Goal: Task Accomplishment & Management: Complete application form

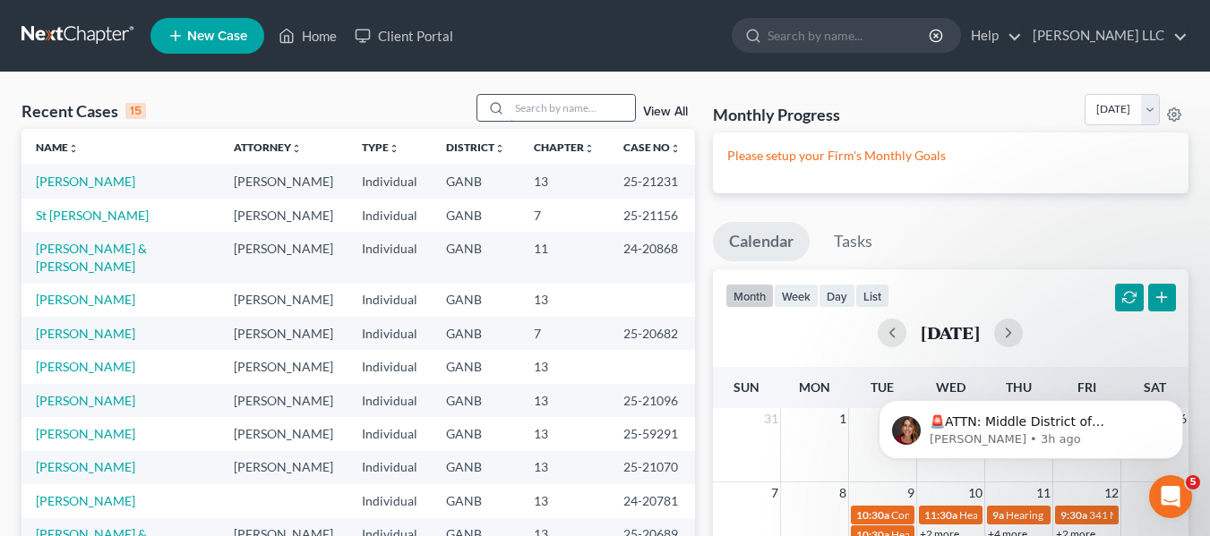
click at [547, 113] on input "search" at bounding box center [572, 108] width 125 height 26
type input "[PERSON_NAME]"
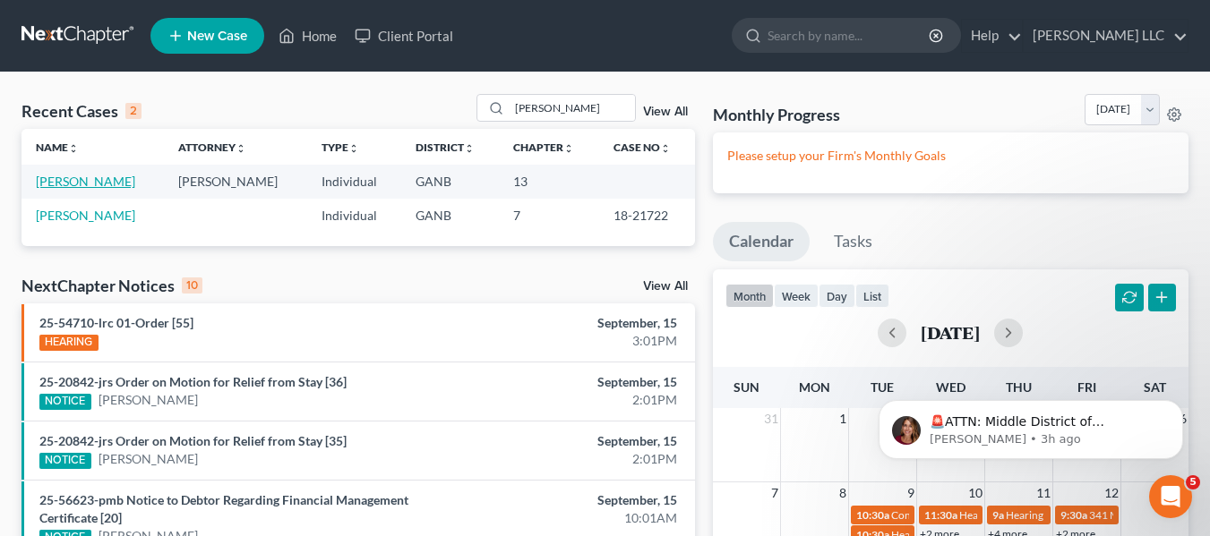
click at [89, 178] on link "[PERSON_NAME]" at bounding box center [85, 181] width 99 height 15
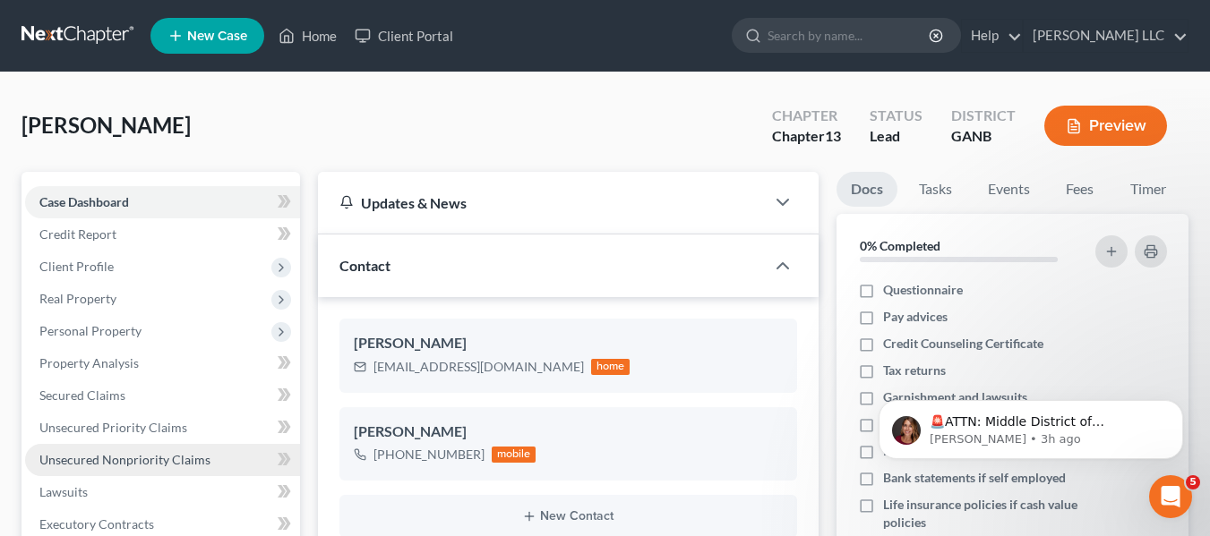
click at [171, 458] on span "Unsecured Nonpriority Claims" at bounding box center [124, 459] width 171 height 15
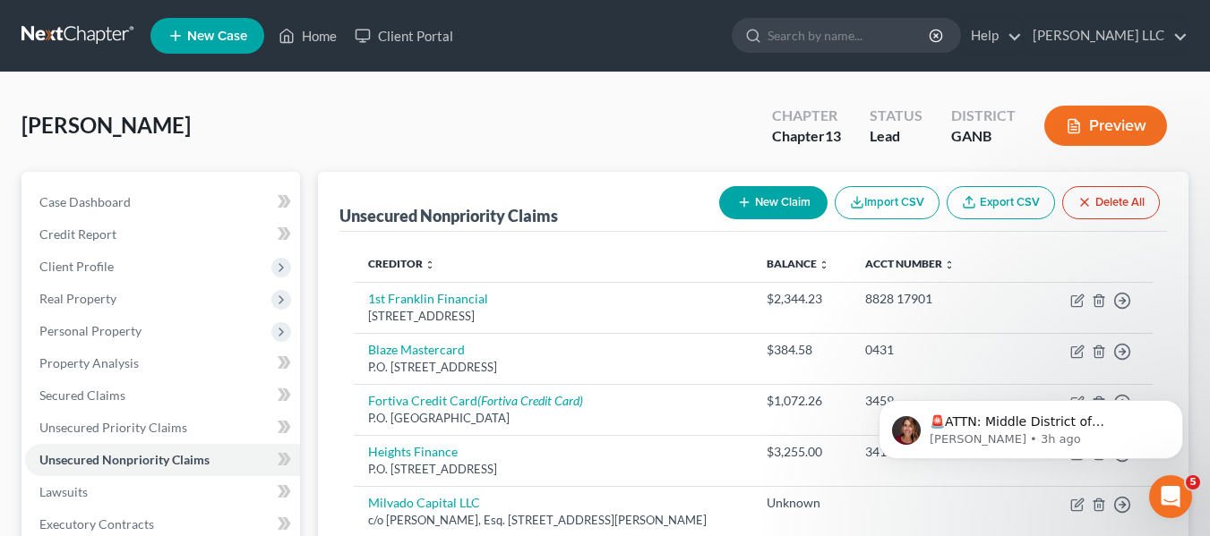
click at [729, 207] on button "New Claim" at bounding box center [773, 202] width 108 height 33
select select "0"
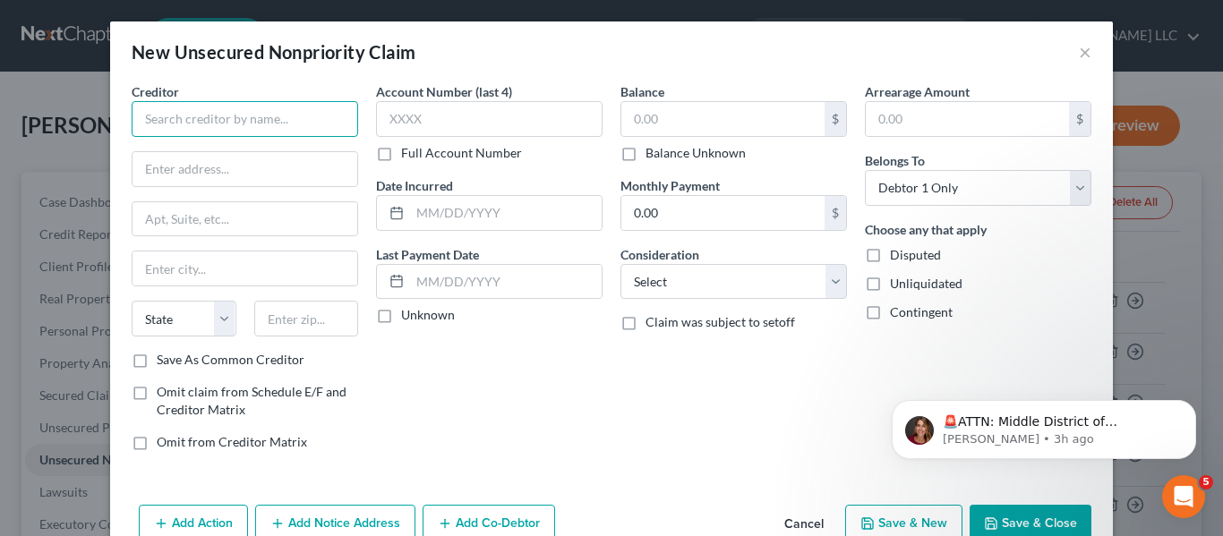
click at [297, 112] on input "text" at bounding box center [245, 119] width 227 height 36
type input "Parkview Advance LLC"
type input "[STREET_ADDRESS]"
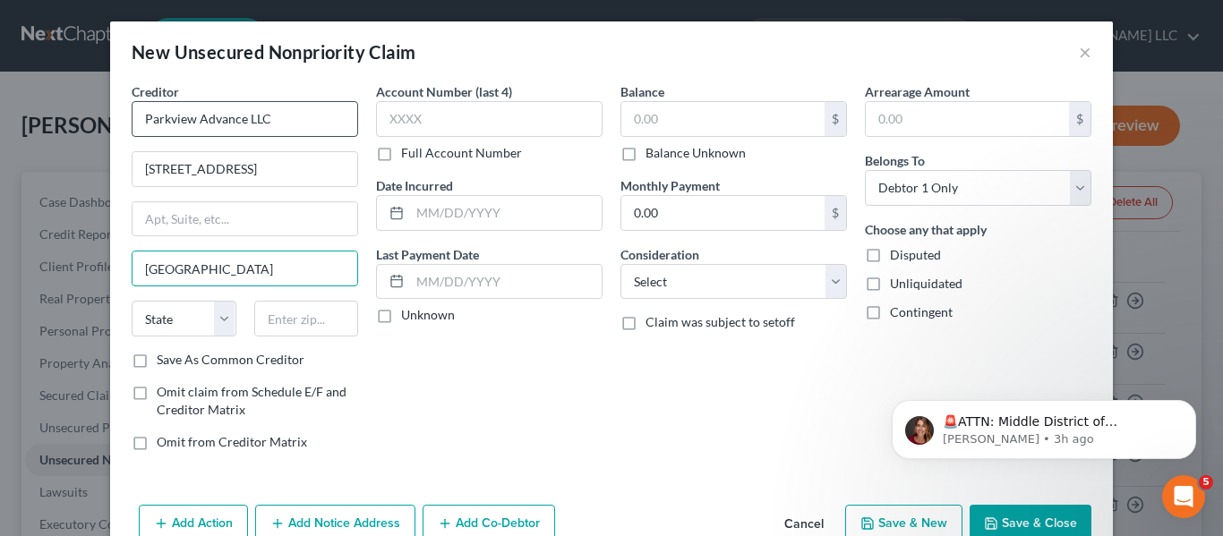
type input "[GEOGRAPHIC_DATA]"
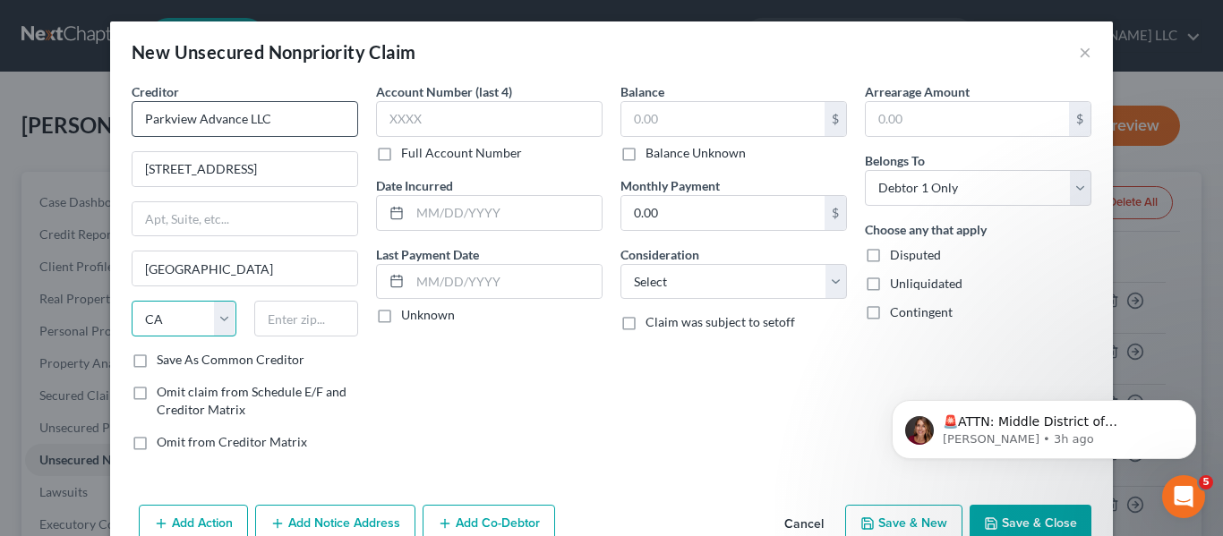
select select "6"
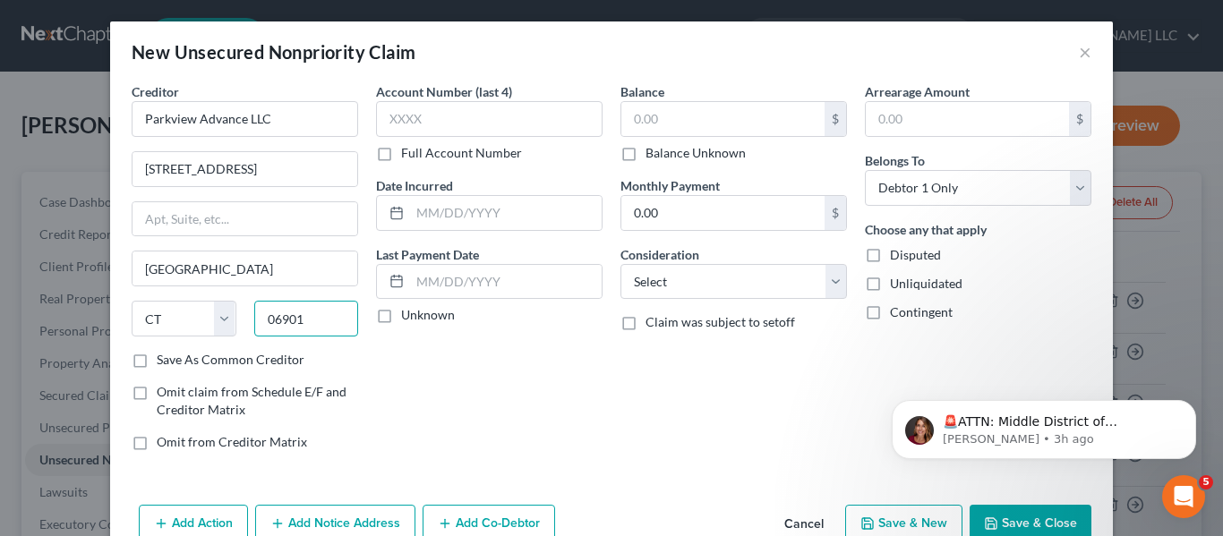
type input "06901"
click at [157, 361] on label "Save As Common Creditor" at bounding box center [231, 360] width 148 height 18
click at [164, 361] on input "Save As Common Creditor" at bounding box center [170, 357] width 12 height 12
checkbox input "true"
click at [654, 124] on input "text" at bounding box center [722, 119] width 203 height 34
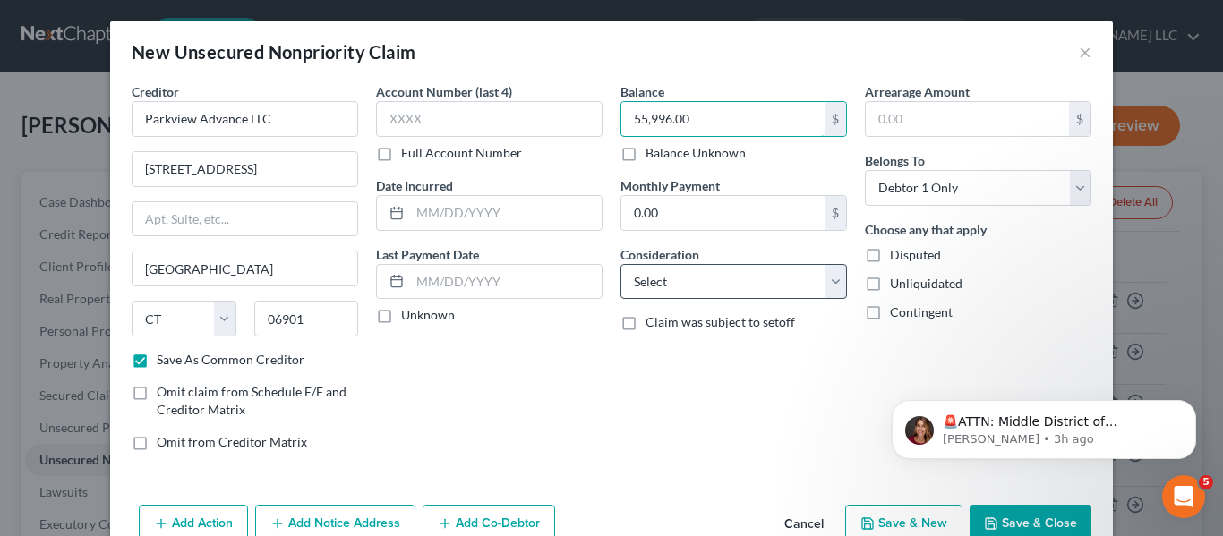
type input "55,996.00"
click at [823, 287] on select "Select Cable / Satellite Services Collection Agency Credit Card Debt Debt Couns…" at bounding box center [734, 282] width 227 height 36
select select "10"
click at [621, 264] on select "Select Cable / Satellite Services Collection Agency Credit Card Debt Debt Couns…" at bounding box center [734, 282] width 227 height 36
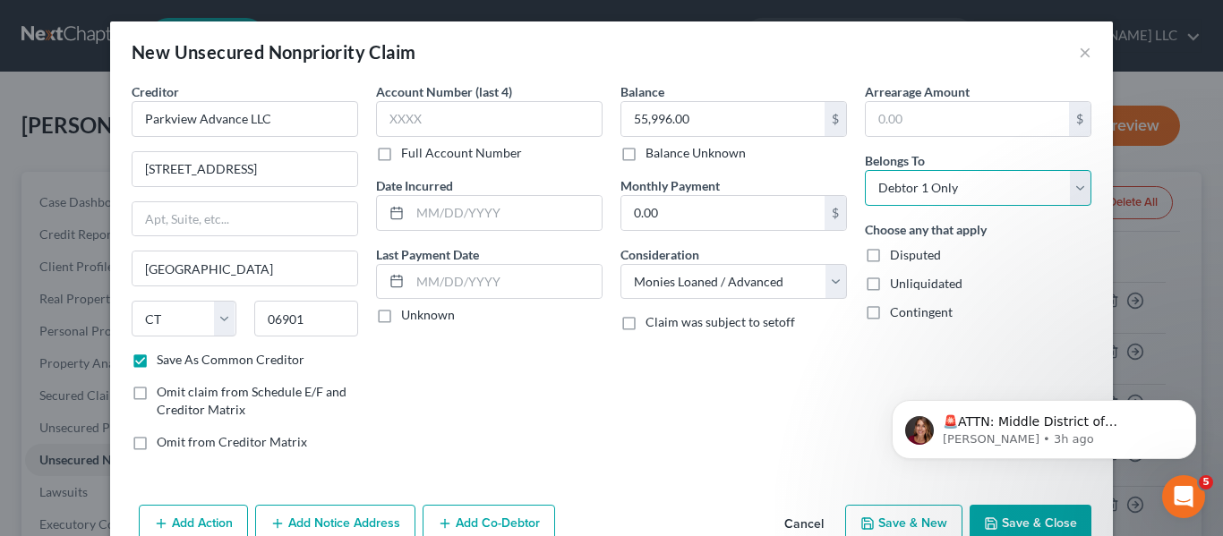
click at [1075, 193] on select "Select Debtor 1 Only Debtor 2 Only Debtor 1 And Debtor 2 Only At Least One Of T…" at bounding box center [978, 188] width 227 height 36
select select "3"
click at [865, 170] on select "Select Debtor 1 Only Debtor 2 Only Debtor 1 And Debtor 2 Only At Least One Of T…" at bounding box center [978, 188] width 227 height 36
click at [495, 527] on button "Add Co-Debtor" at bounding box center [489, 524] width 133 height 38
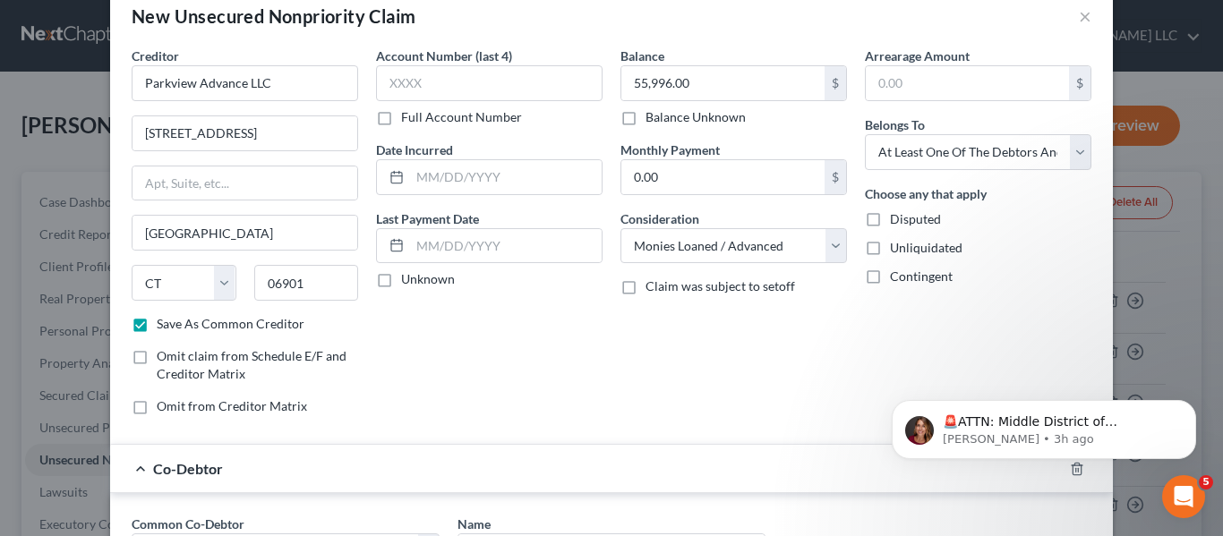
scroll to position [269, 0]
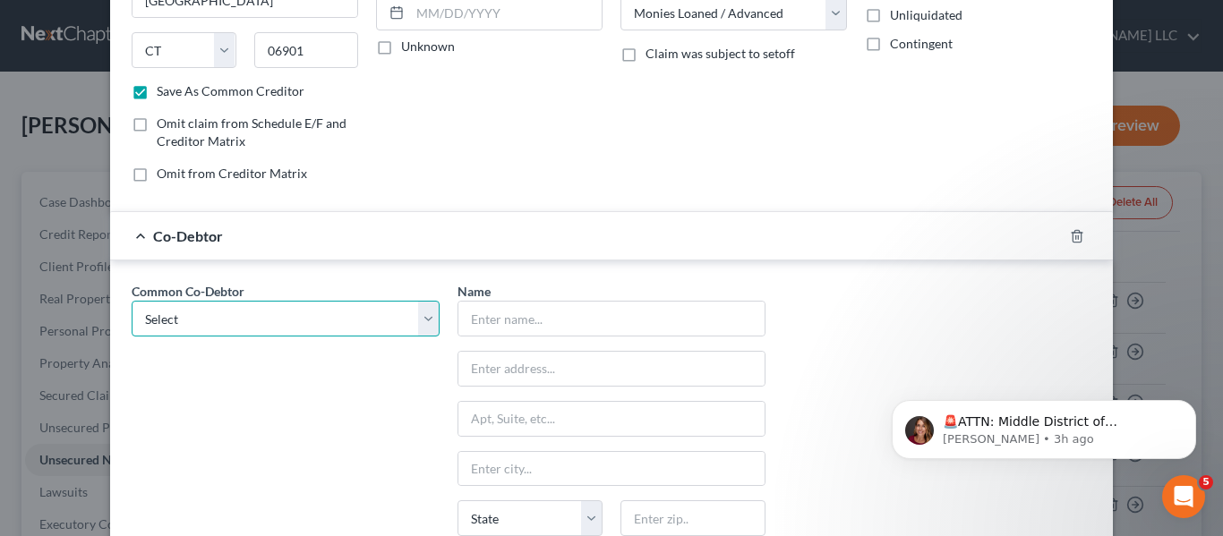
click at [420, 323] on select "Select Outdoor Canvas LLC" at bounding box center [286, 319] width 308 height 36
select select "0"
click at [132, 301] on select "Select Outdoor Canvas LLC" at bounding box center [286, 319] width 308 height 36
type input "Outdoor Canvas LLC"
type input "[STREET_ADDRESS][PERSON_NAME]"
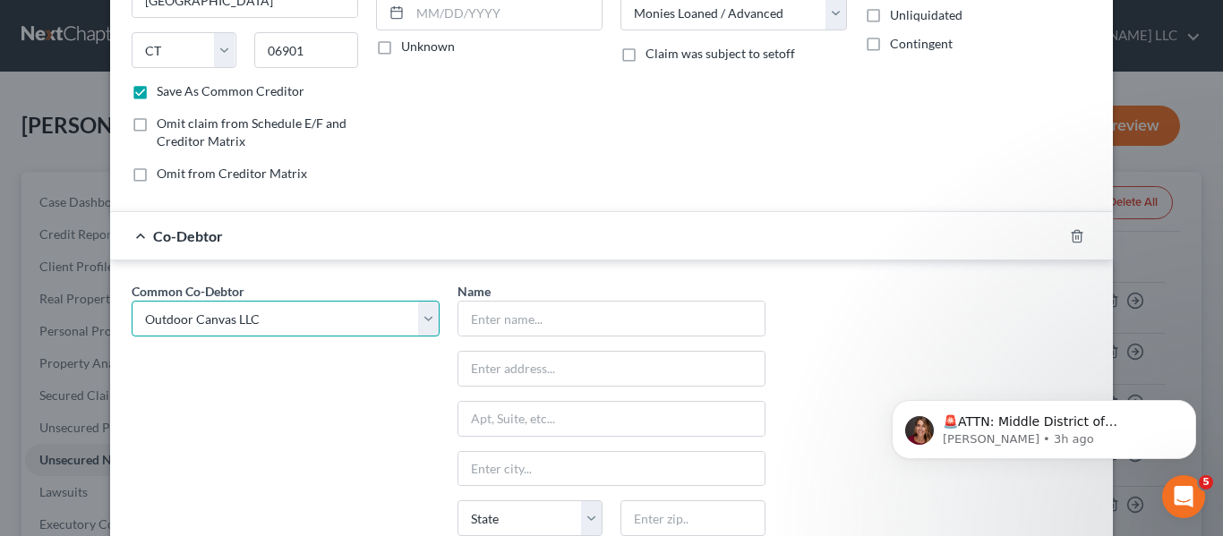
type input "Flowery Branch"
select select "10"
type input "30542"
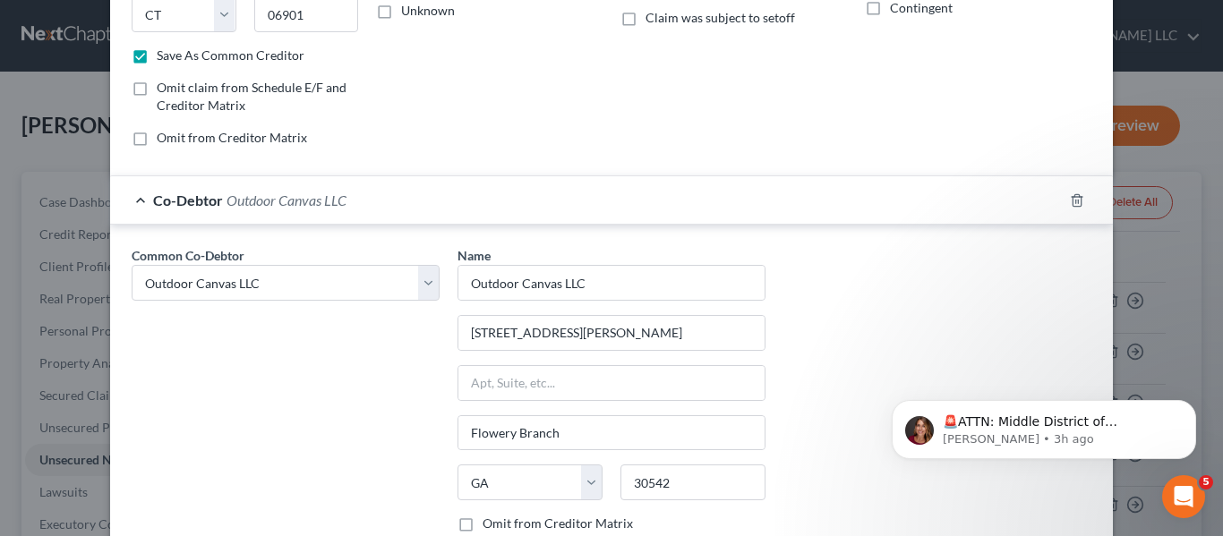
scroll to position [460, 0]
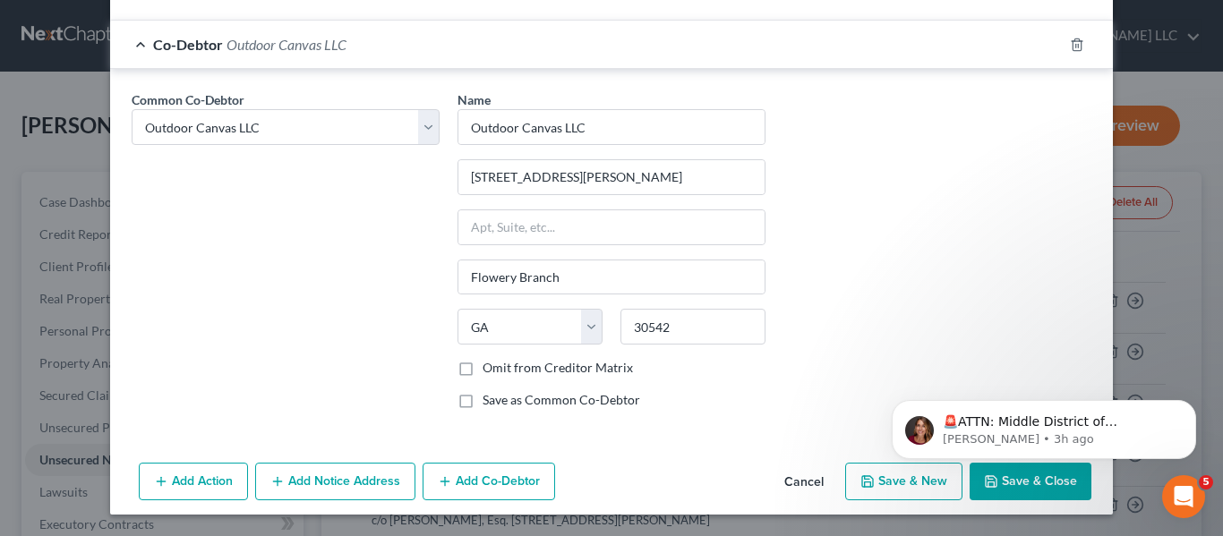
click at [998, 484] on html "🚨ATTN: Middle District of [US_STATE] The court has added a new Credit Counselin…" at bounding box center [1044, 425] width 358 height 125
click at [989, 487] on html "🚨ATTN: Middle District of [US_STATE] The court has added a new Credit Counselin…" at bounding box center [1044, 425] width 358 height 125
click at [1187, 404] on icon "Dismiss notification" at bounding box center [1191, 405] width 10 height 10
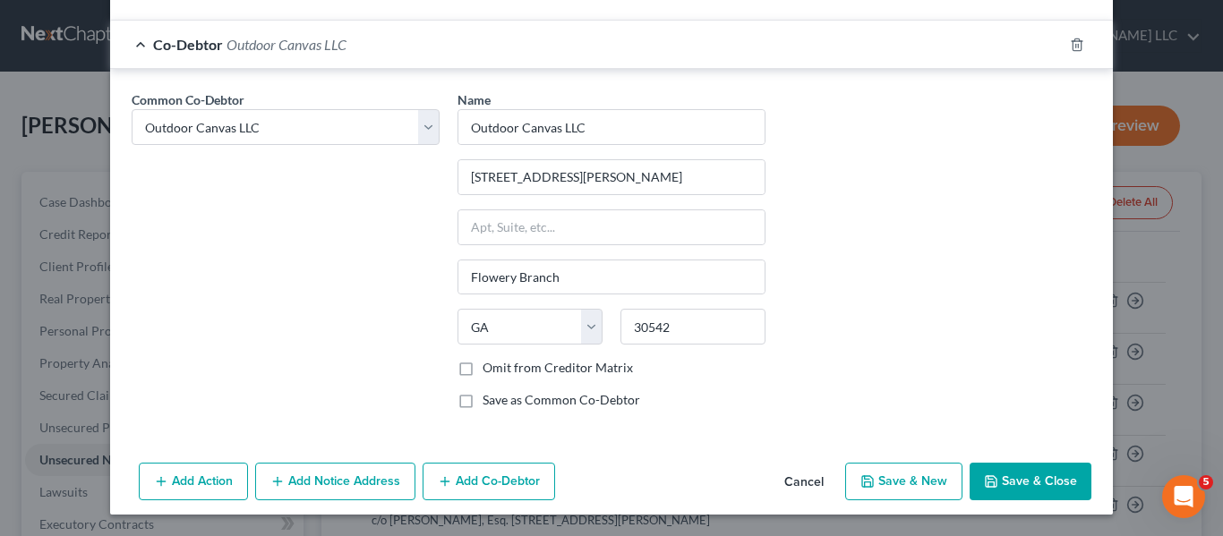
click at [1040, 475] on button "Save & Close" at bounding box center [1031, 482] width 122 height 38
checkbox input "false"
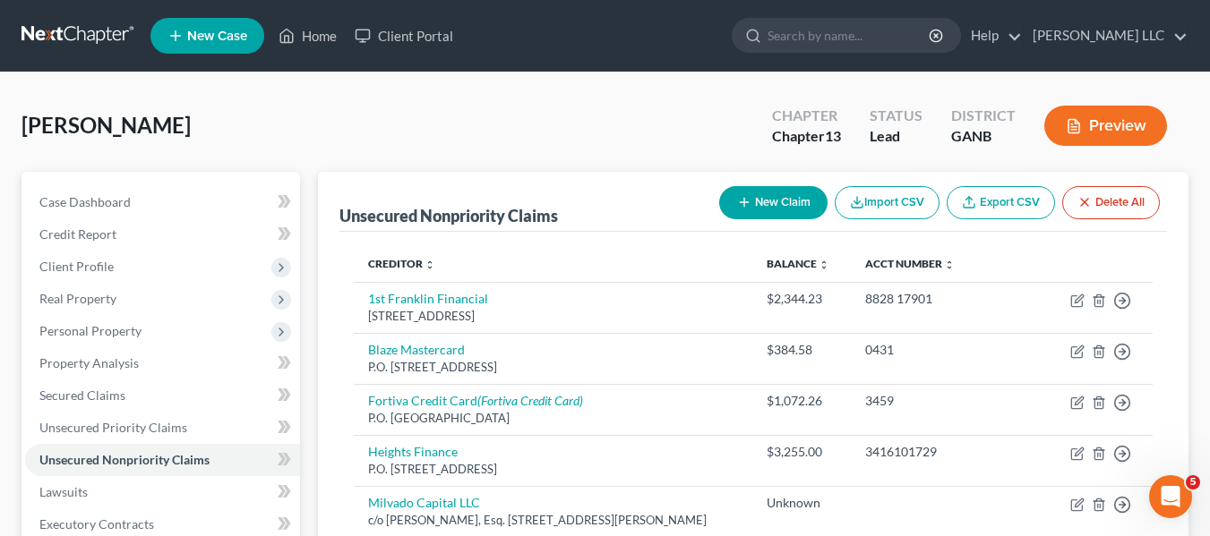
click at [801, 200] on button "New Claim" at bounding box center [773, 202] width 108 height 33
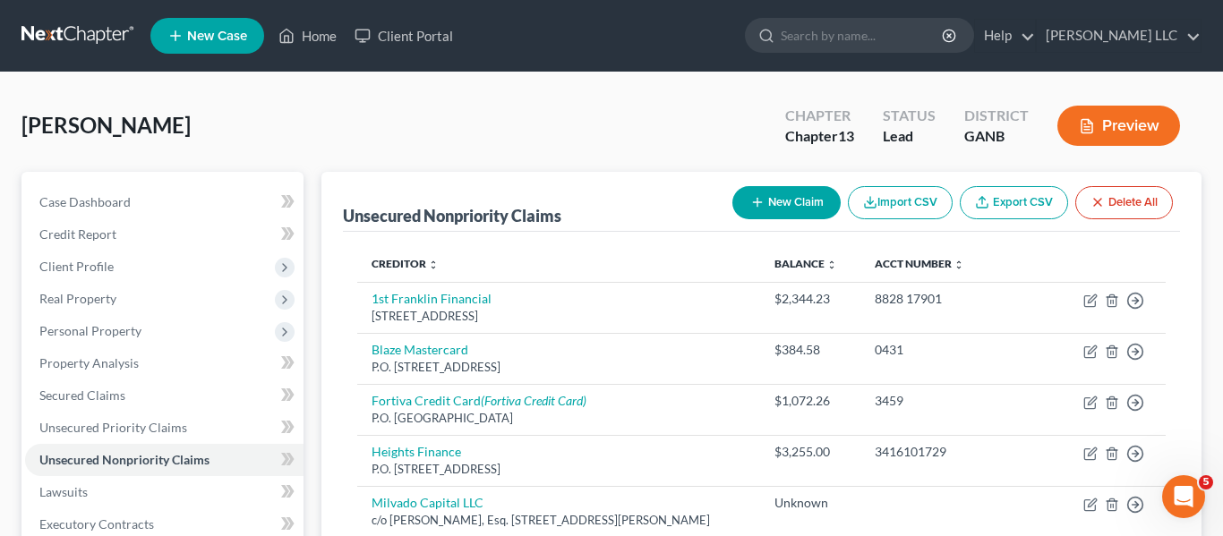
select select "0"
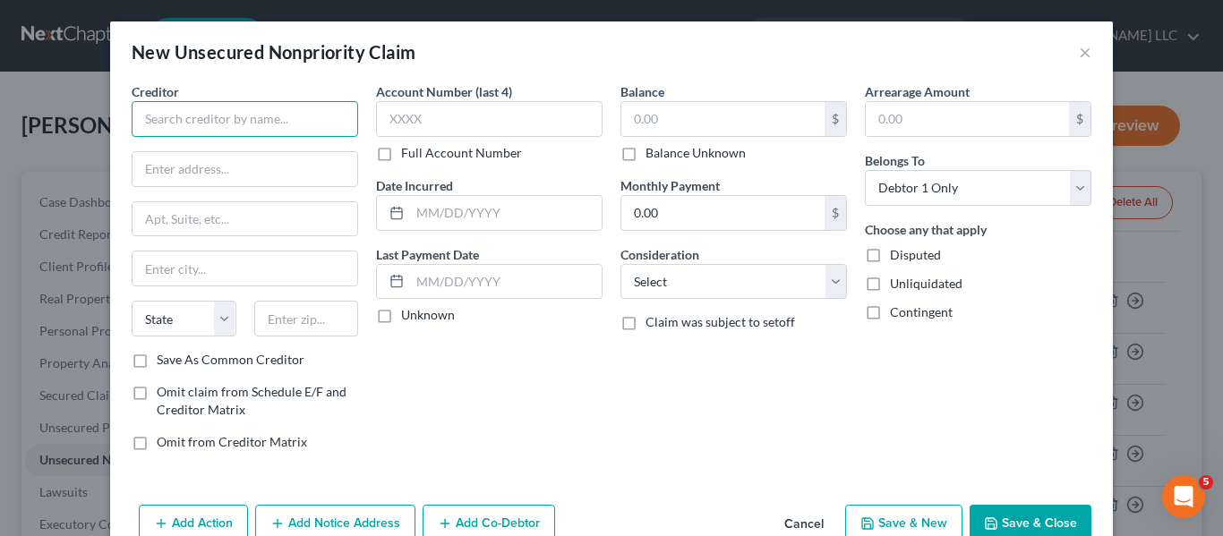
click at [327, 121] on input "text" at bounding box center [245, 119] width 227 height 36
type input "BH Funding Source, Inc."
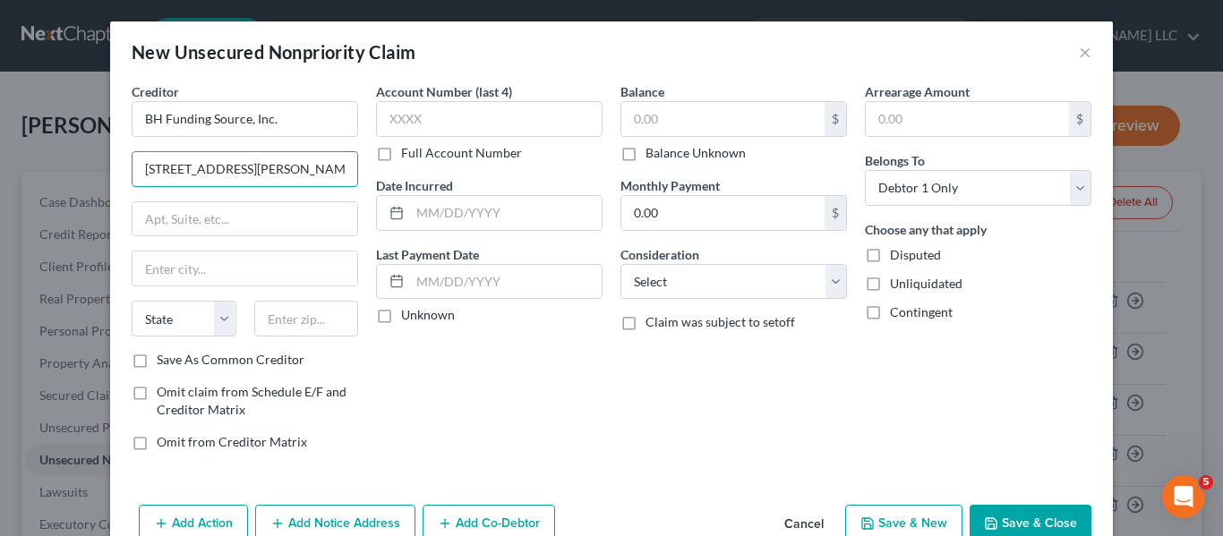
type input "[STREET_ADDRESS][PERSON_NAME]"
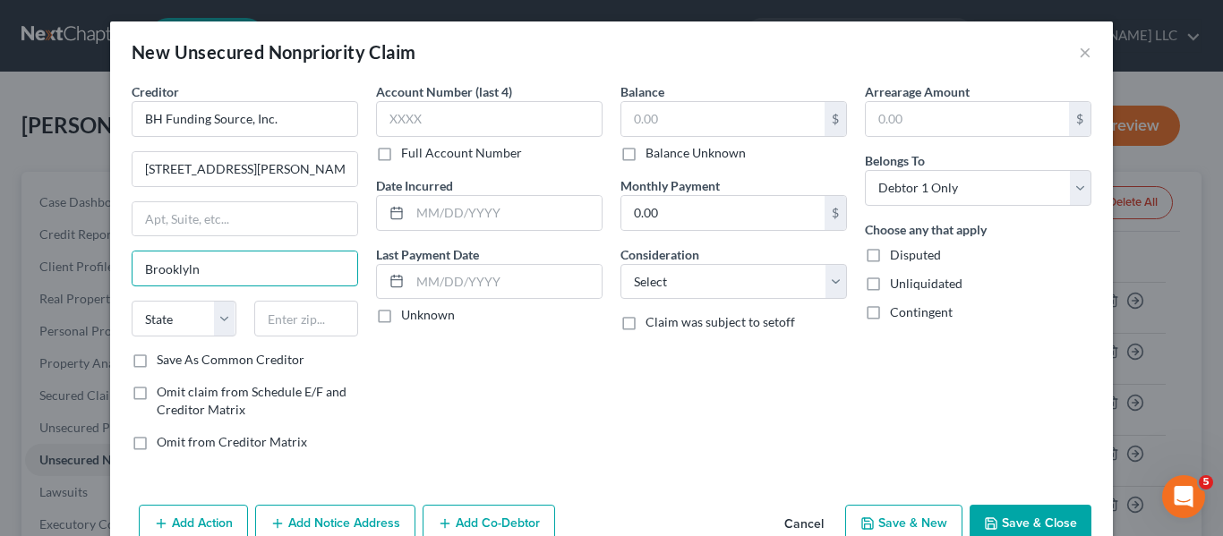
type input "Brooklyln"
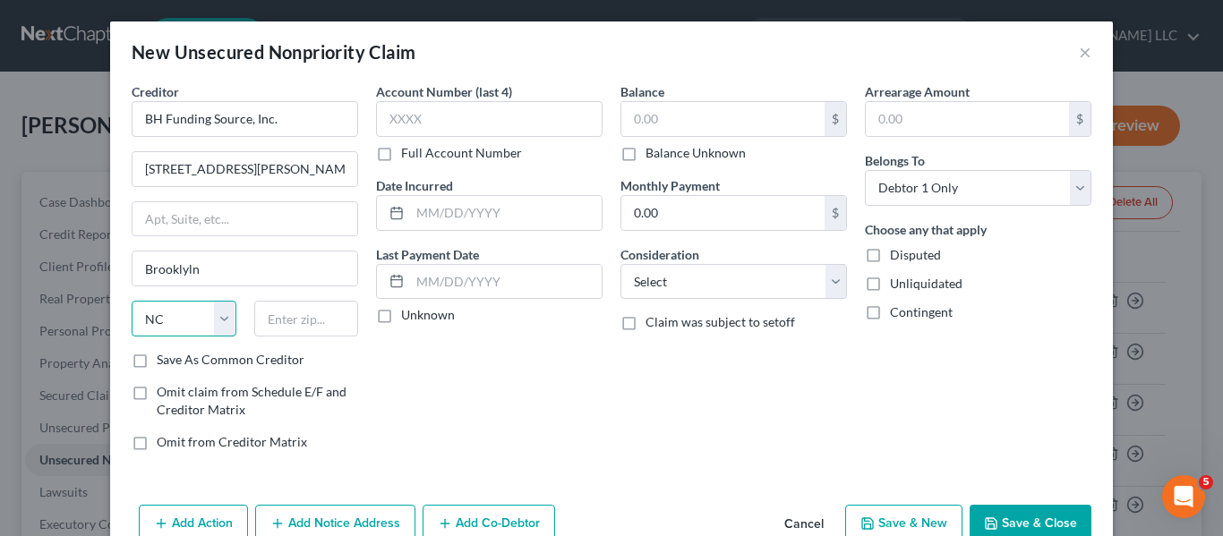
select select "35"
type input "11230"
click at [157, 360] on label "Save As Common Creditor" at bounding box center [231, 360] width 148 height 18
click at [164, 360] on input "Save As Common Creditor" at bounding box center [170, 357] width 12 height 12
checkbox input "true"
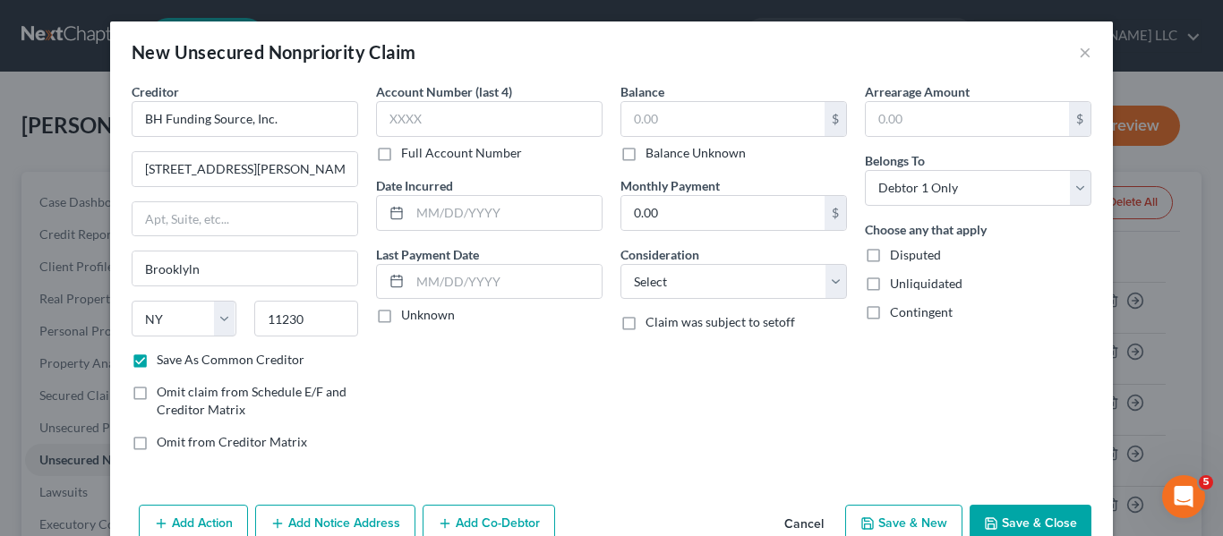
type input "[GEOGRAPHIC_DATA]"
drag, startPoint x: 690, startPoint y: 121, endPoint x: 664, endPoint y: 123, distance: 26.0
click at [664, 123] on input "text" at bounding box center [722, 119] width 203 height 34
type input "15,000.00"
click at [830, 284] on select "Select Cable / Satellite Services Collection Agency Credit Card Debt Debt Couns…" at bounding box center [734, 282] width 227 height 36
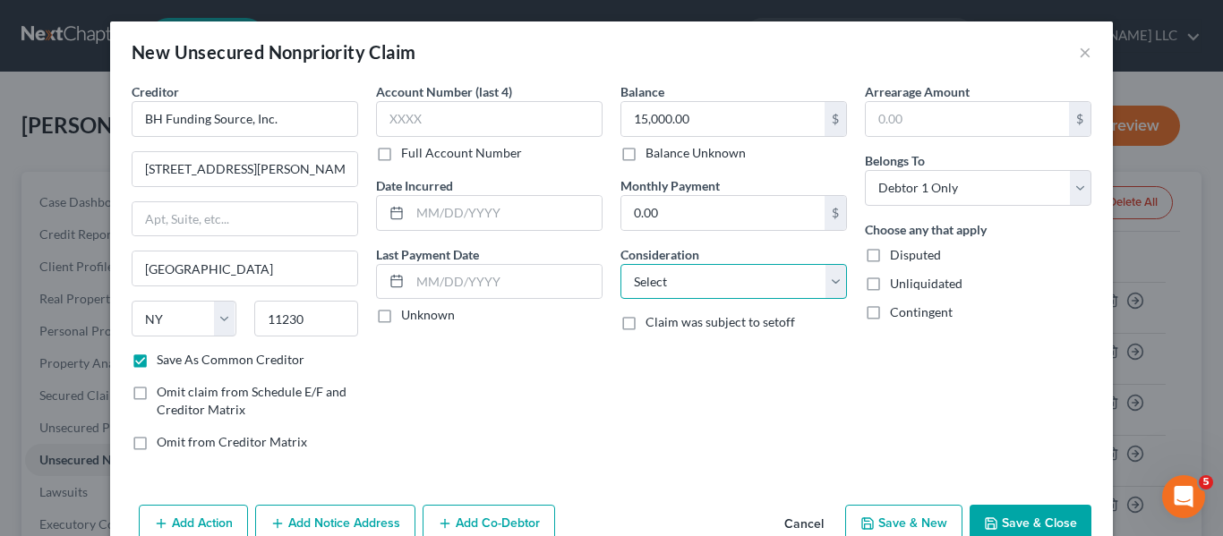
select select "10"
click at [621, 264] on select "Select Cable / Satellite Services Collection Agency Credit Card Debt Debt Couns…" at bounding box center [734, 282] width 227 height 36
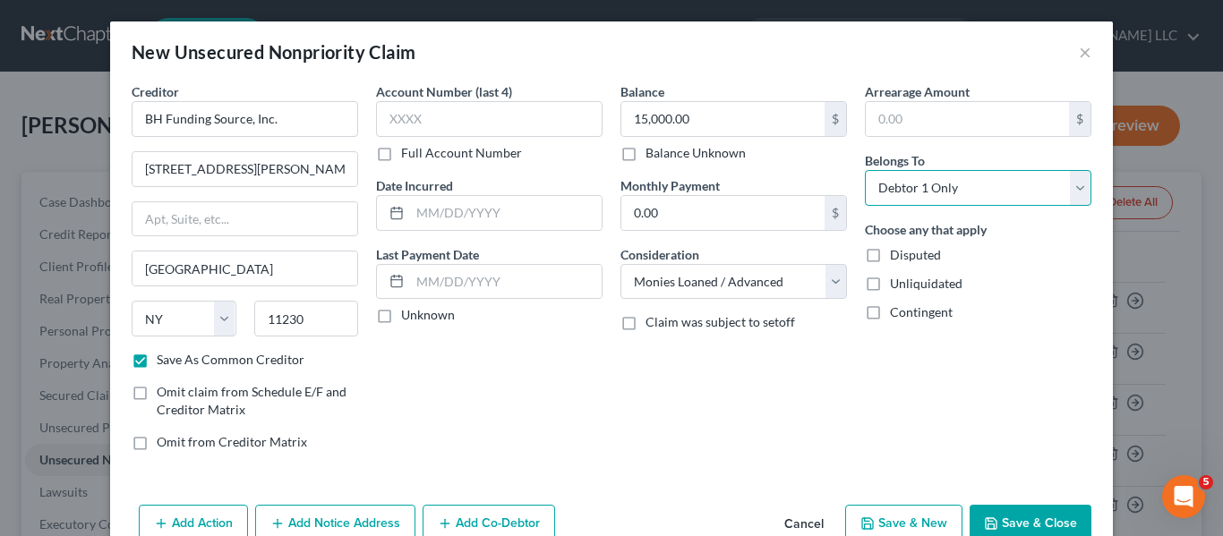
click at [1077, 191] on select "Select Debtor 1 Only Debtor 2 Only Debtor 1 And Debtor 2 Only At Least One Of T…" at bounding box center [978, 188] width 227 height 36
select select "3"
click at [865, 170] on select "Select Debtor 1 Only Debtor 2 Only Debtor 1 And Debtor 2 Only At Least One Of T…" at bounding box center [978, 188] width 227 height 36
click at [484, 519] on button "Add Co-Debtor" at bounding box center [489, 524] width 133 height 38
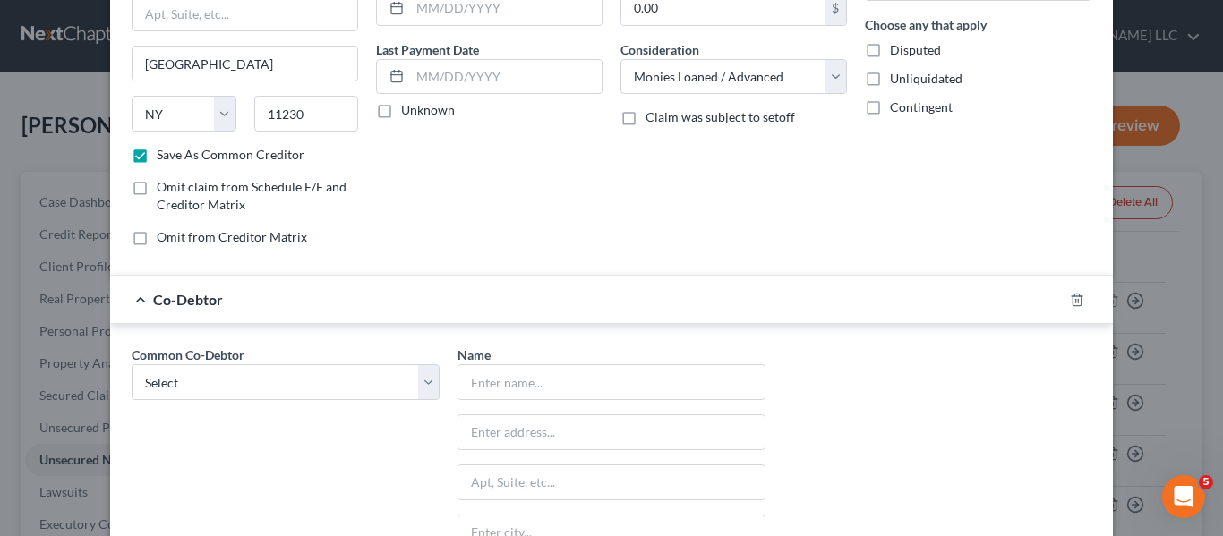
scroll to position [275, 0]
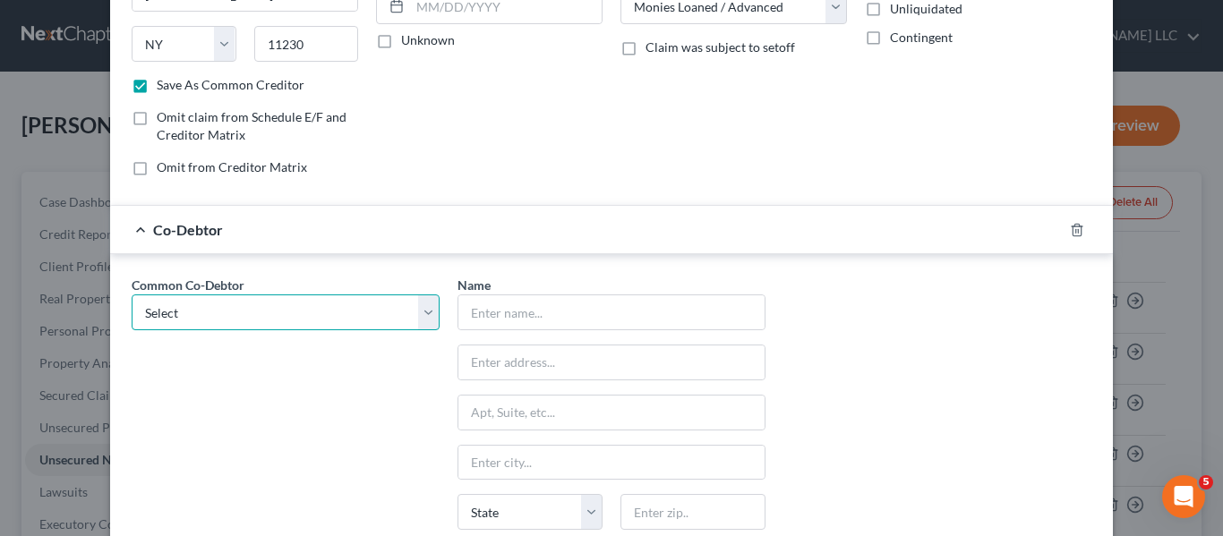
click at [420, 318] on select "Select Outdoor Canvas LLC" at bounding box center [286, 313] width 308 height 36
select select "0"
click at [132, 295] on select "Select Outdoor Canvas LLC" at bounding box center [286, 313] width 308 height 36
type input "Outdoor Canvas LLC"
type input "[STREET_ADDRESS][PERSON_NAME]"
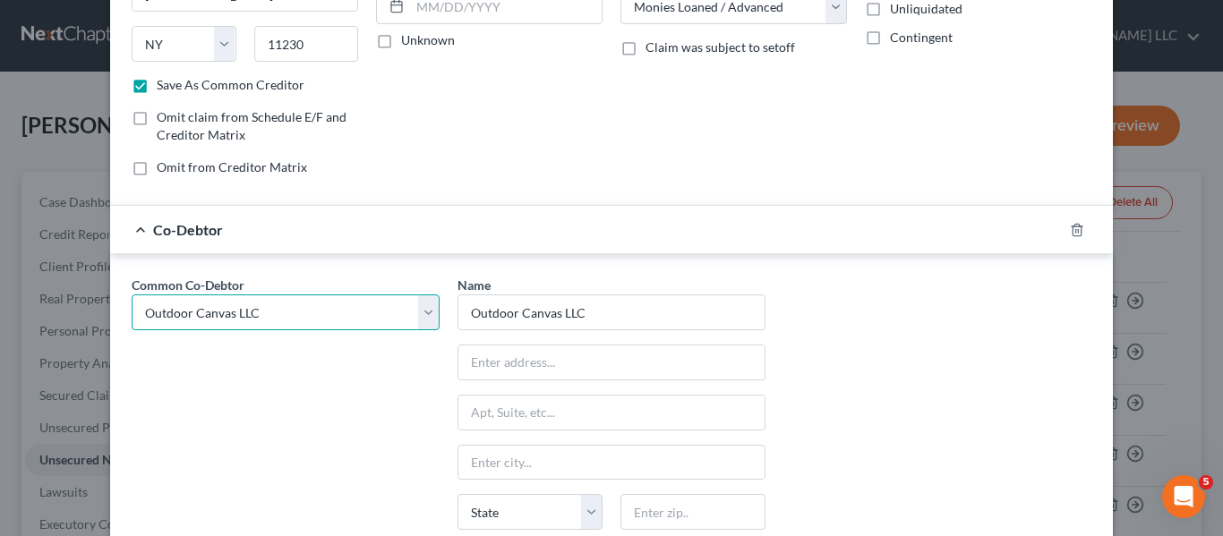
type input "Flowery Branch"
select select "10"
type input "30542"
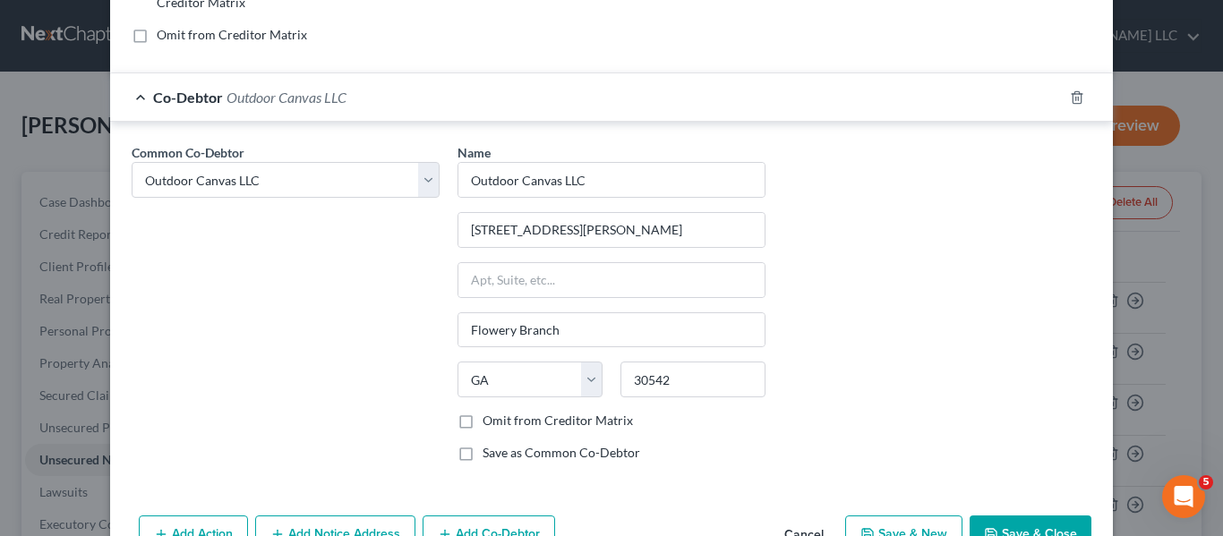
scroll to position [460, 0]
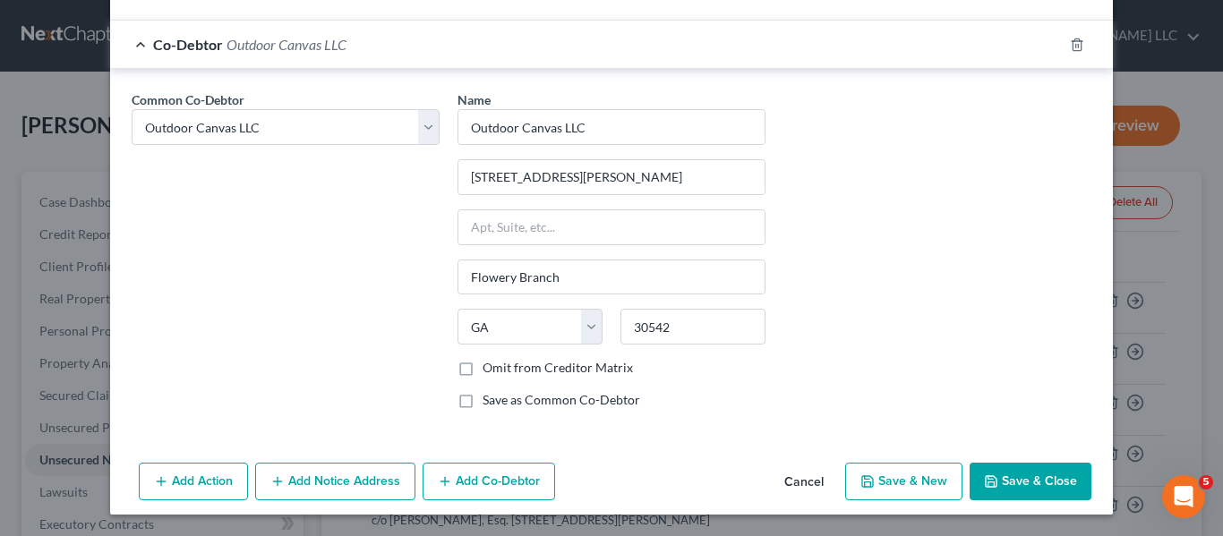
click at [1055, 478] on button "Save & Close" at bounding box center [1031, 482] width 122 height 38
checkbox input "false"
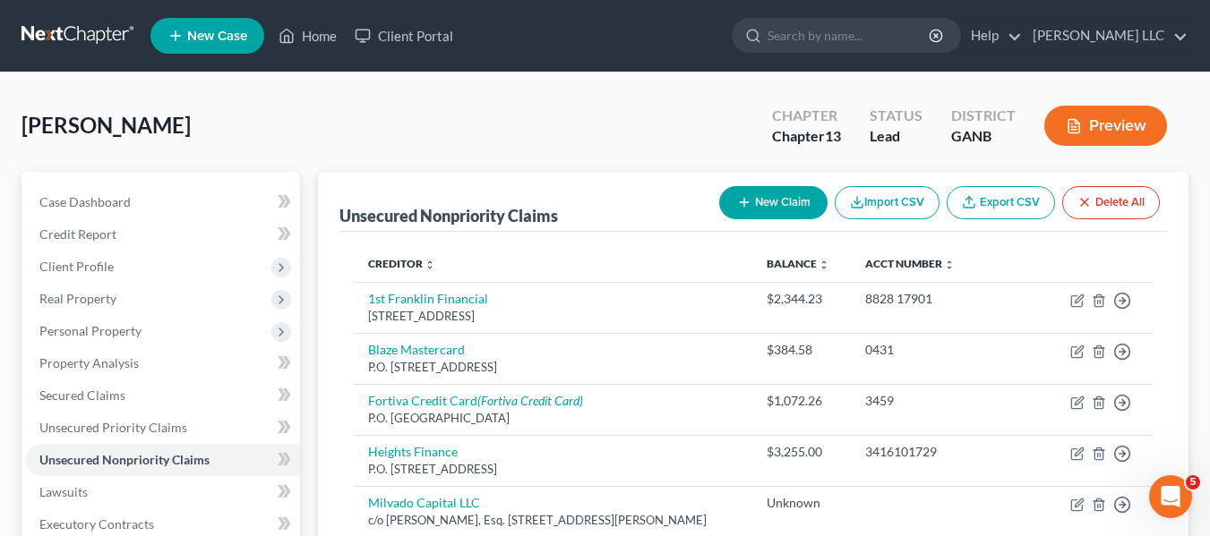
click at [750, 203] on button "New Claim" at bounding box center [773, 202] width 108 height 33
select select "0"
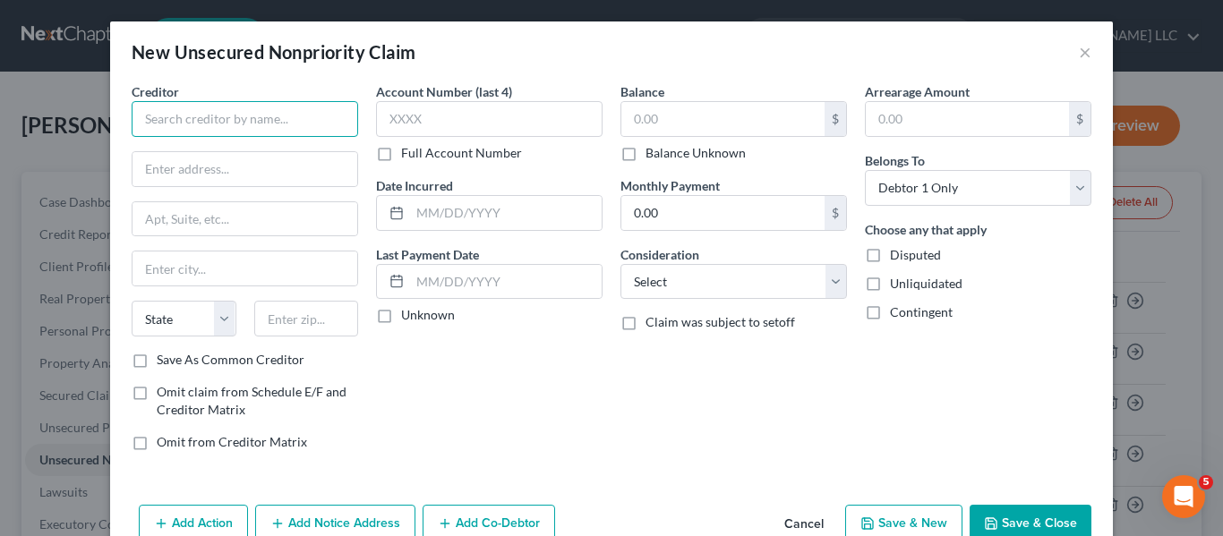
click at [334, 118] on input "text" at bounding box center [245, 119] width 227 height 36
type input "Black Rok"
type input "55 [GEOGRAPHIC_DATA]"
type input "Ste 308"
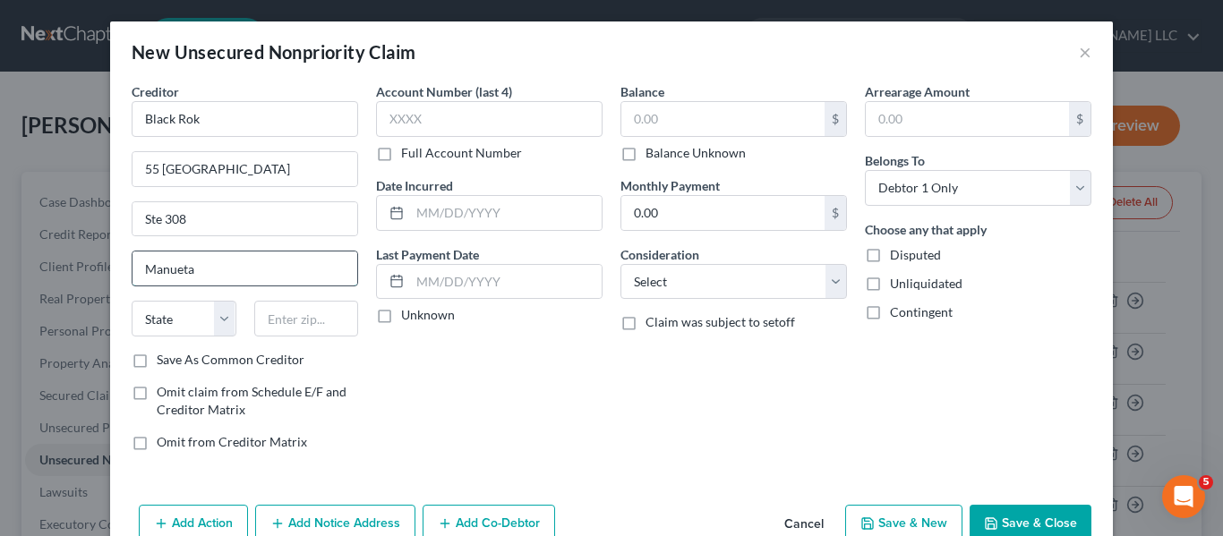
click at [244, 266] on input "Manueta" at bounding box center [245, 269] width 225 height 34
type input "Manuet"
click at [159, 321] on select "State [US_STATE] AK AR AZ CA CO CT DE DC [GEOGRAPHIC_DATA] [GEOGRAPHIC_DATA] GU…" at bounding box center [184, 319] width 105 height 36
select select "35"
click at [132, 301] on select "State [US_STATE] AK AR AZ CA CO CT DE DC [GEOGRAPHIC_DATA] [GEOGRAPHIC_DATA] GU…" at bounding box center [184, 319] width 105 height 36
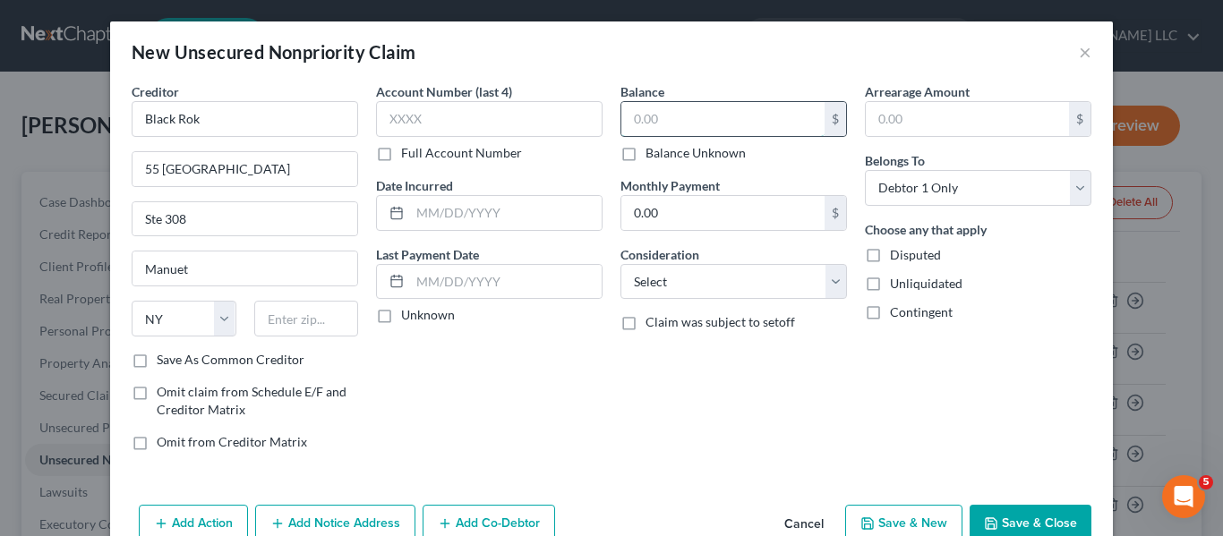
click at [684, 117] on input "text" at bounding box center [722, 119] width 203 height 34
type input "12,000.00"
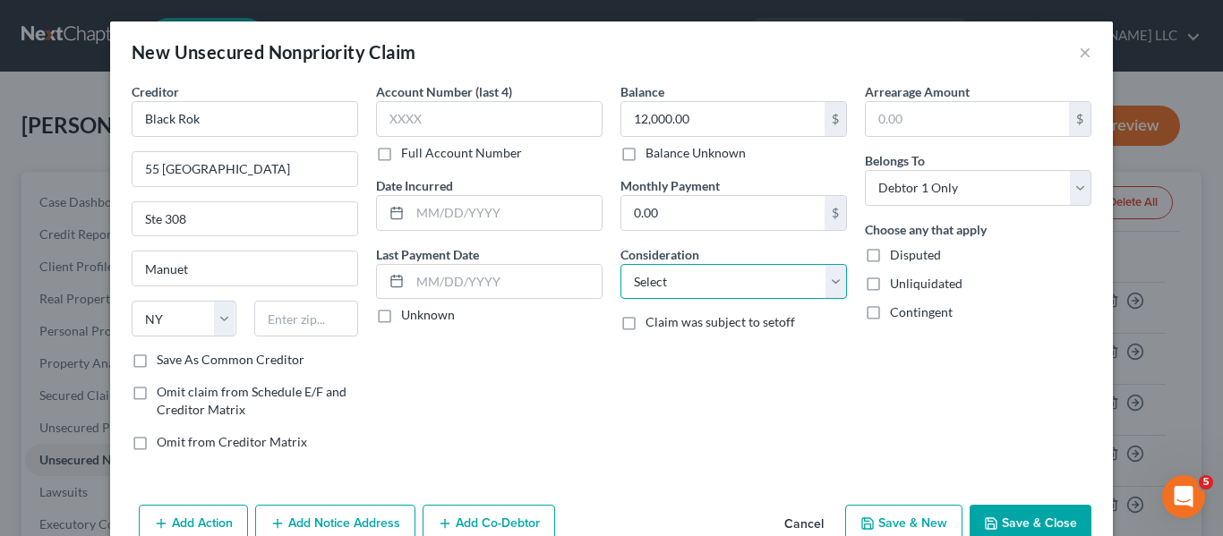
click at [827, 287] on select "Select Cable / Satellite Services Collection Agency Credit Card Debt Debt Couns…" at bounding box center [734, 282] width 227 height 36
select select "10"
click at [621, 264] on select "Select Cable / Satellite Services Collection Agency Credit Card Debt Debt Couns…" at bounding box center [734, 282] width 227 height 36
drag, startPoint x: 1079, startPoint y: 192, endPoint x: 736, endPoint y: 383, distance: 392.9
click at [736, 383] on div "Balance 12,000.00 $ Balance Unknown Balance Undetermined 12,000.00 $ Balance Un…" at bounding box center [734, 273] width 244 height 383
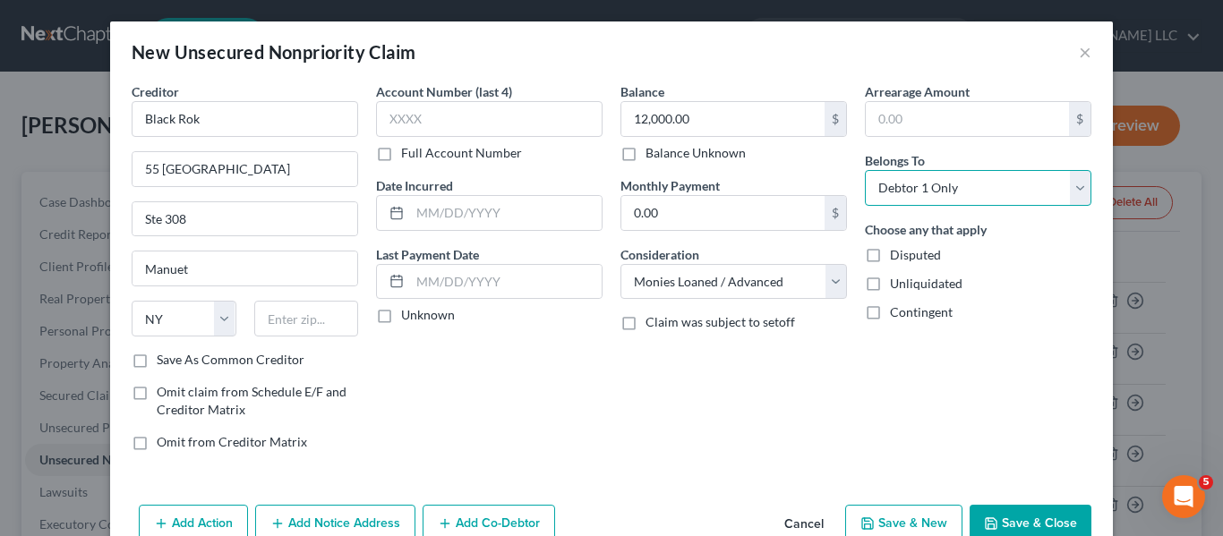
click at [1074, 192] on select "Select Debtor 1 Only Debtor 2 Only Debtor 1 And Debtor 2 Only At Least One Of T…" at bounding box center [978, 188] width 227 height 36
select select "3"
click at [865, 170] on select "Select Debtor 1 Only Debtor 2 Only Debtor 1 And Debtor 2 Only At Least One Of T…" at bounding box center [978, 188] width 227 height 36
click at [191, 360] on label "Save As Common Creditor" at bounding box center [231, 360] width 148 height 18
click at [176, 360] on input "Save As Common Creditor" at bounding box center [170, 357] width 12 height 12
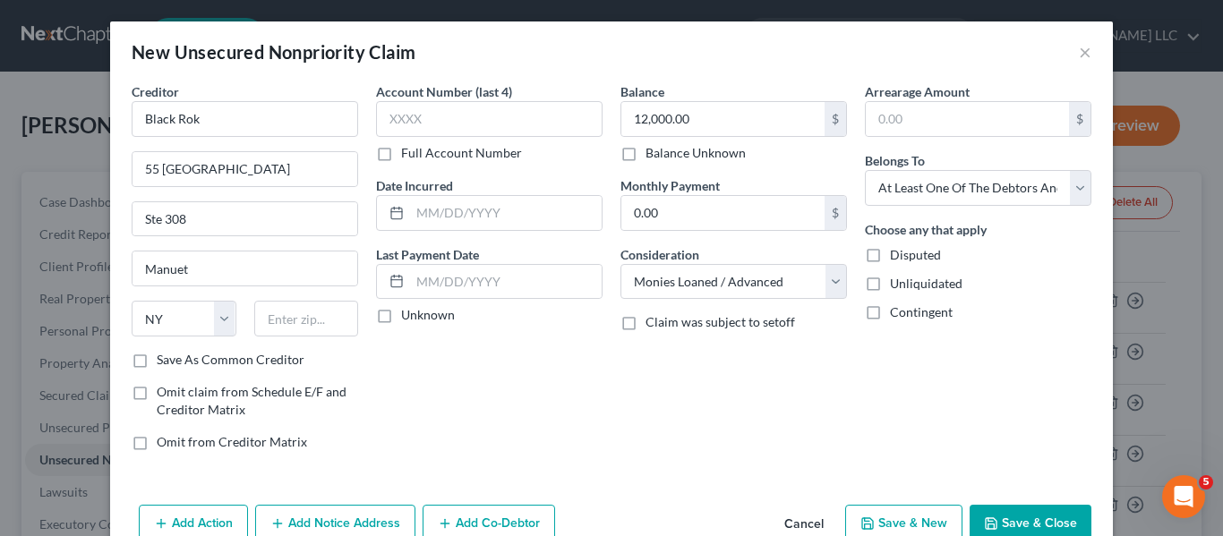
checkbox input "true"
click at [491, 524] on button "Add Co-Debtor" at bounding box center [489, 524] width 133 height 38
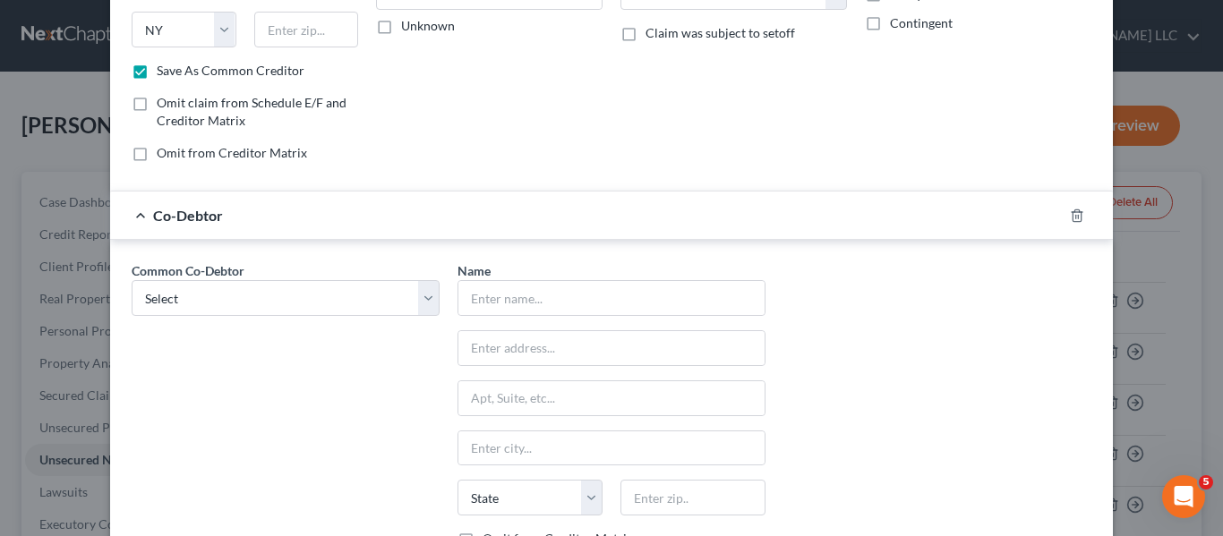
scroll to position [301, 0]
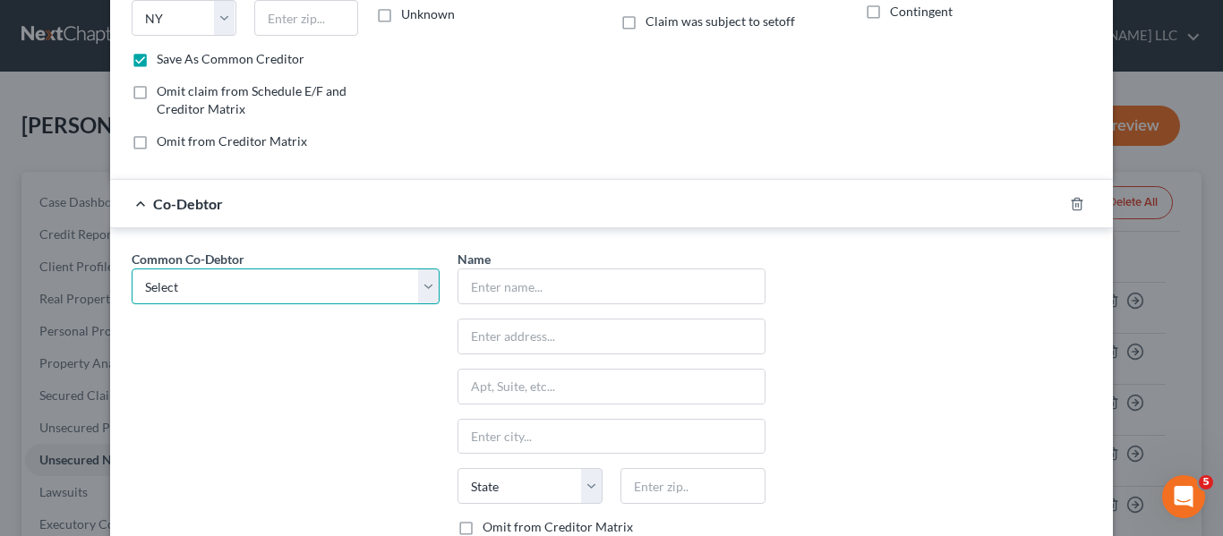
click at [424, 286] on select "Select Outdoor Canvas LLC" at bounding box center [286, 287] width 308 height 36
select select "0"
click at [132, 269] on select "Select Outdoor Canvas LLC" at bounding box center [286, 287] width 308 height 36
type input "Outdoor Canvas LLC"
type input "[STREET_ADDRESS][PERSON_NAME]"
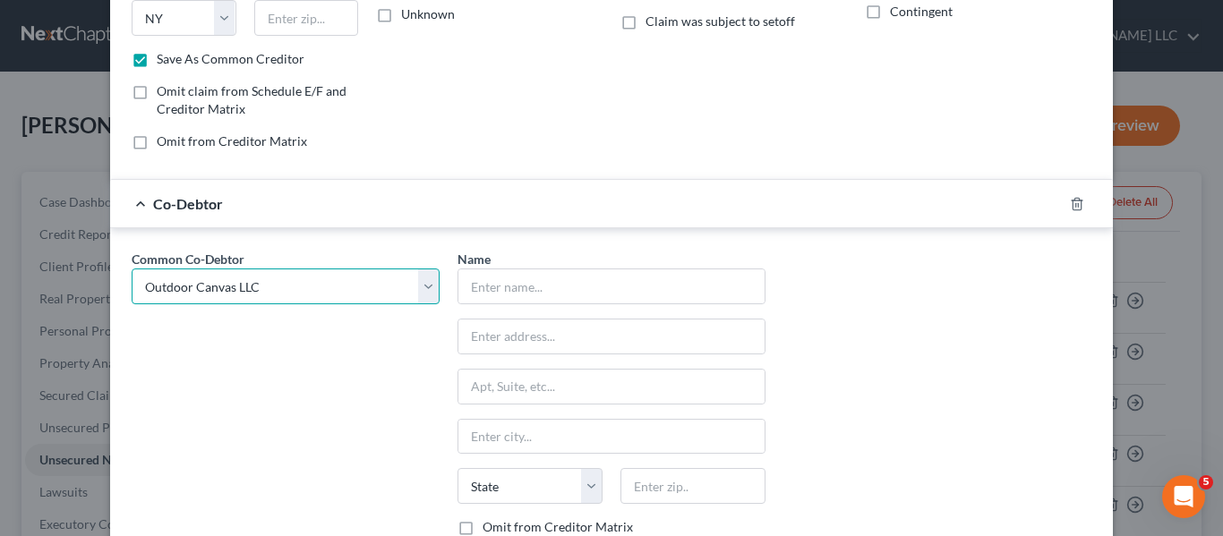
type input "Flowery Branch"
select select "10"
type input "30542"
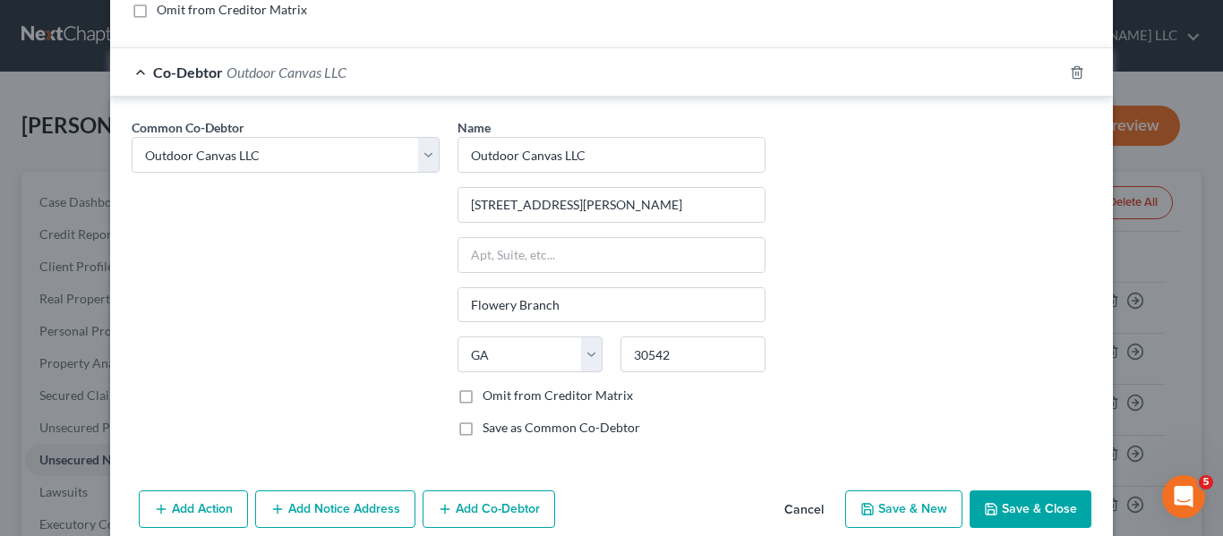
scroll to position [460, 0]
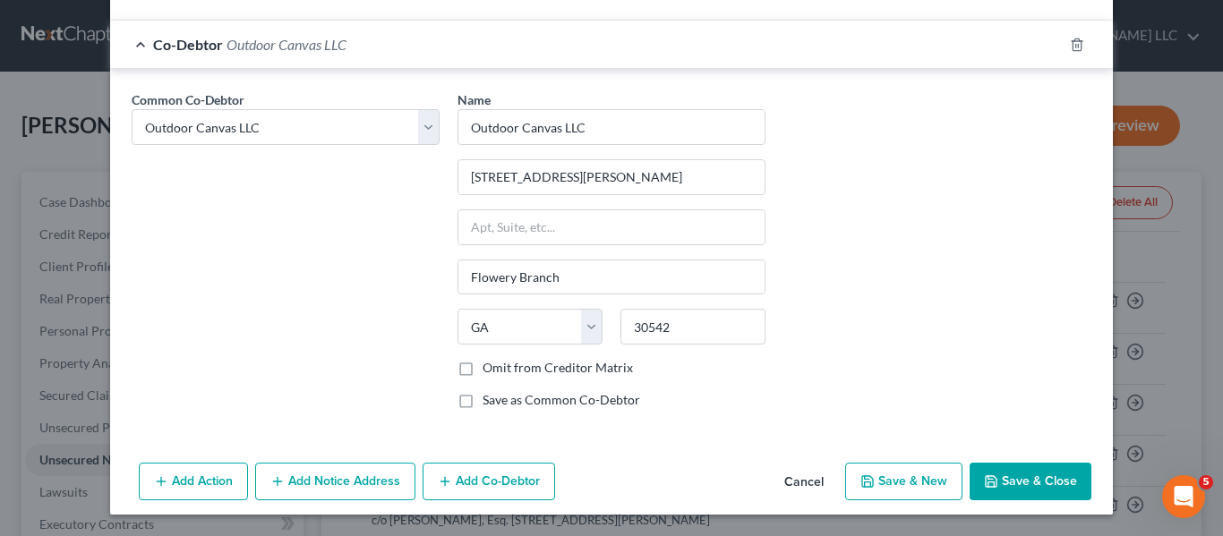
click at [1058, 482] on button "Save & Close" at bounding box center [1031, 482] width 122 height 38
checkbox input "false"
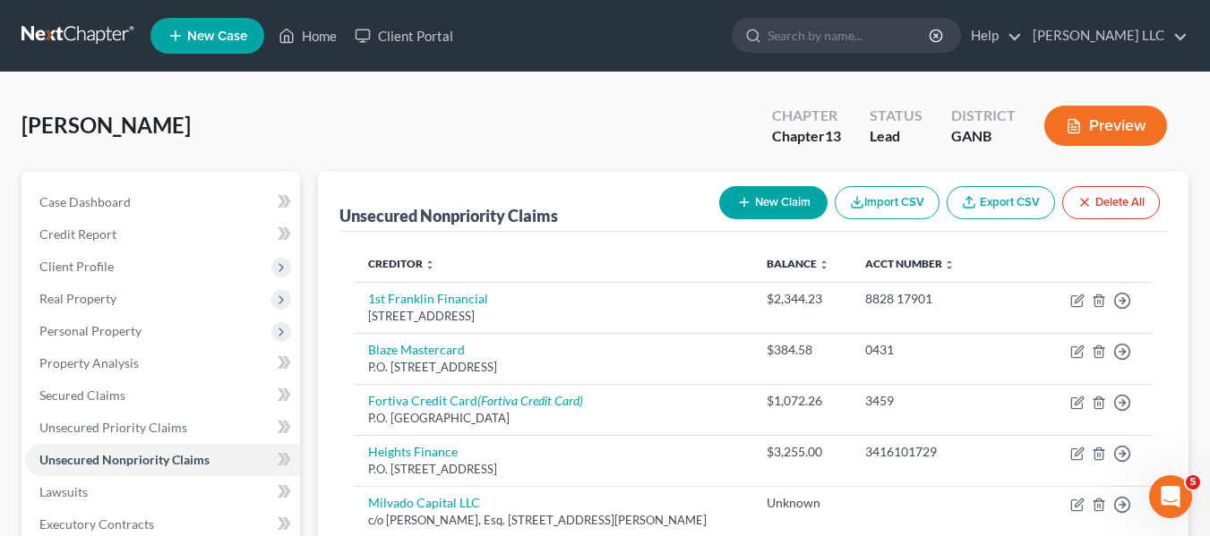
click at [763, 205] on button "New Claim" at bounding box center [773, 202] width 108 height 33
select select "0"
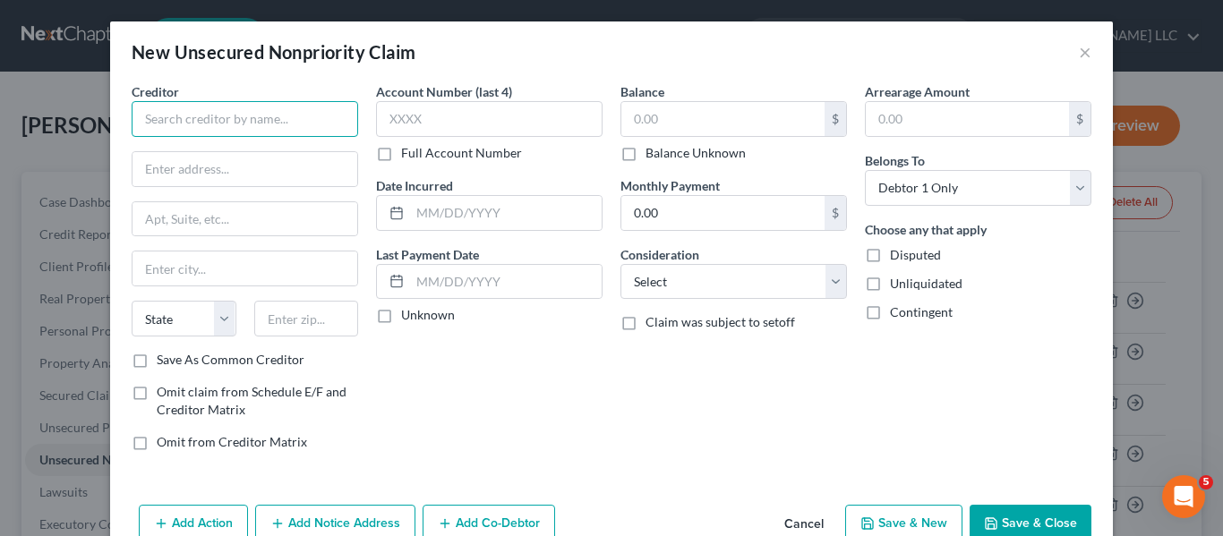
click at [327, 118] on input "text" at bounding box center [245, 119] width 227 height 36
type input "Milvado Capital LLC"
type input "[STREET_ADDRESS]"
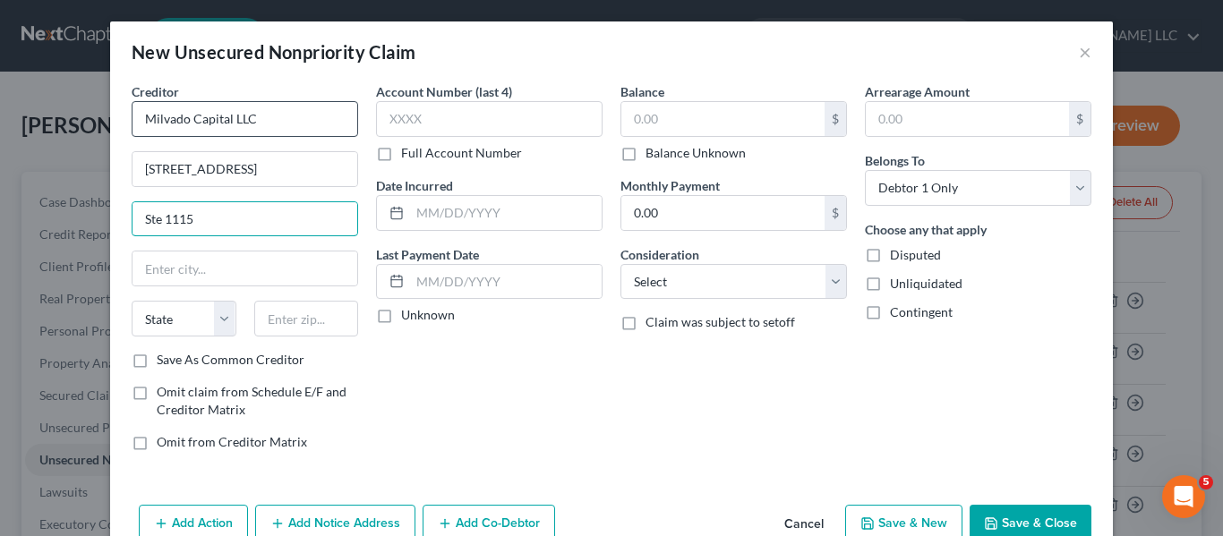
type input "Ste 1115"
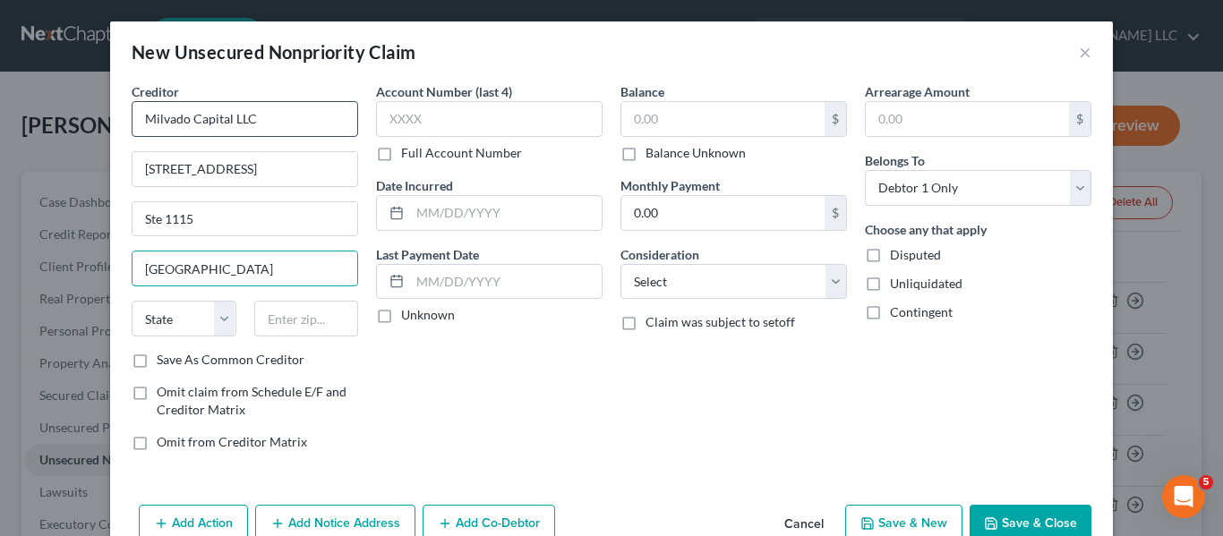
type input "[GEOGRAPHIC_DATA]"
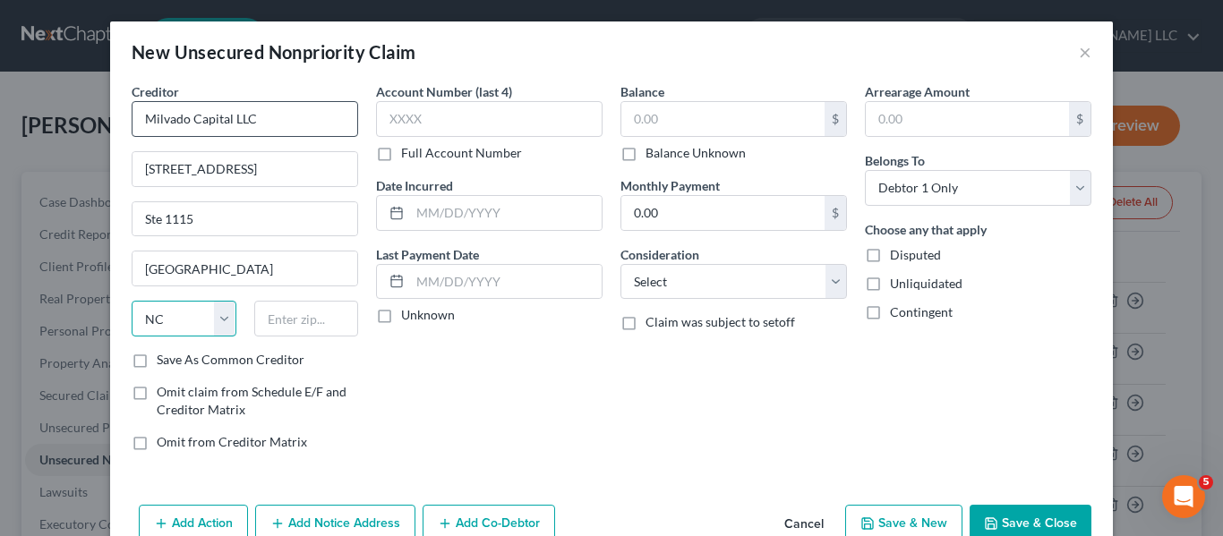
select select "35"
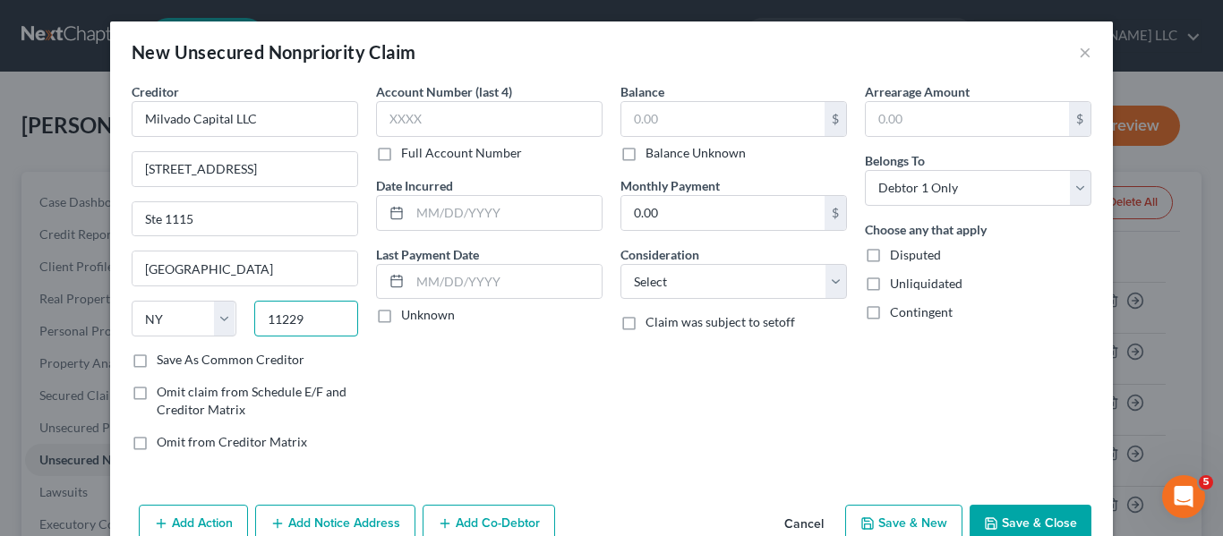
type input "11229"
click at [157, 362] on label "Save As Common Creditor" at bounding box center [231, 360] width 148 height 18
click at [164, 362] on input "Save As Common Creditor" at bounding box center [170, 357] width 12 height 12
checkbox input "true"
click at [685, 117] on input "text" at bounding box center [722, 119] width 203 height 34
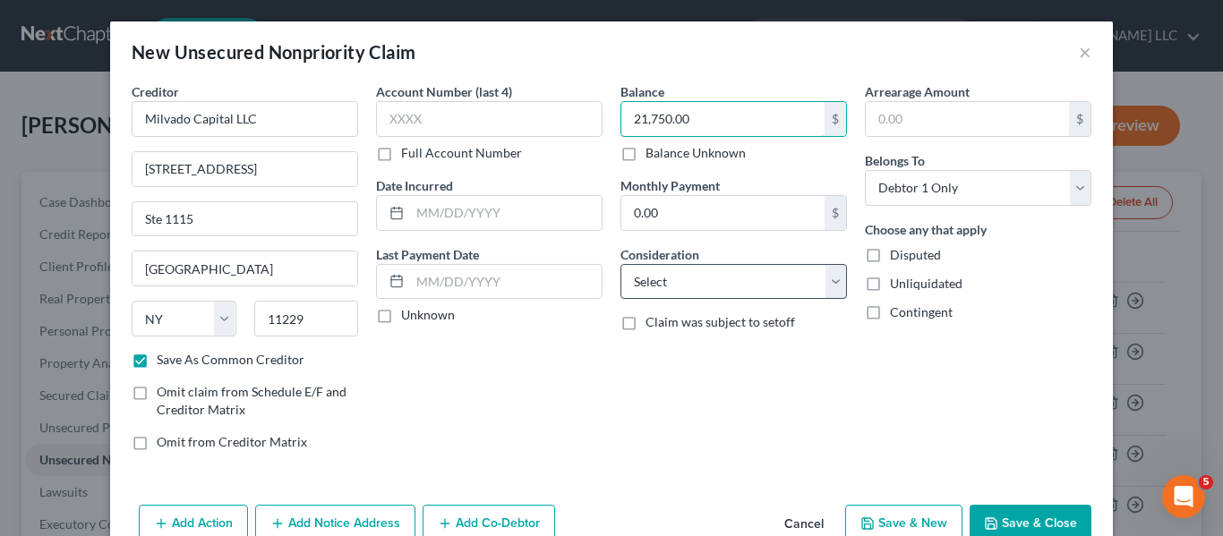
type input "21,750.00"
click at [832, 287] on select "Select Cable / Satellite Services Collection Agency Credit Card Debt Debt Couns…" at bounding box center [734, 282] width 227 height 36
select select "10"
click at [621, 264] on select "Select Cable / Satellite Services Collection Agency Credit Card Debt Debt Couns…" at bounding box center [734, 282] width 227 height 36
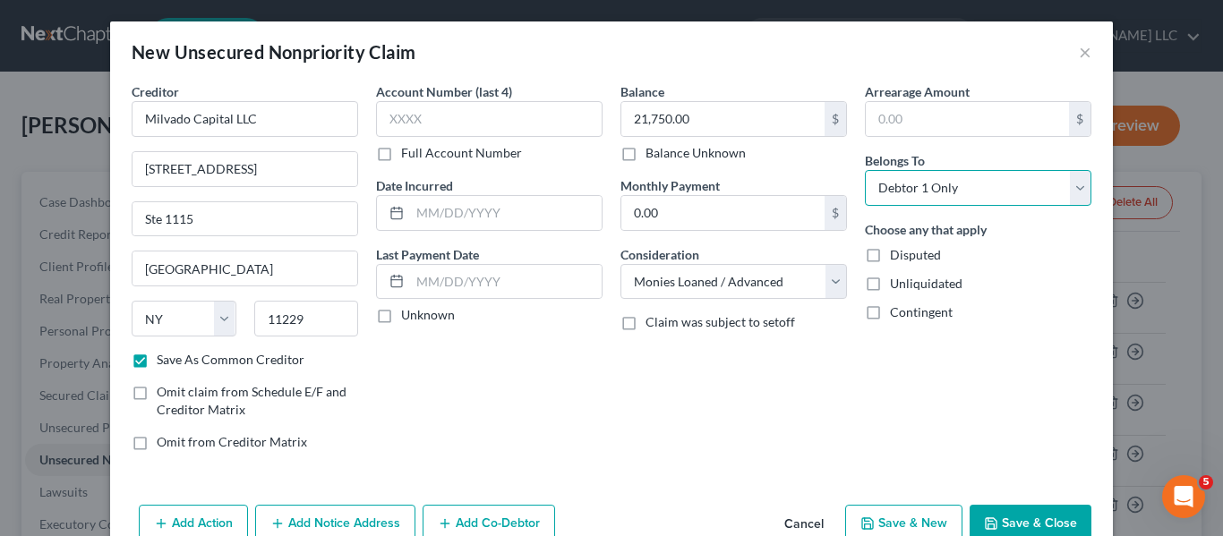
click at [1072, 194] on select "Select Debtor 1 Only Debtor 2 Only Debtor 1 And Debtor 2 Only At Least One Of T…" at bounding box center [978, 188] width 227 height 36
select select "3"
click at [865, 170] on select "Select Debtor 1 Only Debtor 2 Only Debtor 1 And Debtor 2 Only At Least One Of T…" at bounding box center [978, 188] width 227 height 36
click at [518, 516] on button "Add Co-Debtor" at bounding box center [489, 524] width 133 height 38
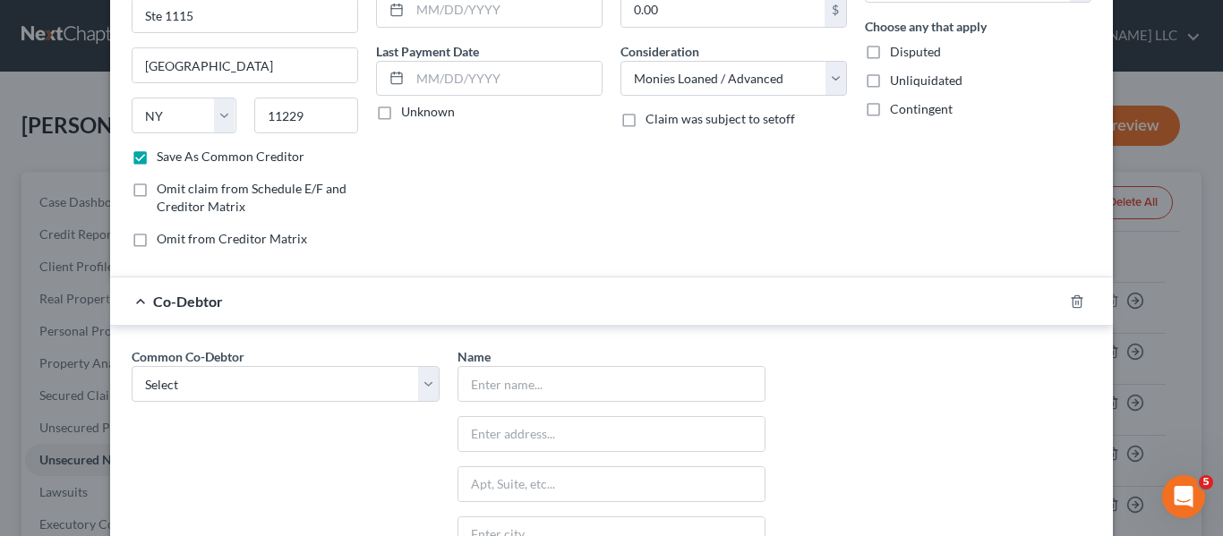
scroll to position [265, 0]
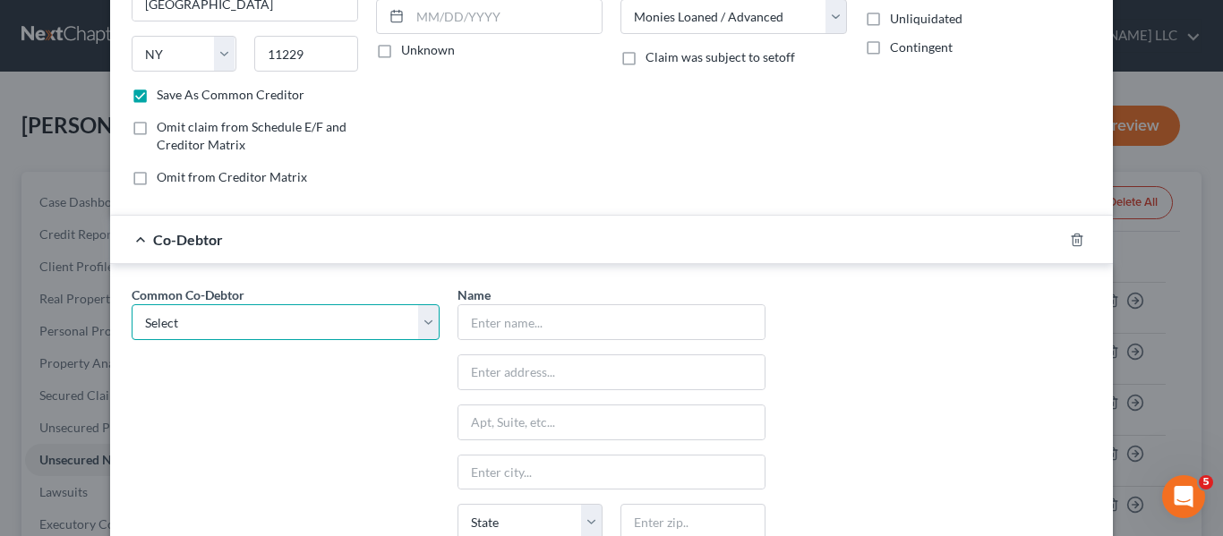
click at [424, 327] on select "Select Outdoor Canvas LLC" at bounding box center [286, 322] width 308 height 36
select select "0"
click at [132, 304] on select "Select Outdoor Canvas LLC" at bounding box center [286, 322] width 308 height 36
type input "Outdoor Canvas LLC"
type input "[STREET_ADDRESS][PERSON_NAME]"
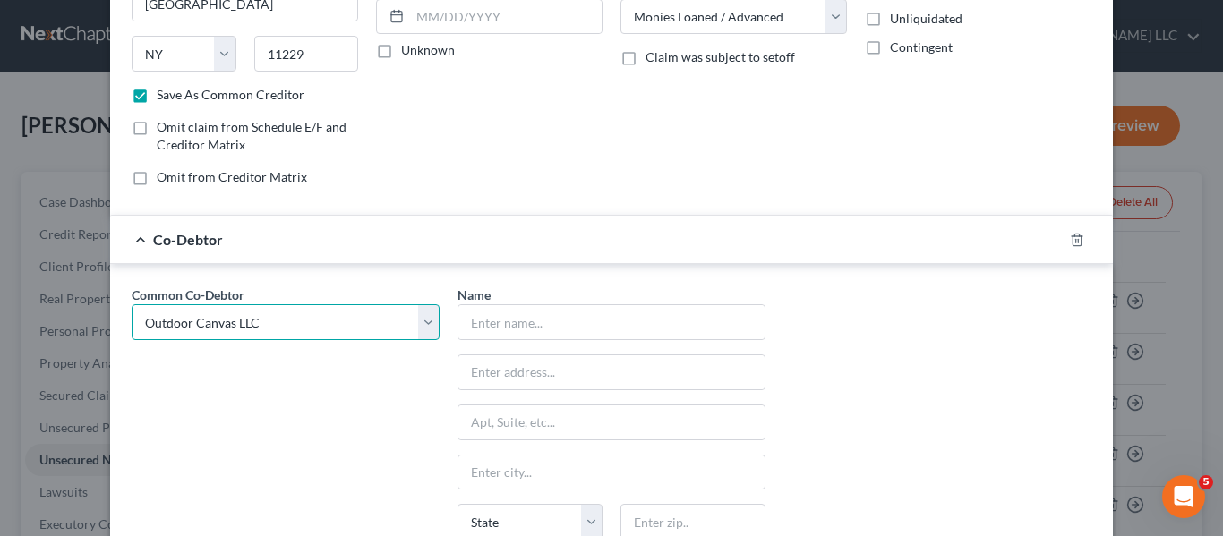
type input "Flowery Branch"
select select "10"
type input "30542"
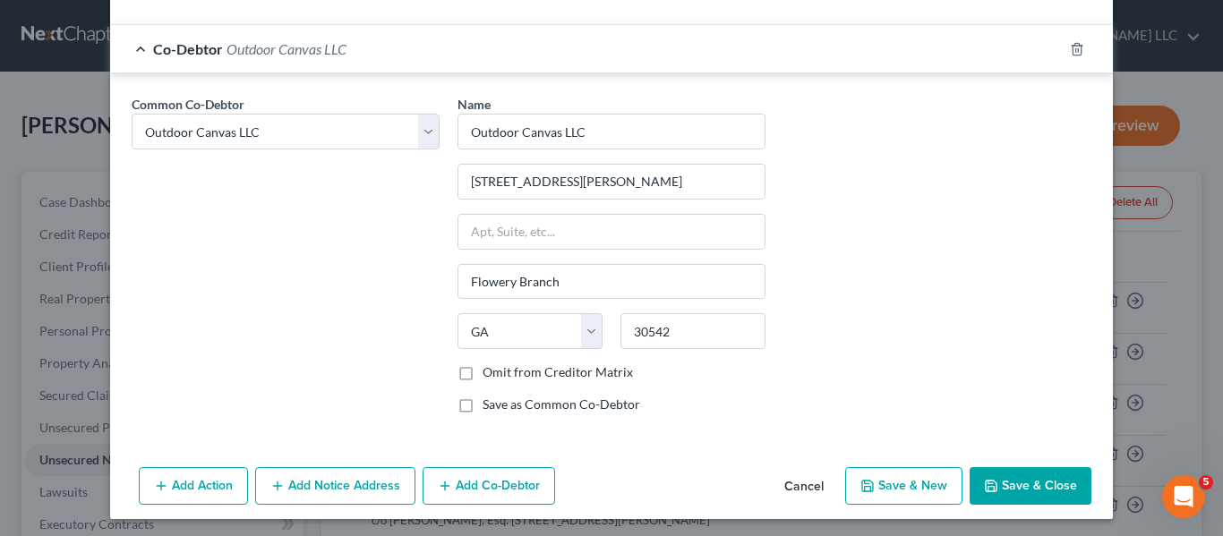
scroll to position [460, 0]
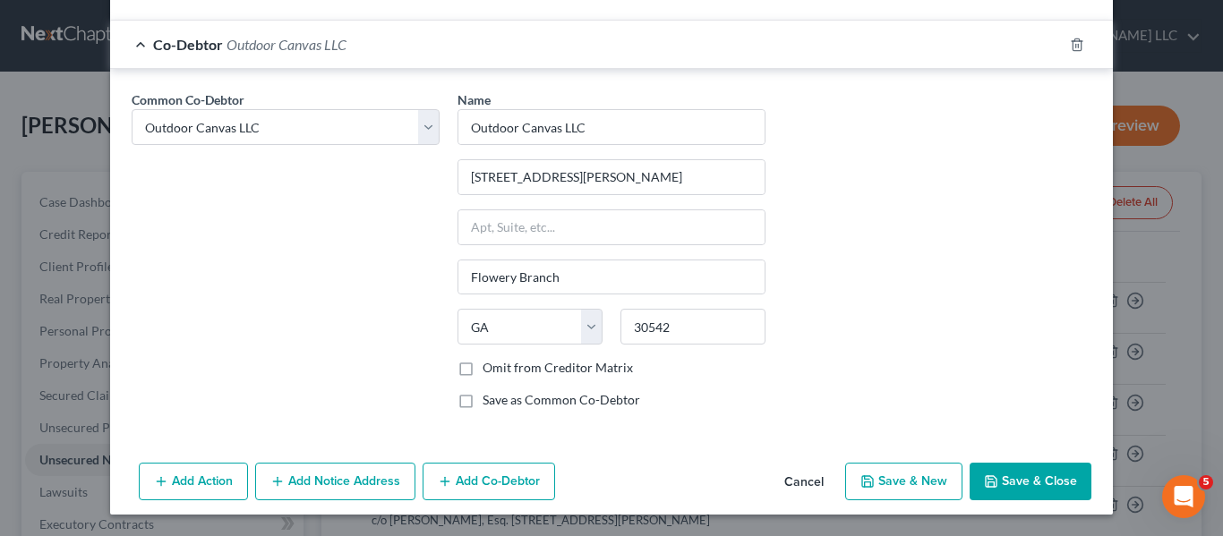
click at [1059, 480] on button "Save & Close" at bounding box center [1031, 482] width 122 height 38
checkbox input "false"
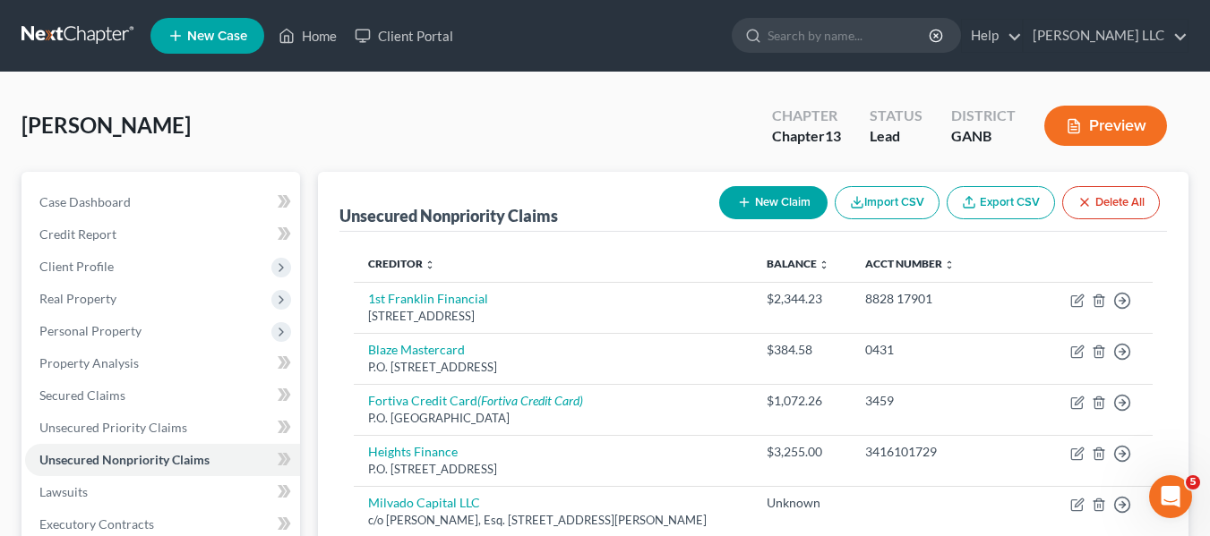
click at [761, 193] on button "New Claim" at bounding box center [773, 202] width 108 height 33
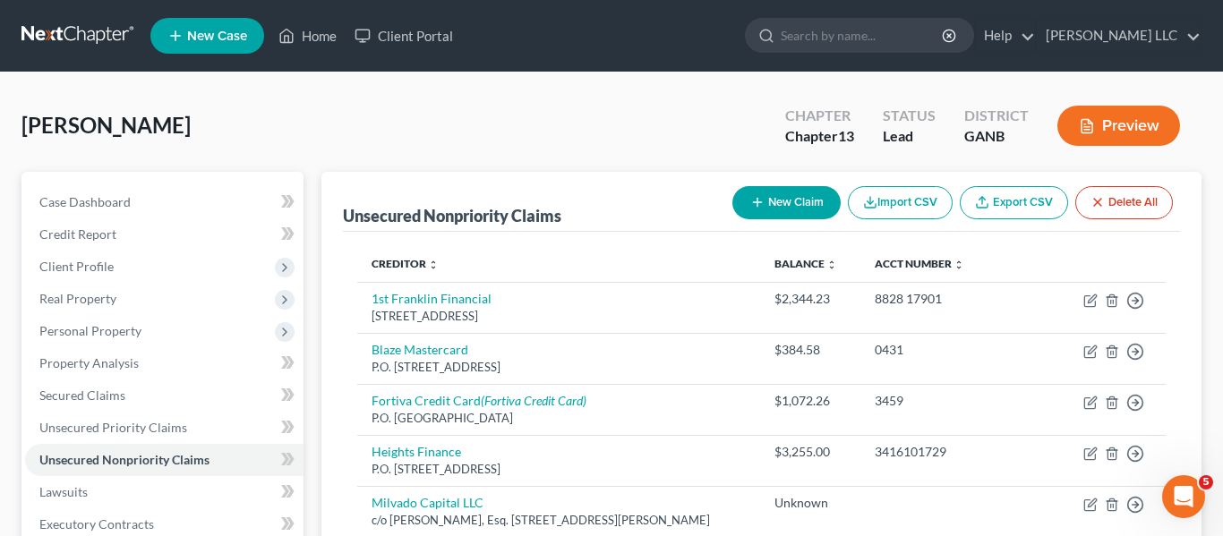
select select "0"
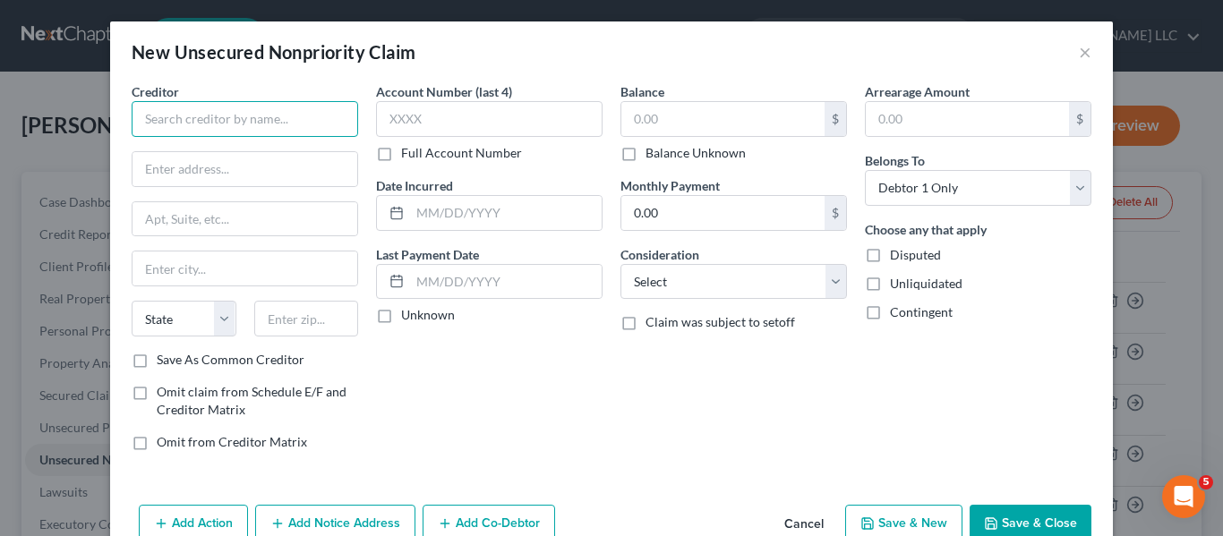
click at [320, 116] on input "text" at bounding box center [245, 119] width 227 height 36
type input "United First LLC"
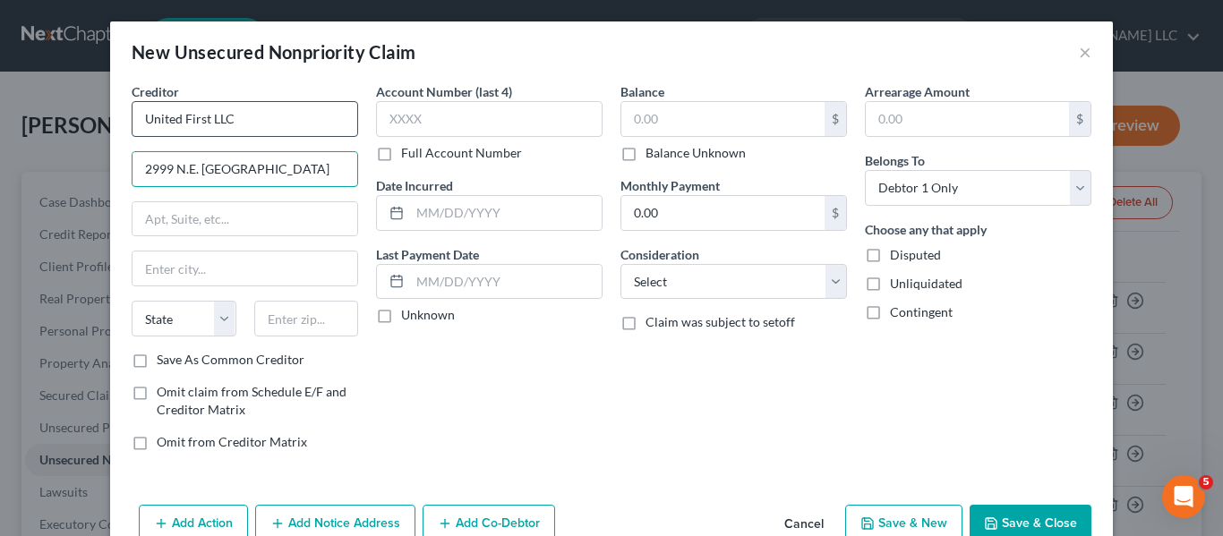
type input "2999 N.E. [GEOGRAPHIC_DATA]"
type input "Unit 901"
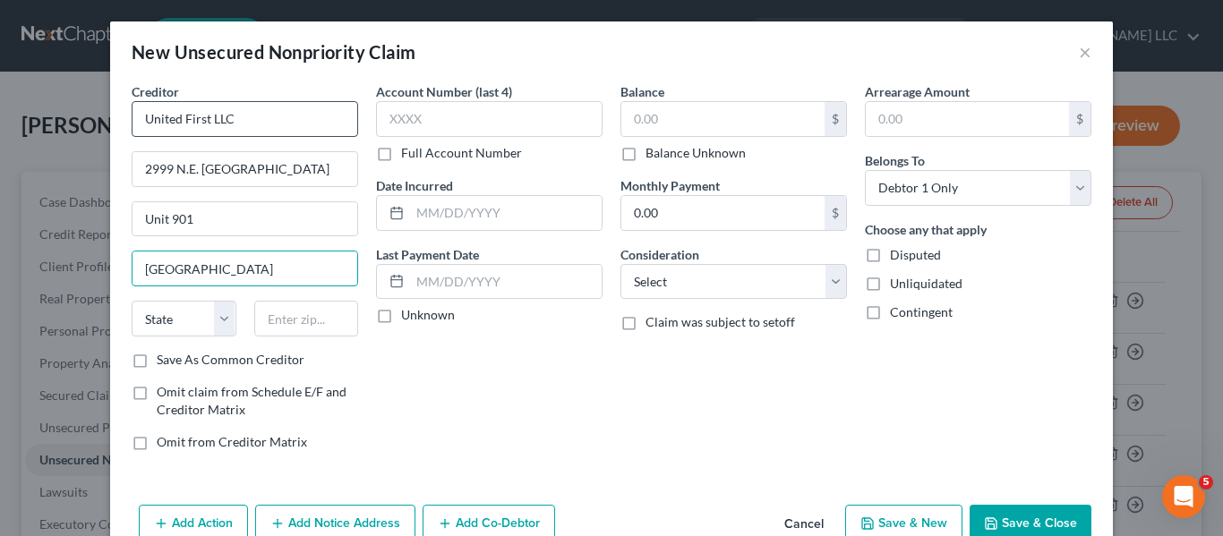
type input "[GEOGRAPHIC_DATA]"
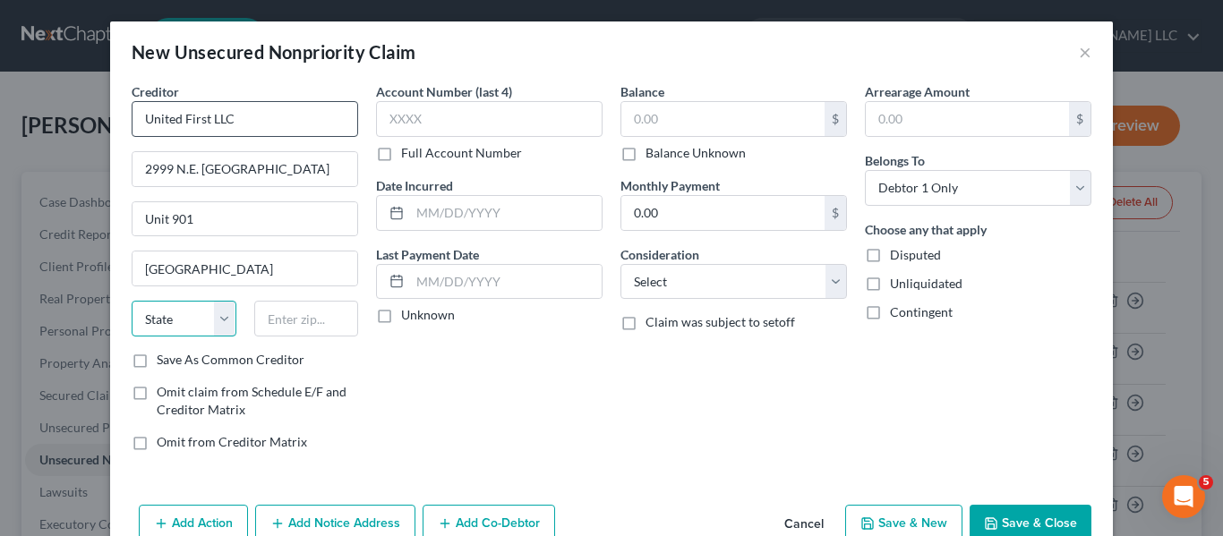
select select "9"
type input "33180"
click at [157, 363] on label "Save As Common Creditor" at bounding box center [231, 360] width 148 height 18
click at [164, 363] on input "Save As Common Creditor" at bounding box center [170, 357] width 12 height 12
checkbox input "true"
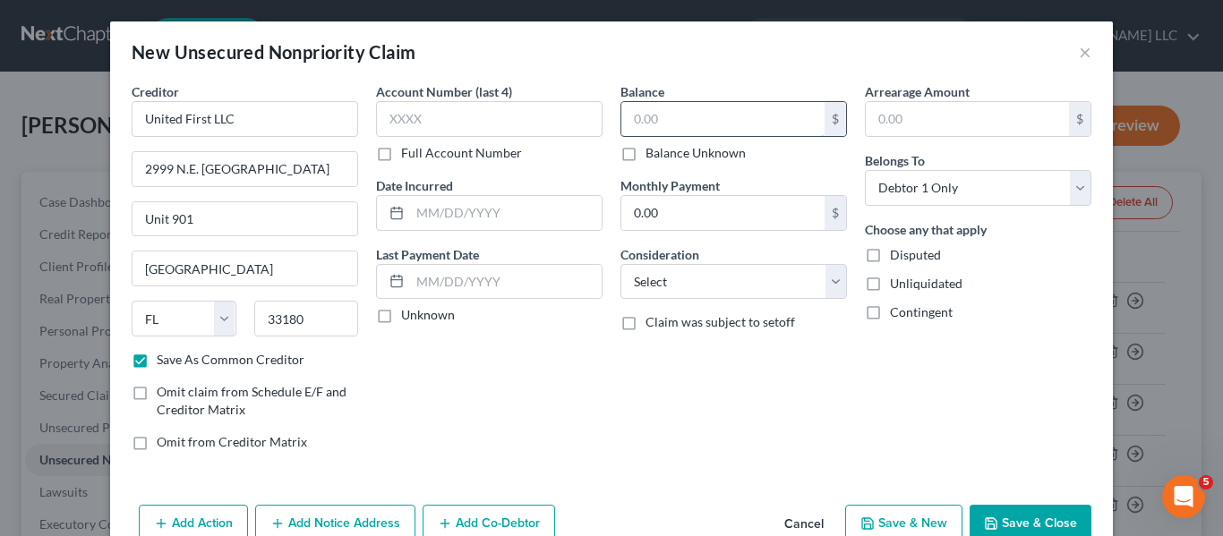
click at [759, 121] on input "text" at bounding box center [722, 119] width 203 height 34
type input "72,964.91"
click at [829, 287] on select "Select Cable / Satellite Services Collection Agency Credit Card Debt Debt Couns…" at bounding box center [734, 282] width 227 height 36
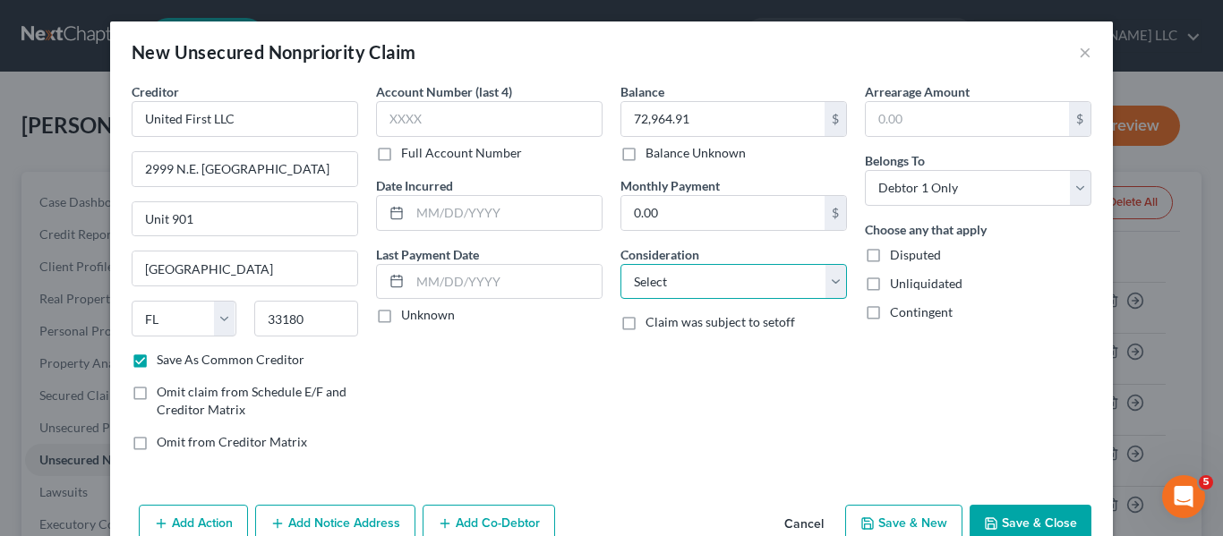
select select "10"
click at [621, 264] on select "Select Cable / Satellite Services Collection Agency Credit Card Debt Debt Couns…" at bounding box center [734, 282] width 227 height 36
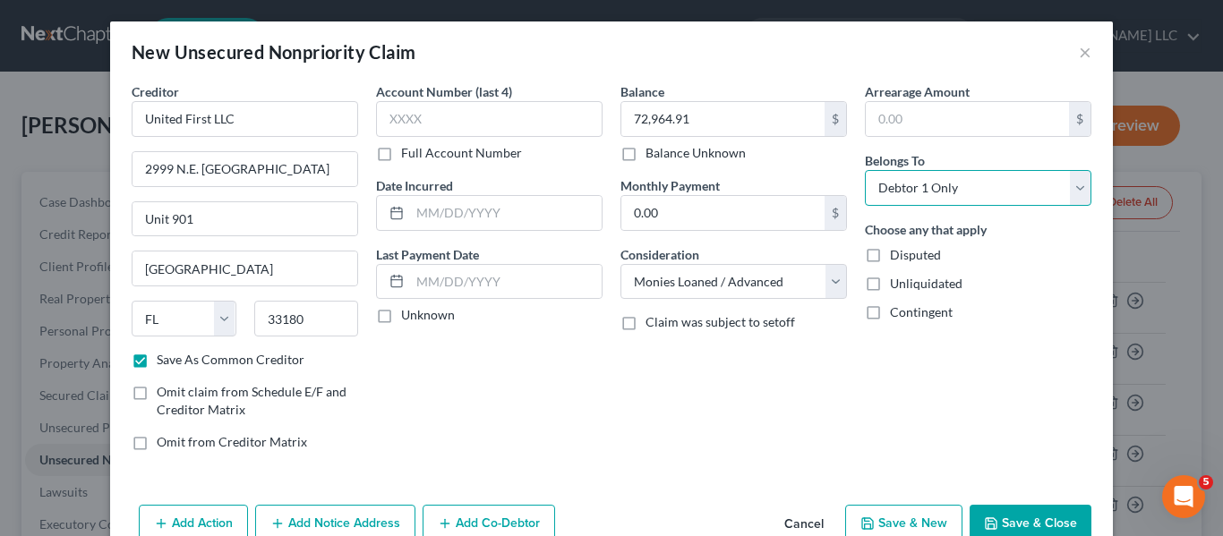
click at [1073, 188] on select "Select Debtor 1 Only Debtor 2 Only Debtor 1 And Debtor 2 Only At Least One Of T…" at bounding box center [978, 188] width 227 height 36
select select "3"
click at [865, 170] on select "Select Debtor 1 Only Debtor 2 Only Debtor 1 And Debtor 2 Only At Least One Of T…" at bounding box center [978, 188] width 227 height 36
click at [501, 512] on button "Add Co-Debtor" at bounding box center [489, 524] width 133 height 38
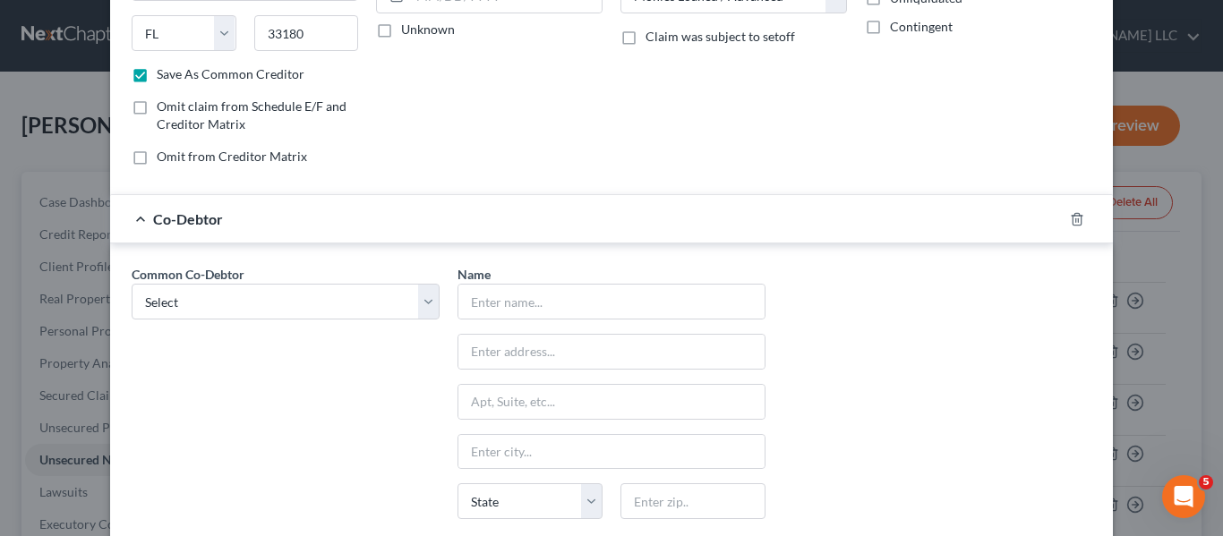
scroll to position [287, 0]
click at [429, 300] on select "Select Outdoor Canvas LLC" at bounding box center [286, 301] width 308 height 36
select select "0"
click at [132, 283] on select "Select Outdoor Canvas LLC" at bounding box center [286, 301] width 308 height 36
type input "Outdoor Canvas LLC"
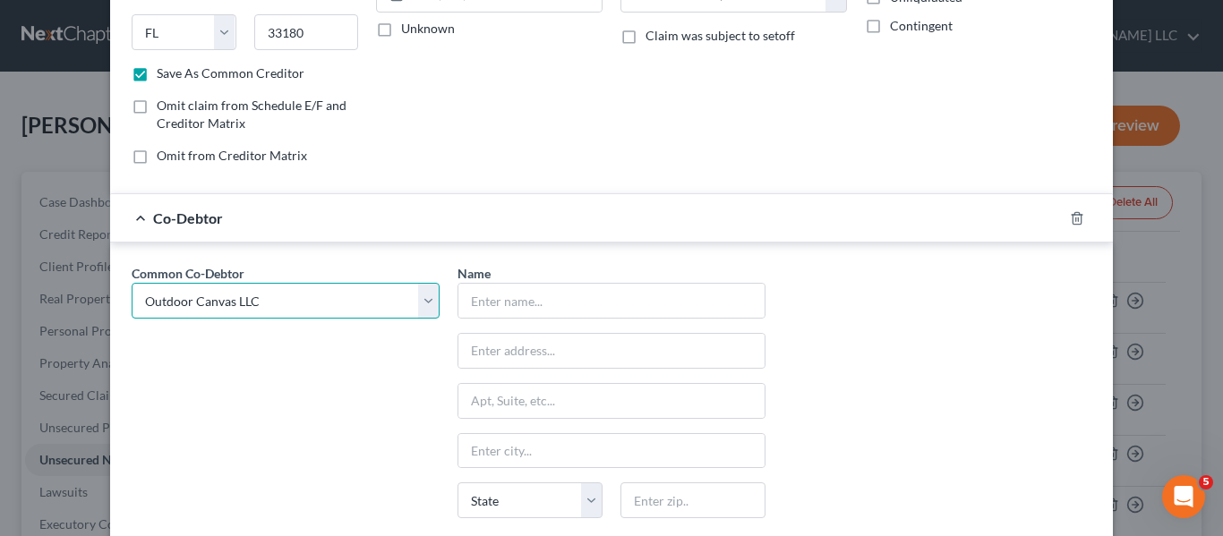
type input "[STREET_ADDRESS][PERSON_NAME]"
type input "Flowery Branch"
select select "10"
type input "30542"
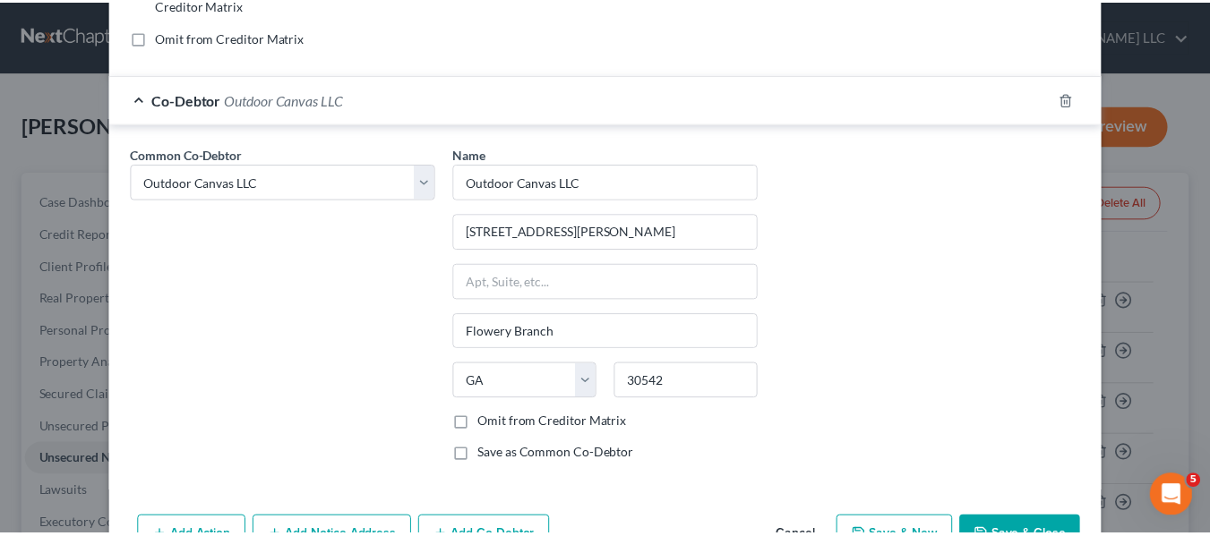
scroll to position [460, 0]
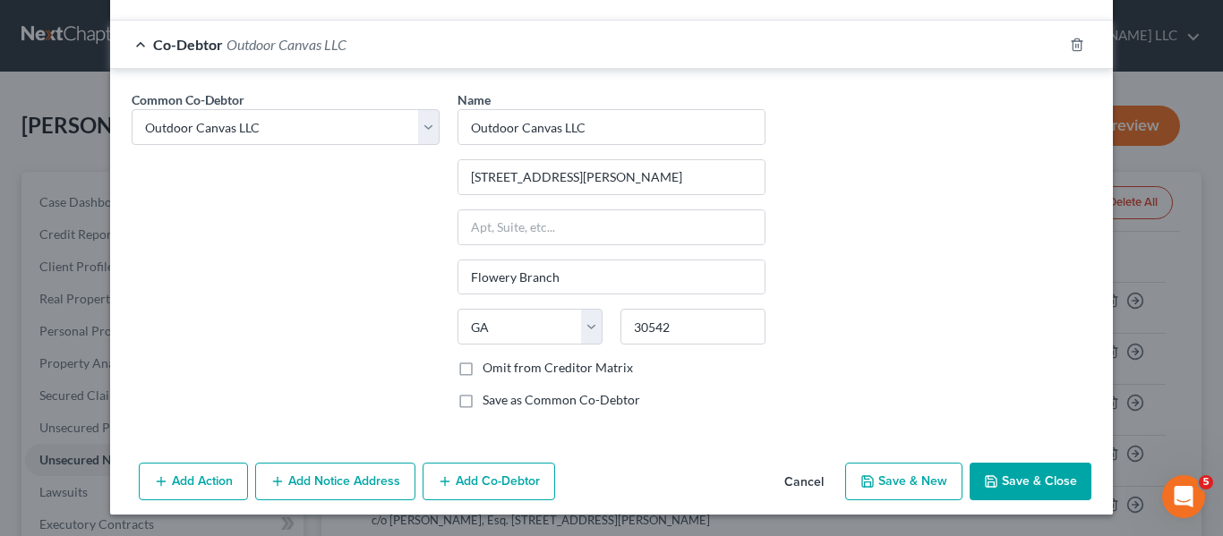
click at [1013, 489] on button "Save & Close" at bounding box center [1031, 482] width 122 height 38
checkbox input "false"
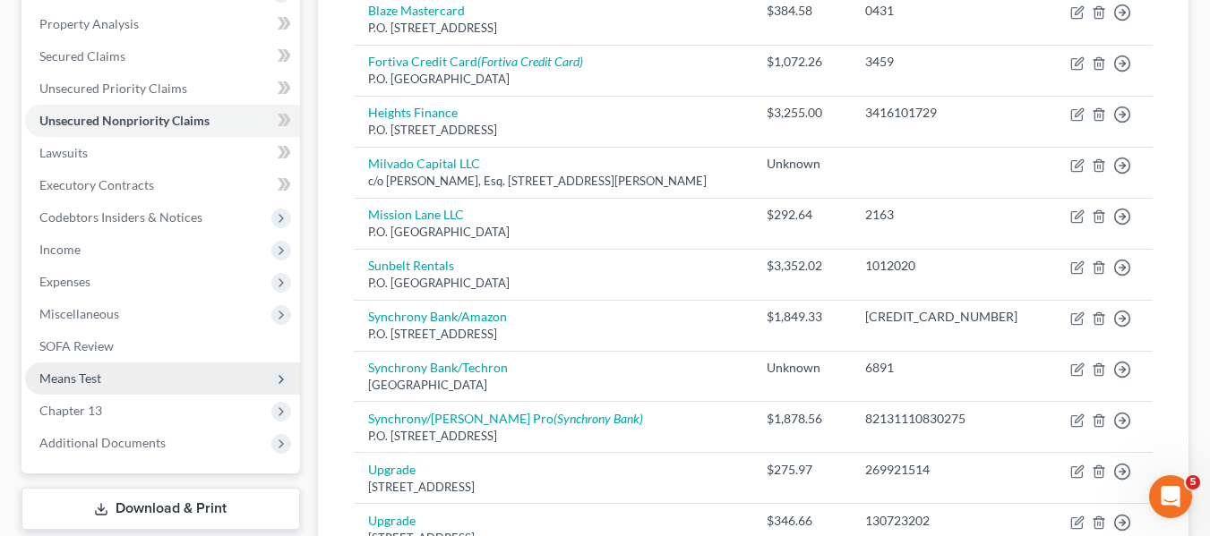
scroll to position [358, 0]
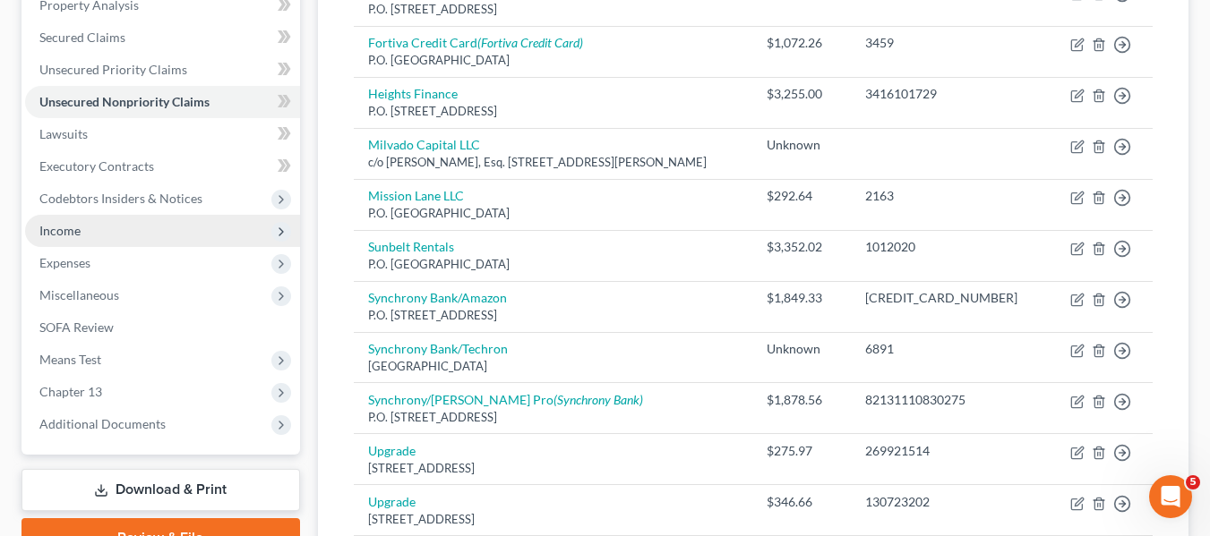
click at [122, 229] on span "Income" at bounding box center [162, 231] width 275 height 32
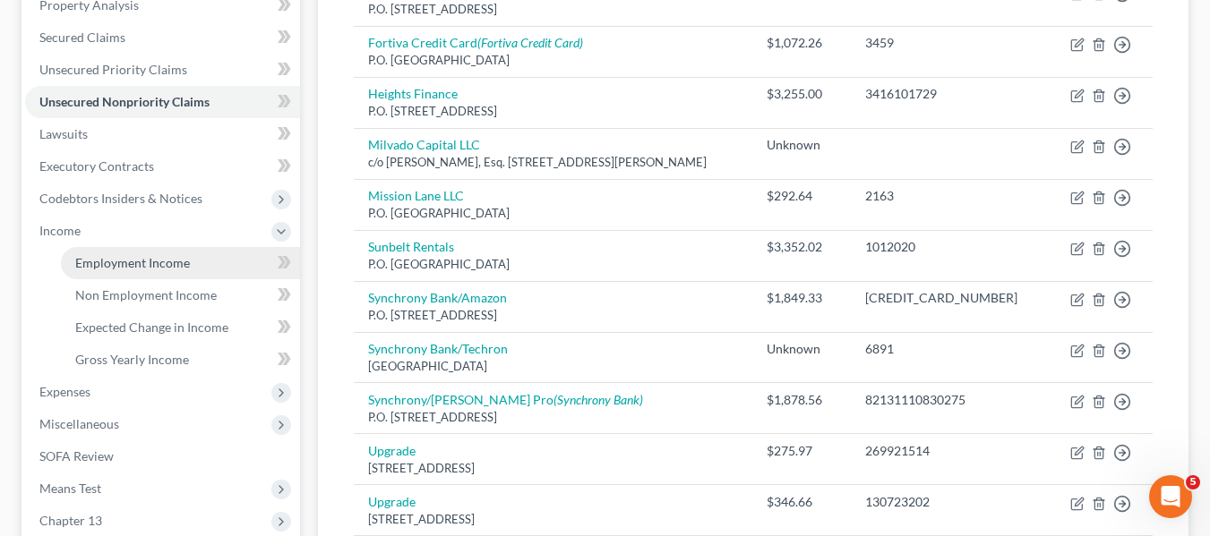
click at [211, 261] on link "Employment Income" at bounding box center [180, 263] width 239 height 32
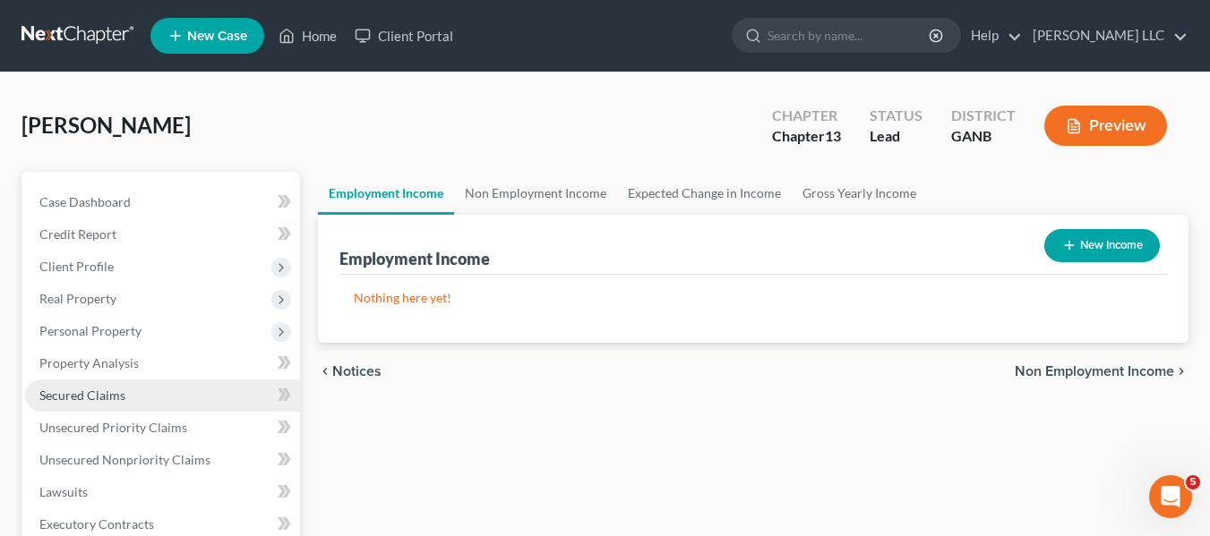
scroll to position [269, 0]
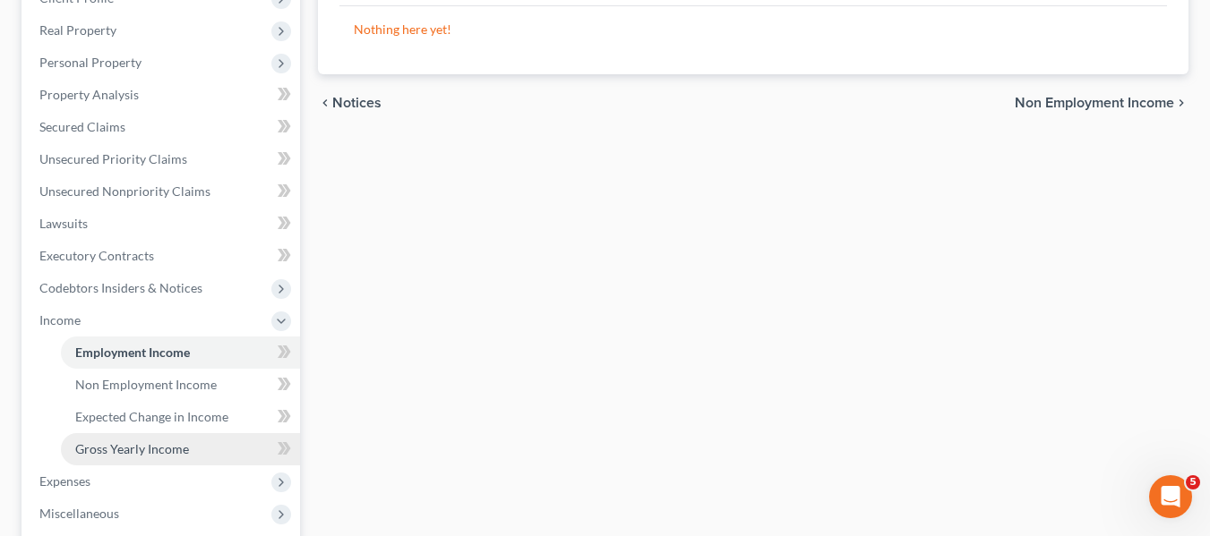
click at [171, 447] on span "Gross Yearly Income" at bounding box center [132, 448] width 114 height 15
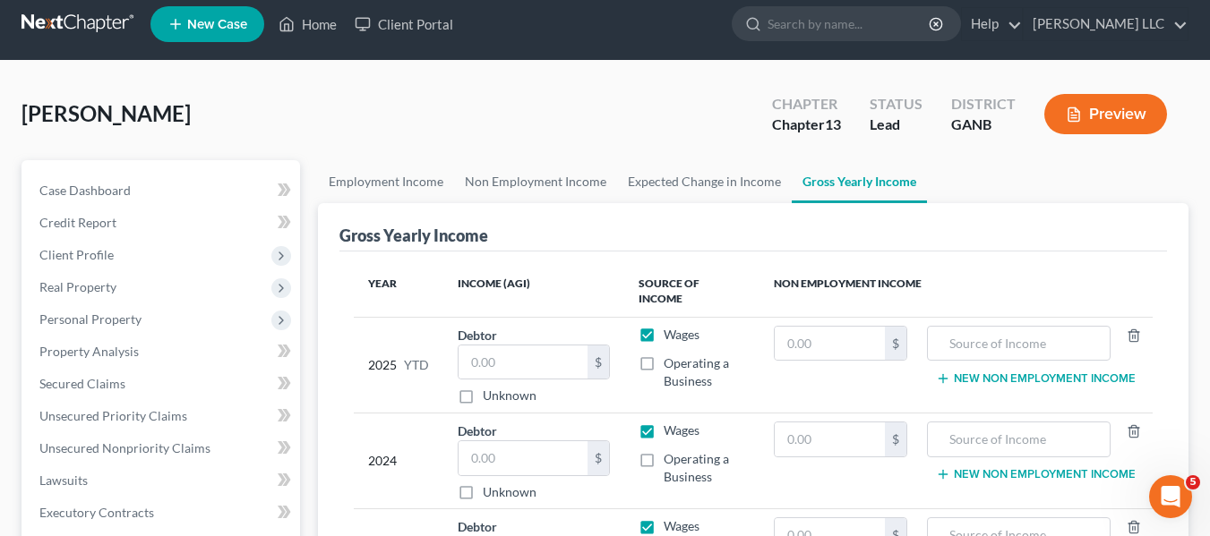
scroll to position [179, 0]
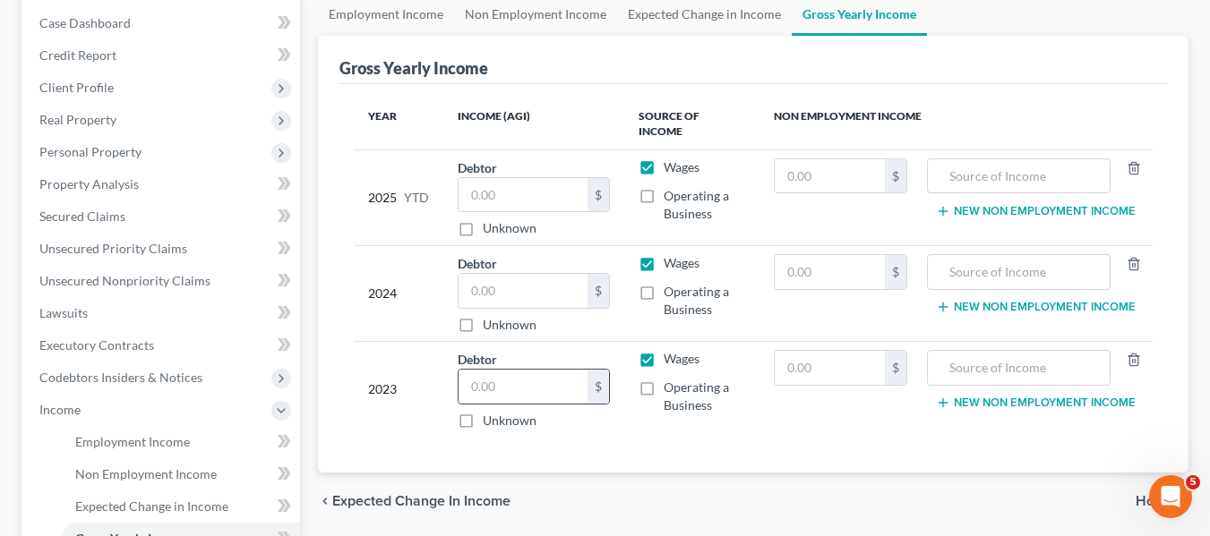
click at [506, 374] on input "text" at bounding box center [523, 387] width 130 height 34
type input "68,313.00"
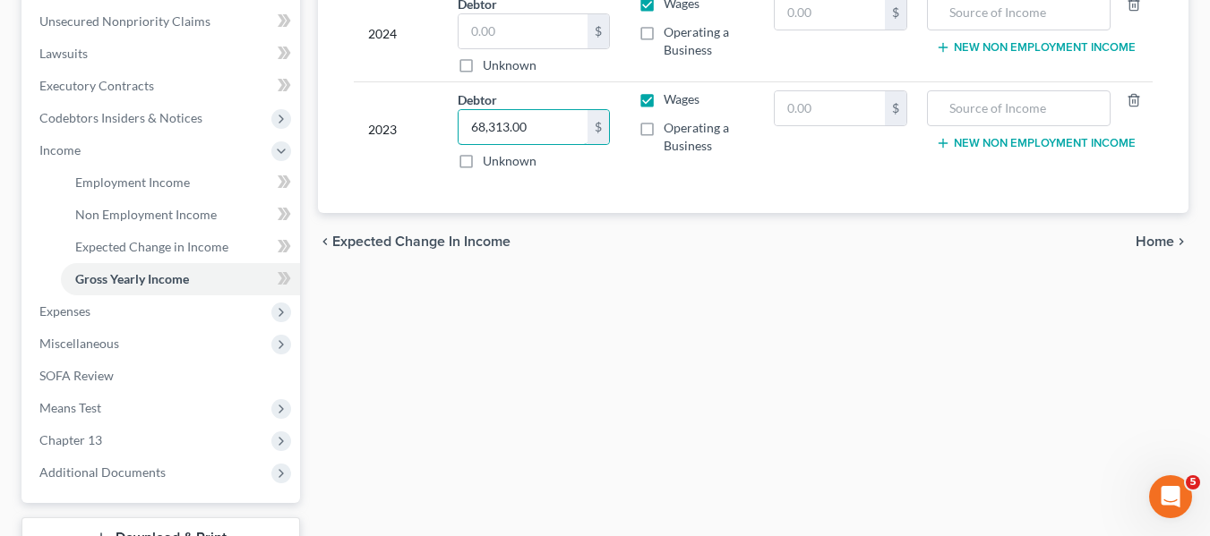
scroll to position [448, 0]
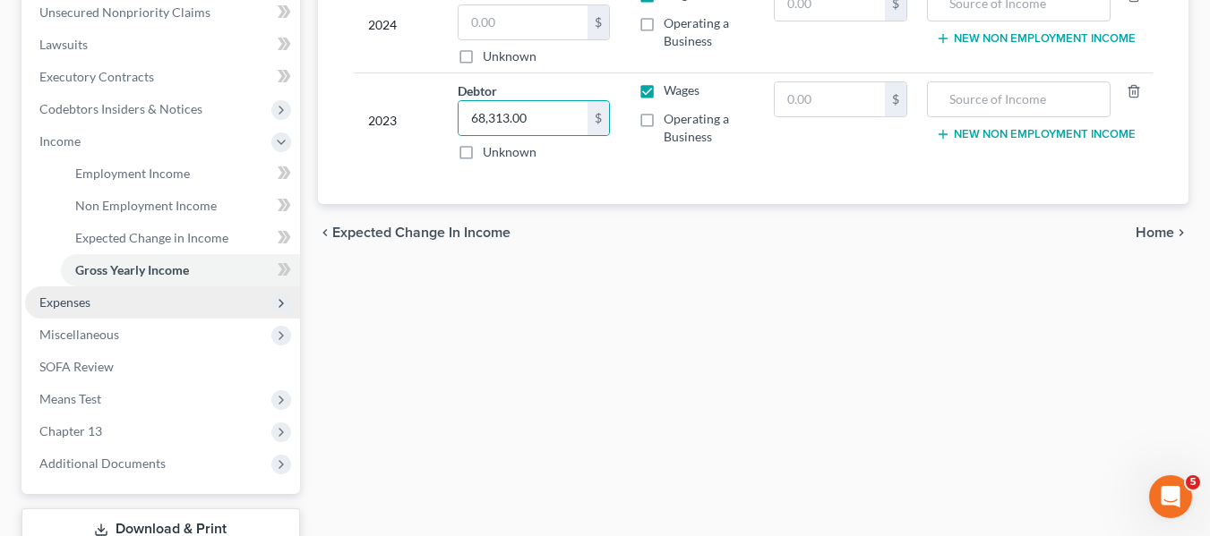
click at [162, 298] on span "Expenses" at bounding box center [162, 303] width 275 height 32
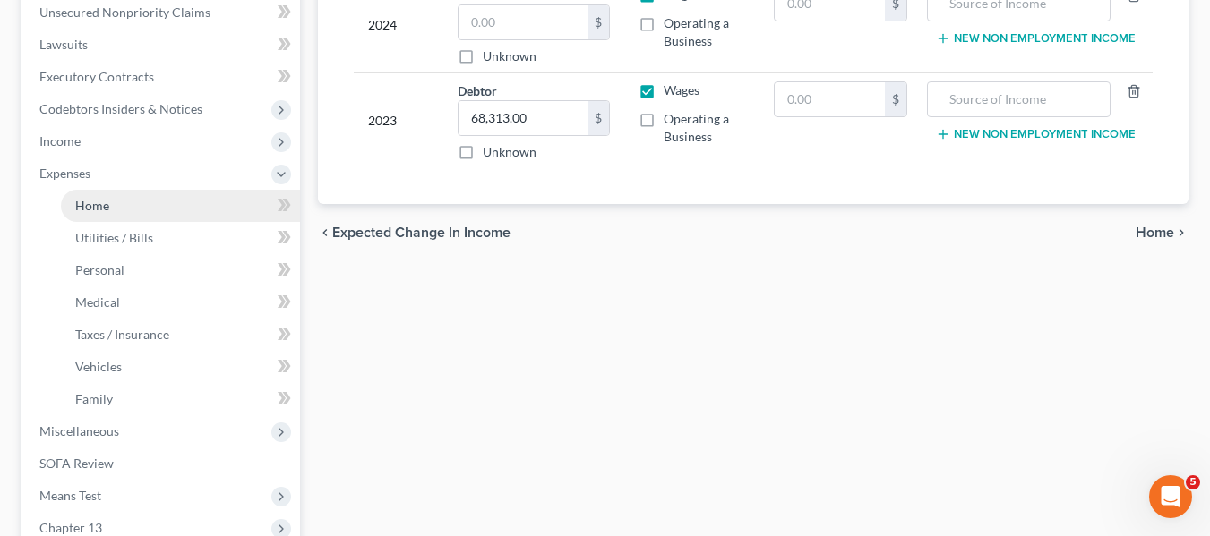
click at [139, 201] on link "Home" at bounding box center [180, 206] width 239 height 32
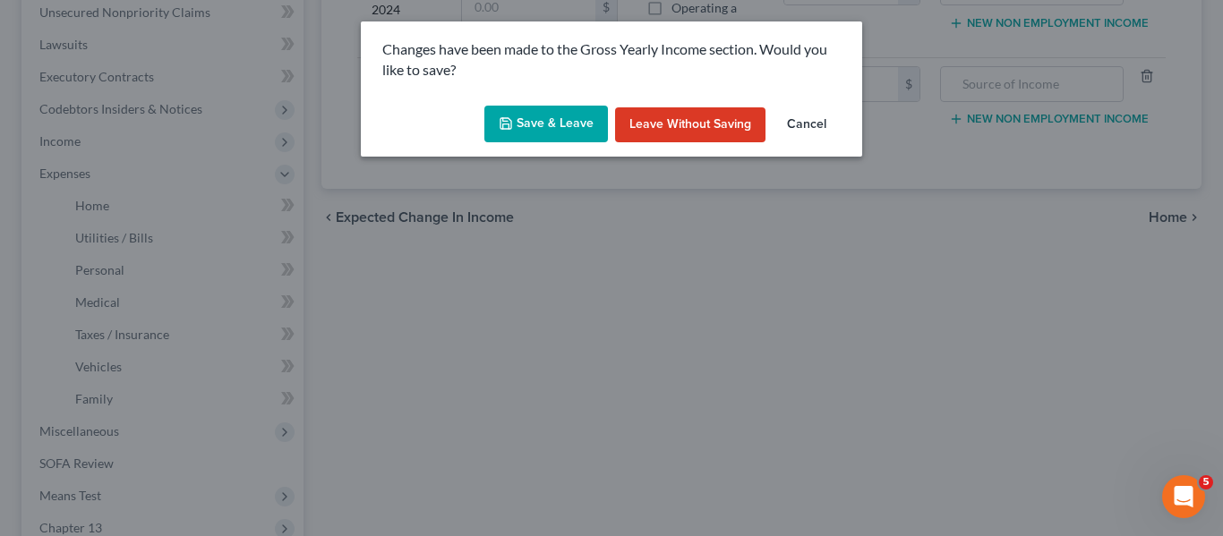
click at [563, 125] on button "Save & Leave" at bounding box center [546, 125] width 124 height 38
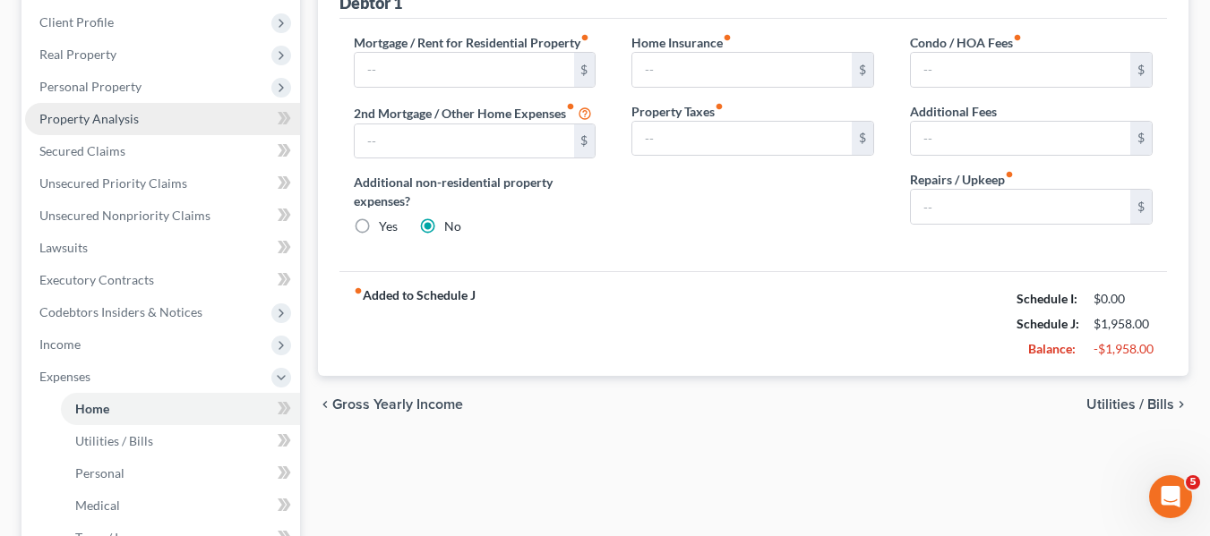
scroll to position [269, 0]
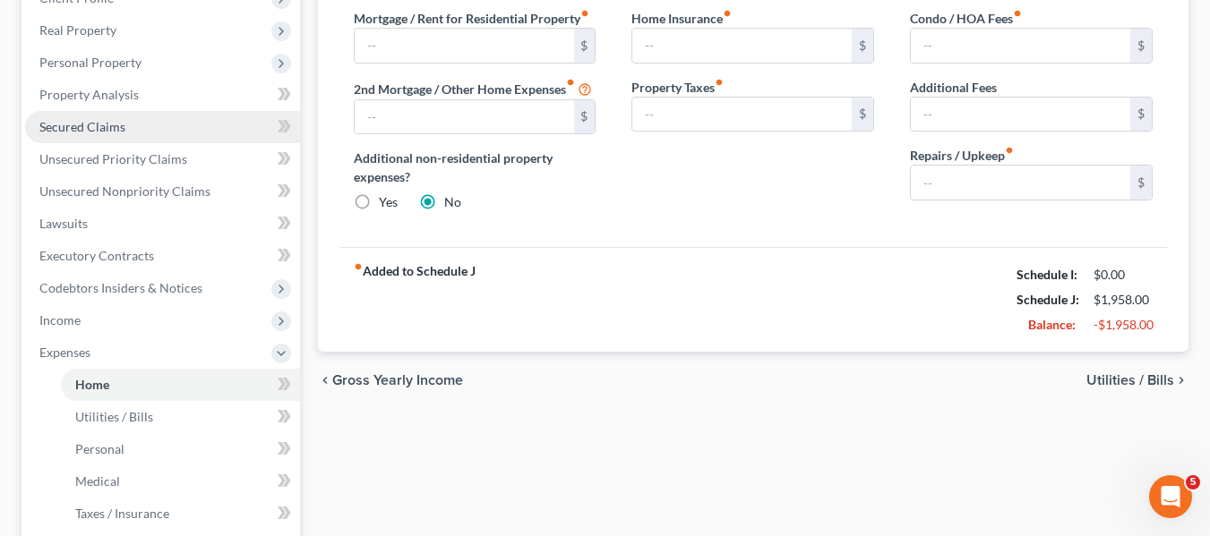
click at [147, 123] on link "Secured Claims" at bounding box center [162, 127] width 275 height 32
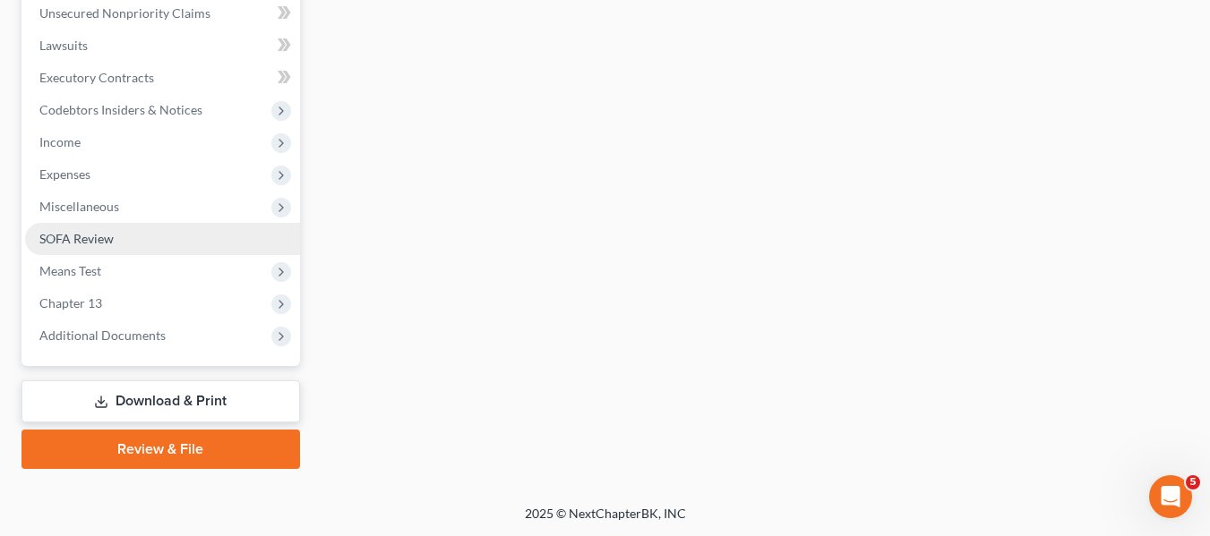
scroll to position [448, 0]
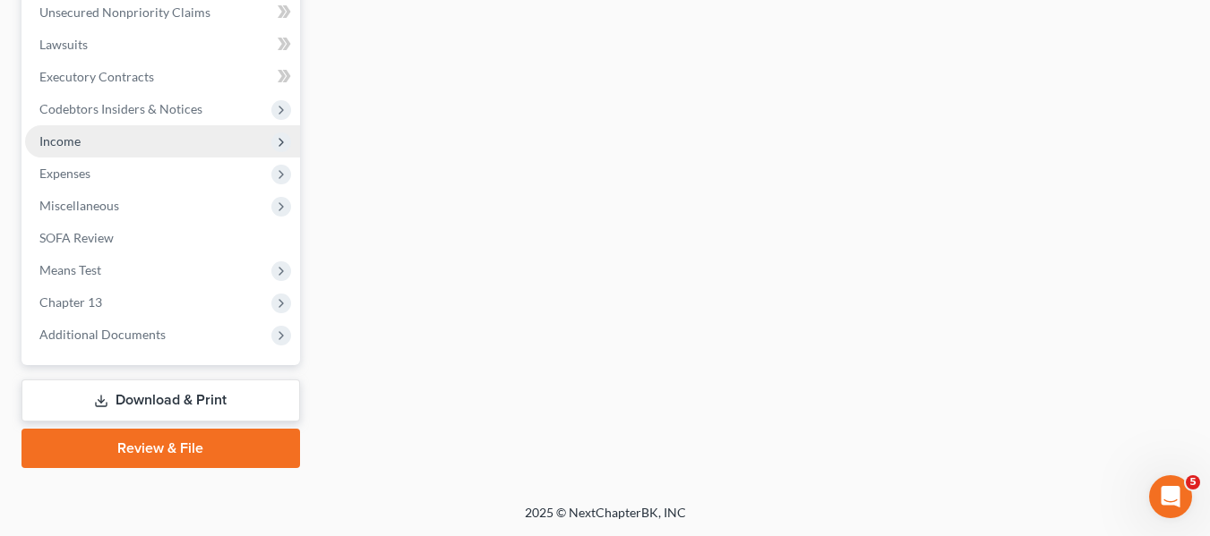
click at [124, 145] on span "Income" at bounding box center [162, 141] width 275 height 32
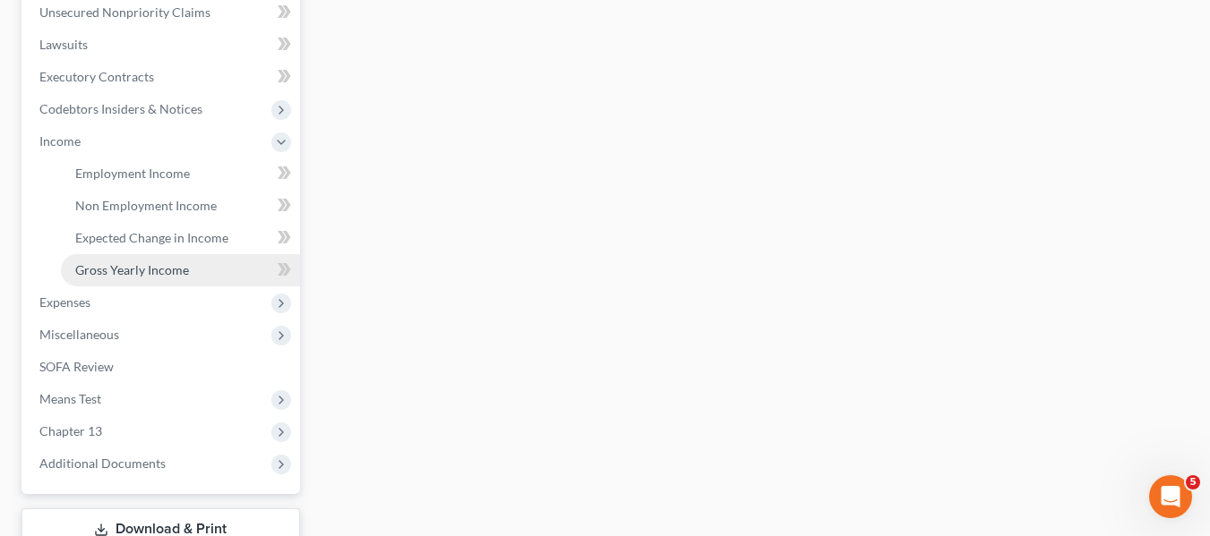
click at [155, 269] on span "Gross Yearly Income" at bounding box center [132, 269] width 114 height 15
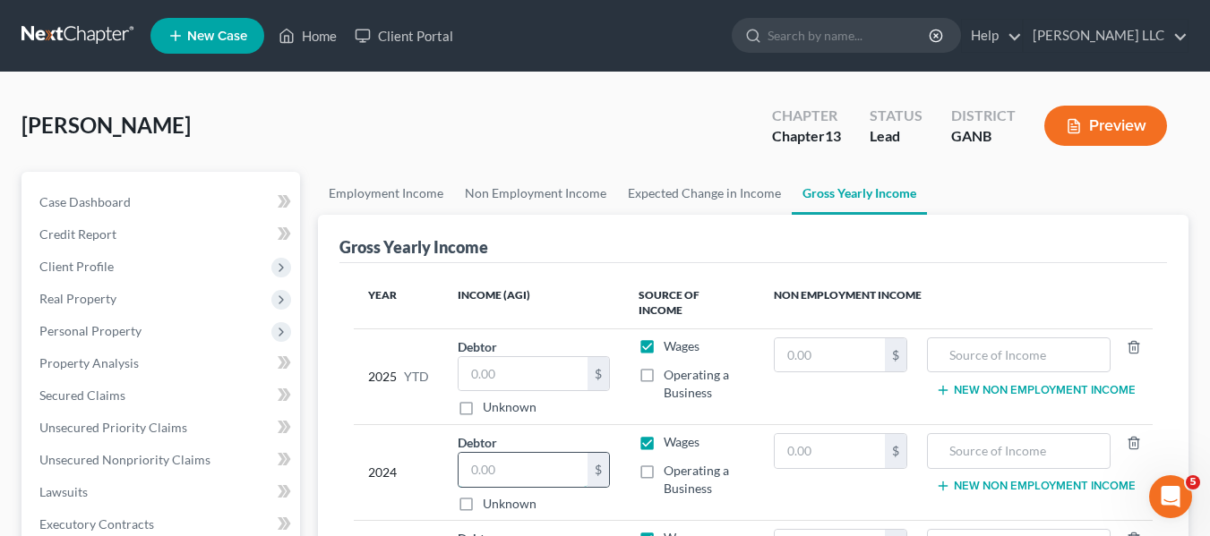
click at [540, 459] on input "text" at bounding box center [523, 470] width 130 height 34
type input "71,829.00"
click at [110, 303] on span "Real Property" at bounding box center [77, 298] width 77 height 15
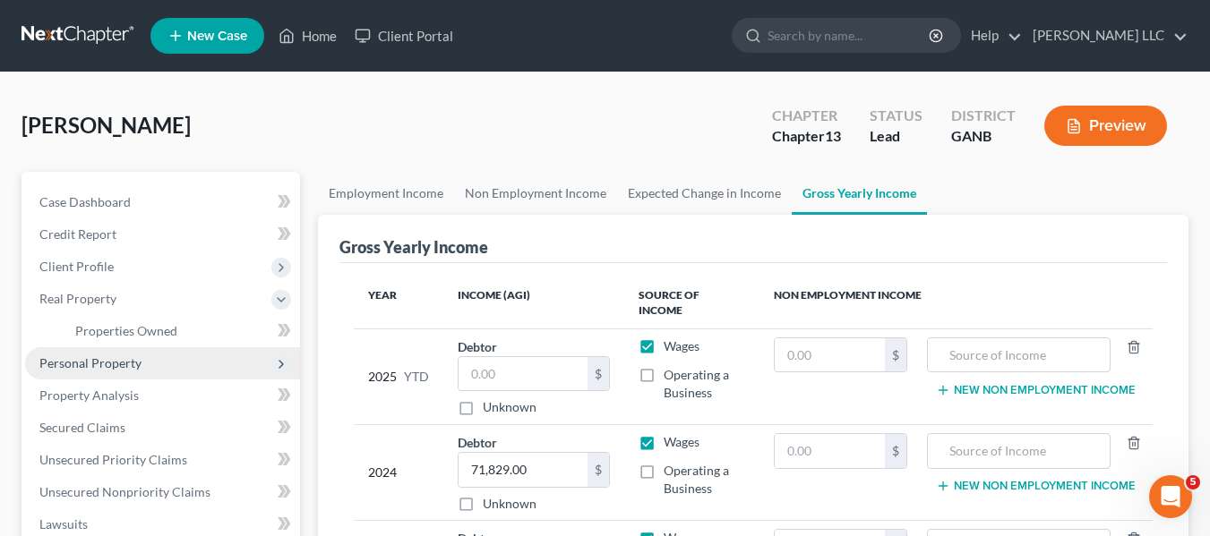
click at [107, 364] on span "Personal Property" at bounding box center [90, 362] width 102 height 15
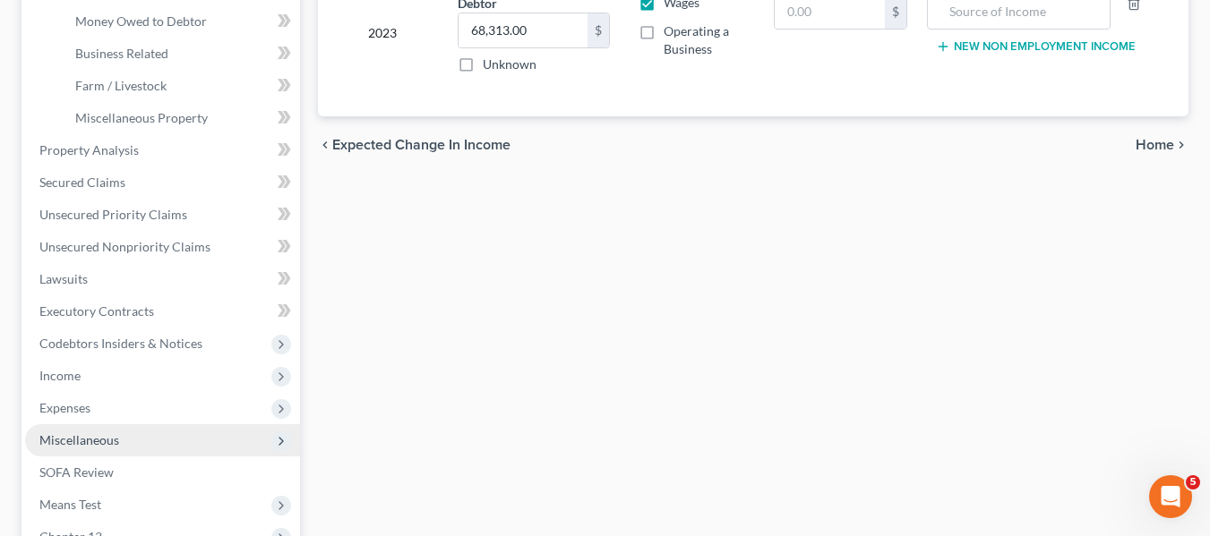
scroll to position [537, 0]
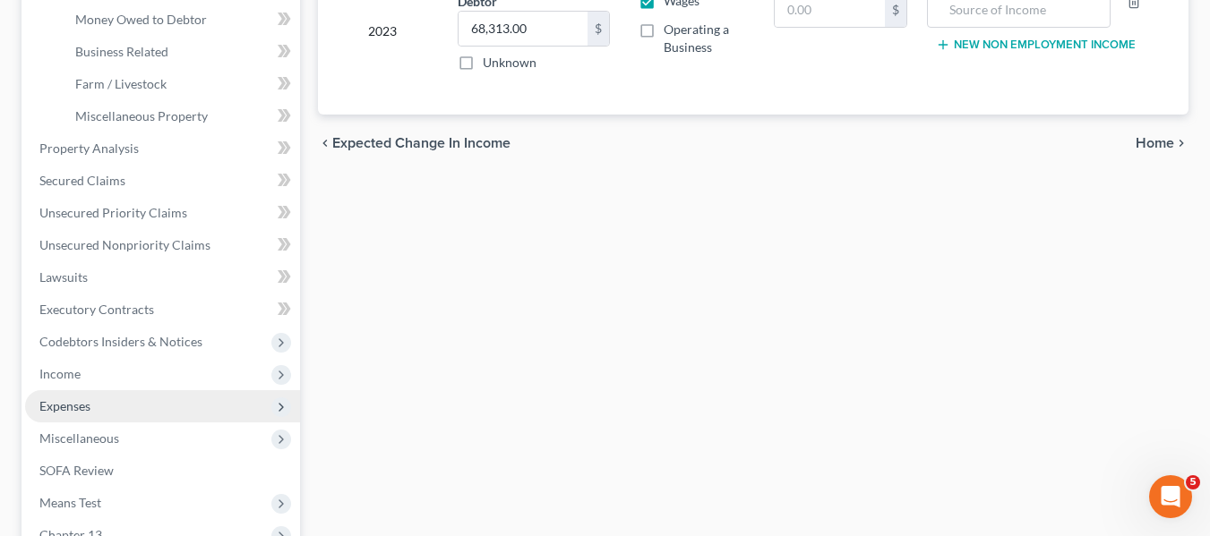
click at [77, 399] on span "Expenses" at bounding box center [64, 405] width 51 height 15
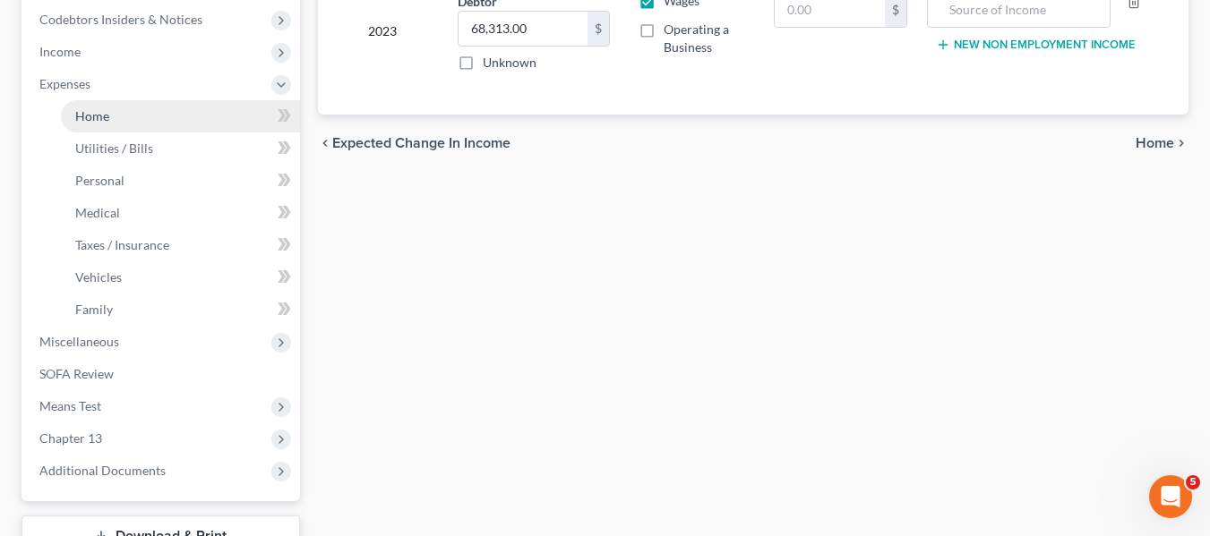
click at [120, 114] on link "Home" at bounding box center [180, 116] width 239 height 32
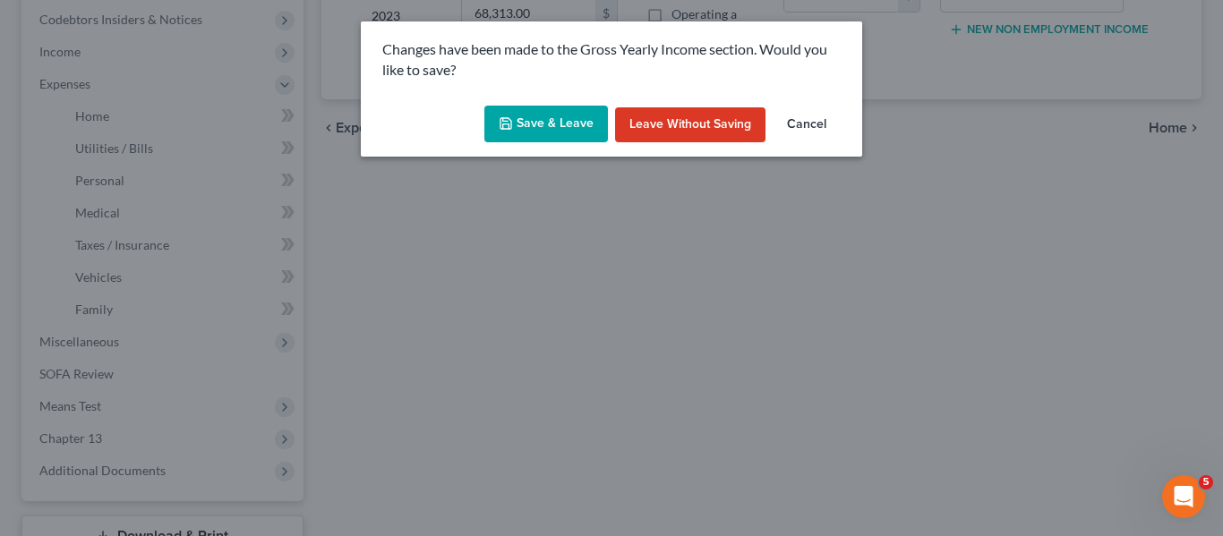
click at [589, 132] on button "Save & Leave" at bounding box center [546, 125] width 124 height 38
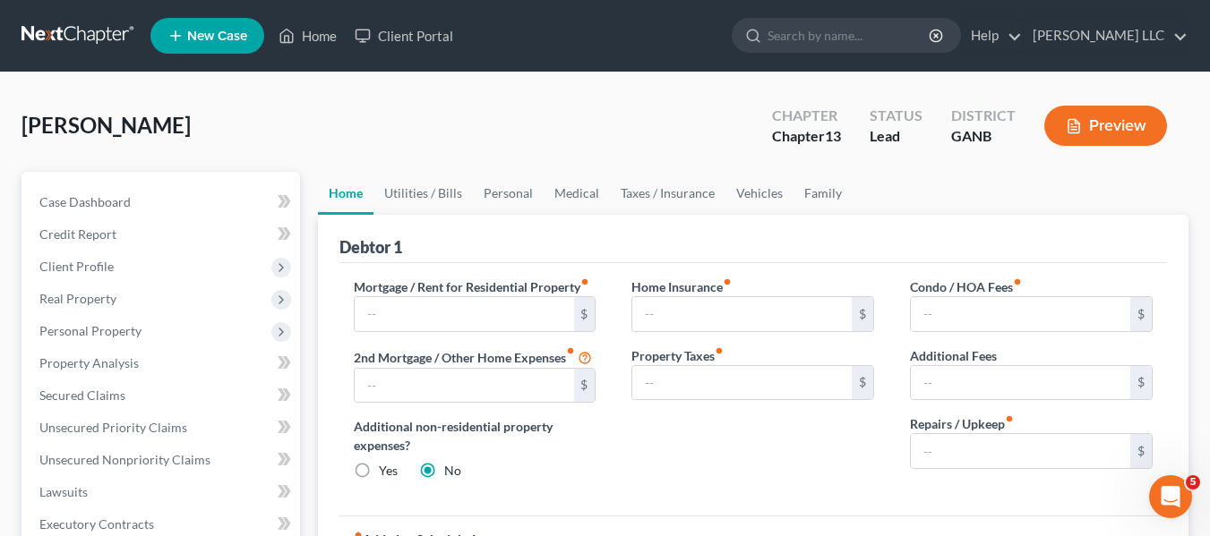
scroll to position [90, 0]
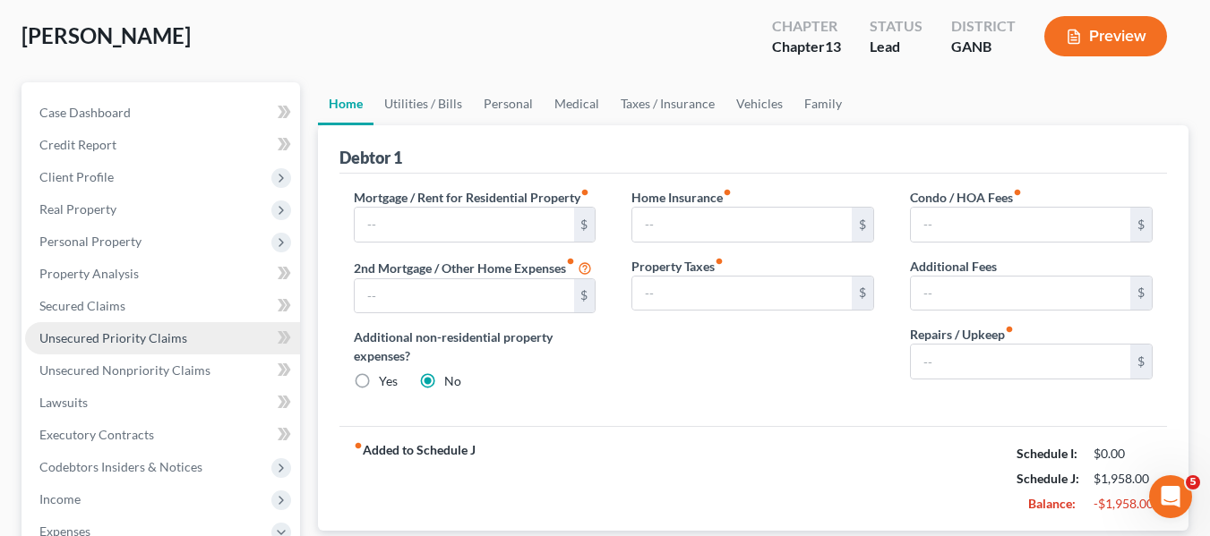
click at [127, 341] on span "Unsecured Priority Claims" at bounding box center [113, 337] width 148 height 15
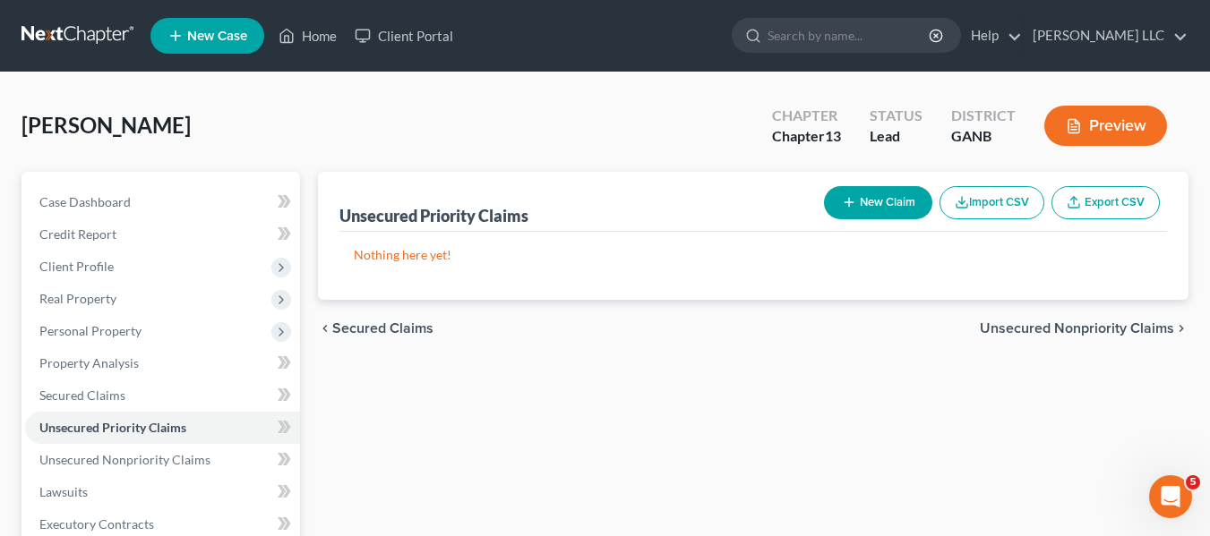
click at [893, 208] on button "New Claim" at bounding box center [878, 202] width 108 height 33
select select "0"
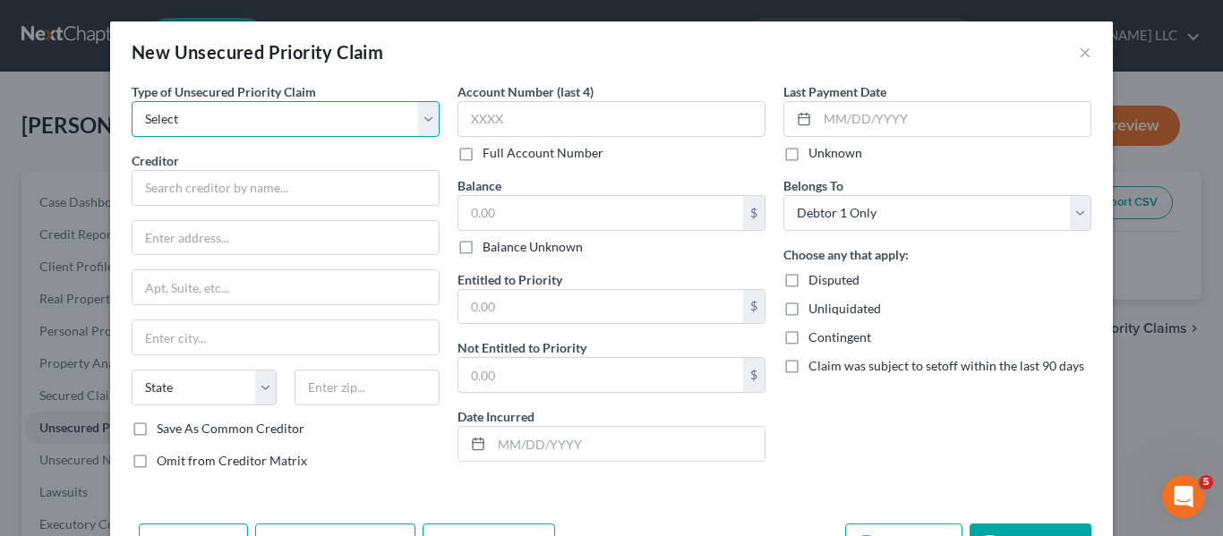
click at [426, 117] on select "Select Taxes & Other Government Units Domestic Support Obligations Extensions o…" at bounding box center [286, 119] width 308 height 36
select select "0"
click at [132, 101] on select "Select Taxes & Other Government Units Domestic Support Obligations Extensions o…" at bounding box center [286, 119] width 308 height 36
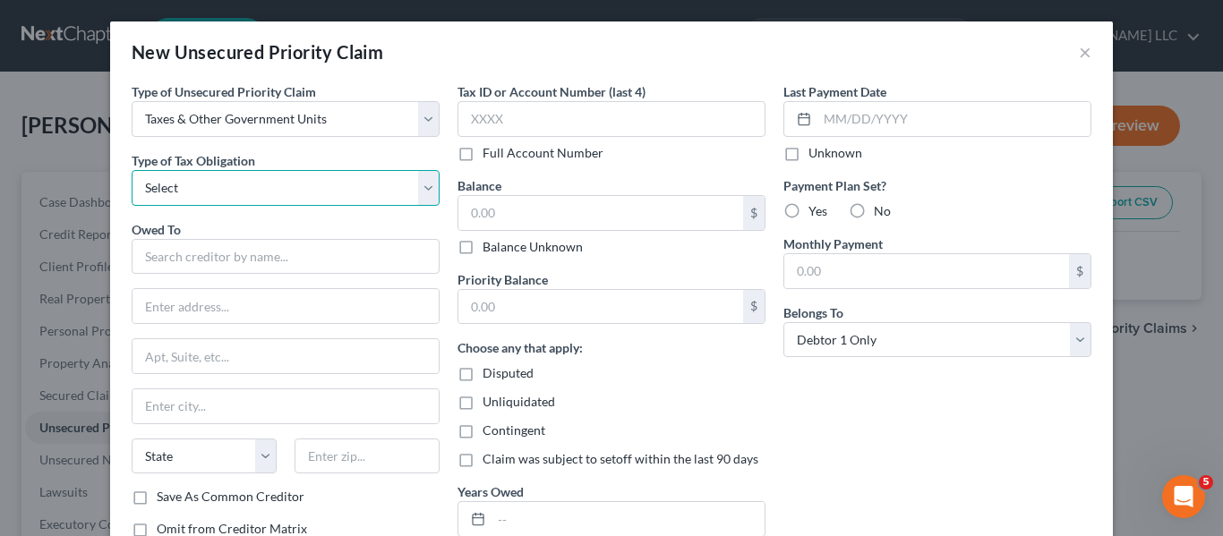
click at [426, 186] on select "Select Federal City State Franchise Tax Board Other" at bounding box center [286, 188] width 308 height 36
select select "0"
click at [132, 170] on select "Select Federal City State Franchise Tax Board Other" at bounding box center [286, 188] width 308 height 36
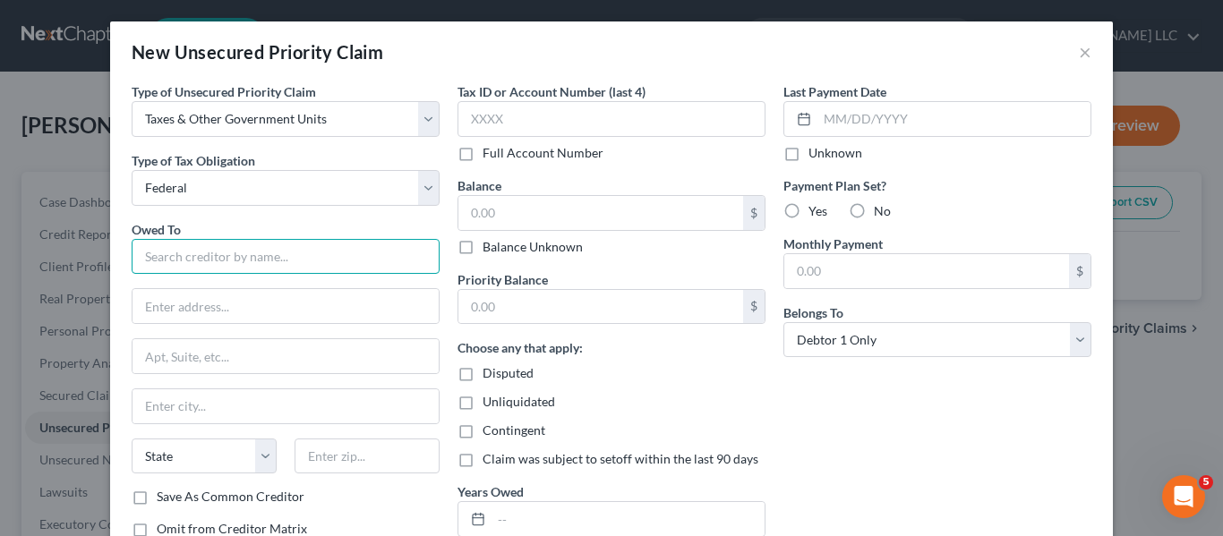
click at [284, 254] on input "text" at bounding box center [286, 257] width 308 height 36
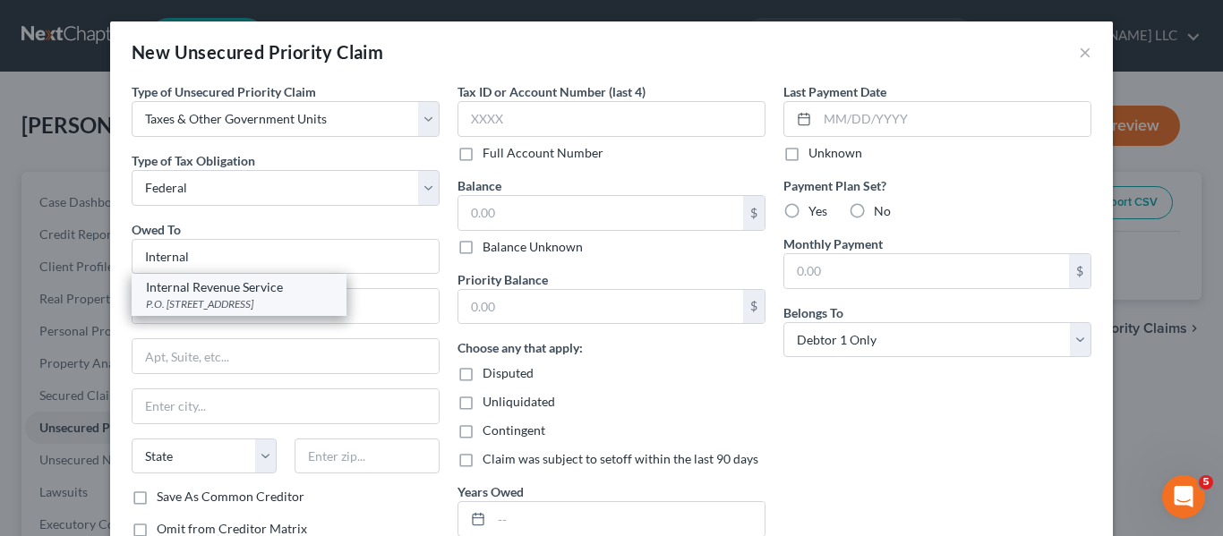
click at [246, 291] on div "Internal Revenue Service" at bounding box center [239, 287] width 186 height 18
type input "Internal Revenue Service"
type input "P.O. Box 7346"
type input "[GEOGRAPHIC_DATA]"
select select "39"
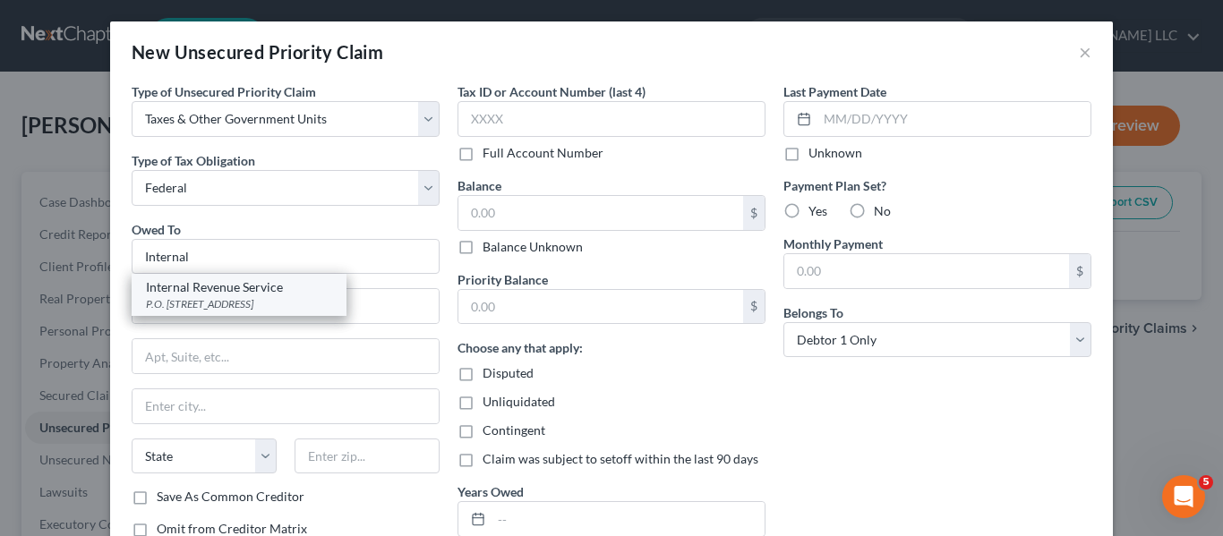
type input "19101"
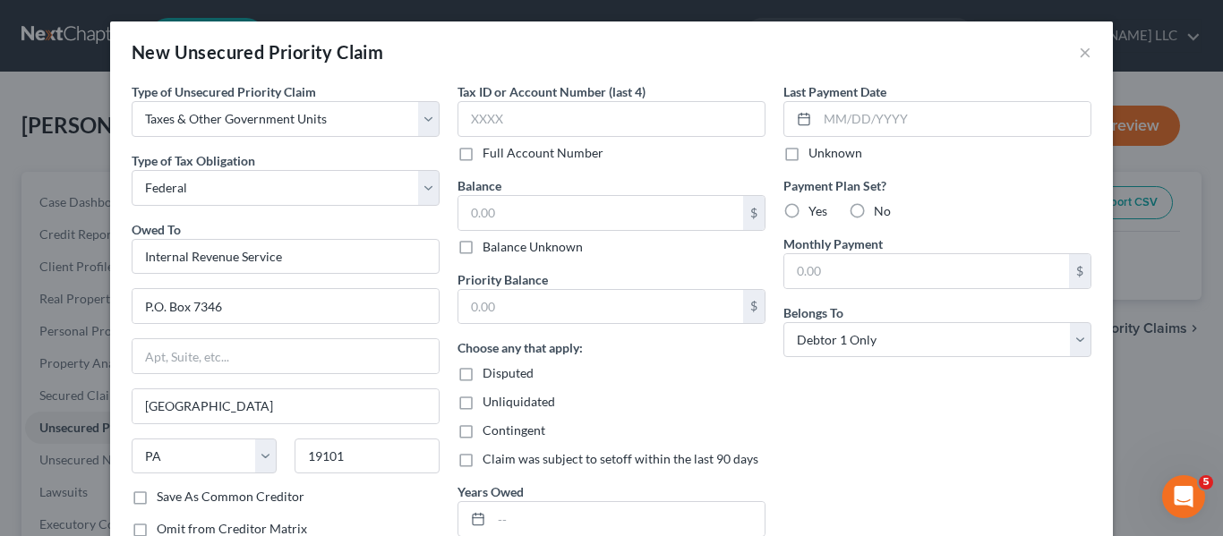
click at [157, 499] on label "Save As Common Creditor" at bounding box center [231, 497] width 148 height 18
click at [164, 499] on input "Save As Common Creditor" at bounding box center [170, 494] width 12 height 12
checkbox input "true"
click at [483, 245] on label "Balance Unknown" at bounding box center [533, 247] width 100 height 18
click at [490, 245] on input "Balance Unknown" at bounding box center [496, 244] width 12 height 12
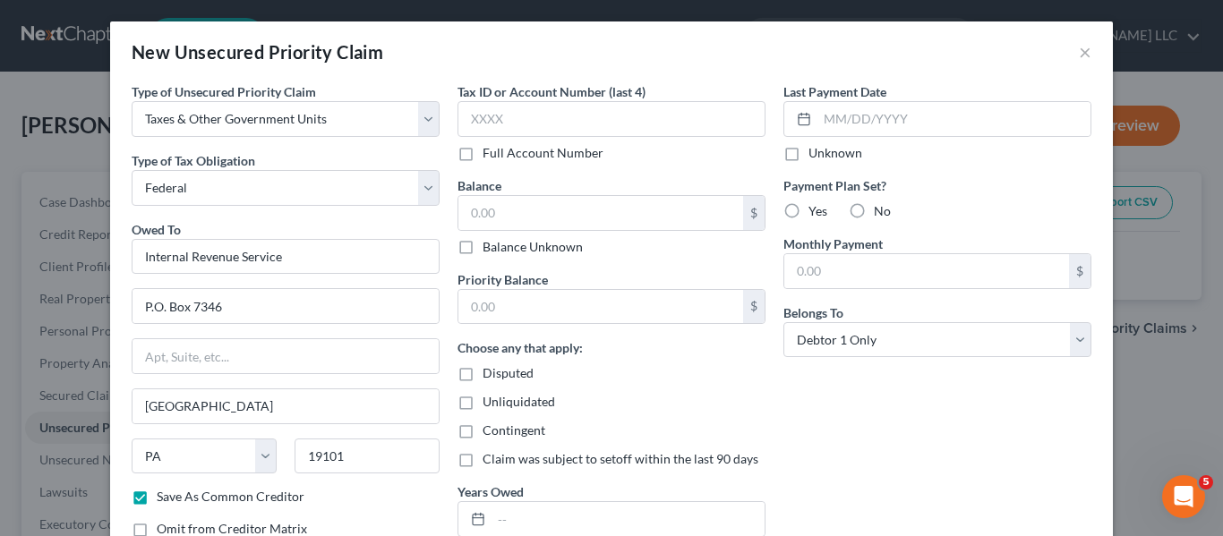
checkbox input "true"
type input "0.00"
drag, startPoint x: 855, startPoint y: 213, endPoint x: 739, endPoint y: 343, distance: 174.4
click at [874, 214] on label "No" at bounding box center [882, 211] width 17 height 18
click at [881, 214] on input "No" at bounding box center [887, 208] width 12 height 12
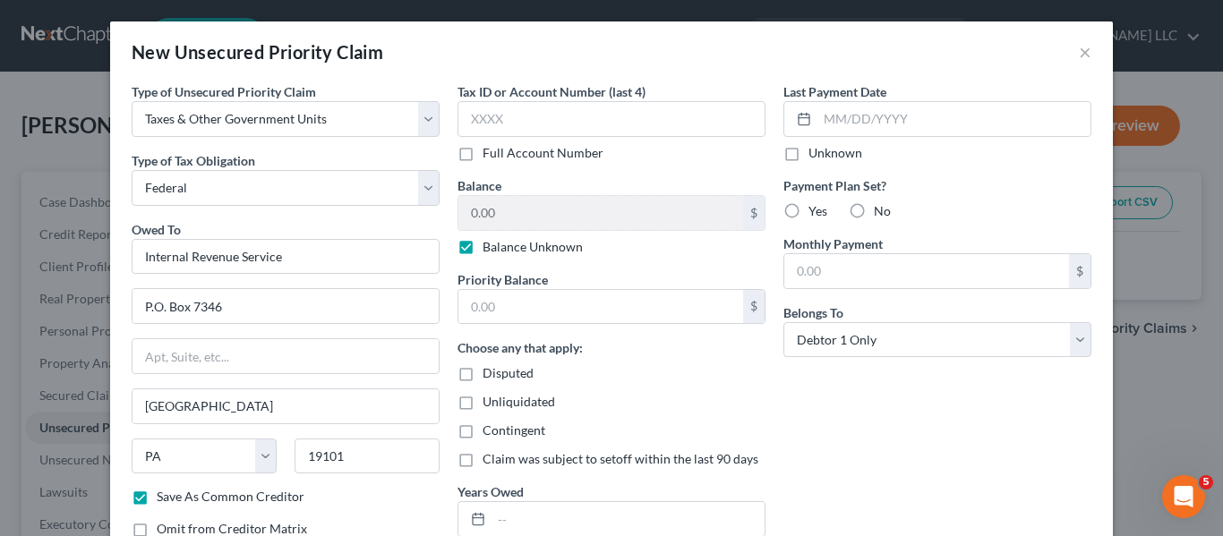
radio input "true"
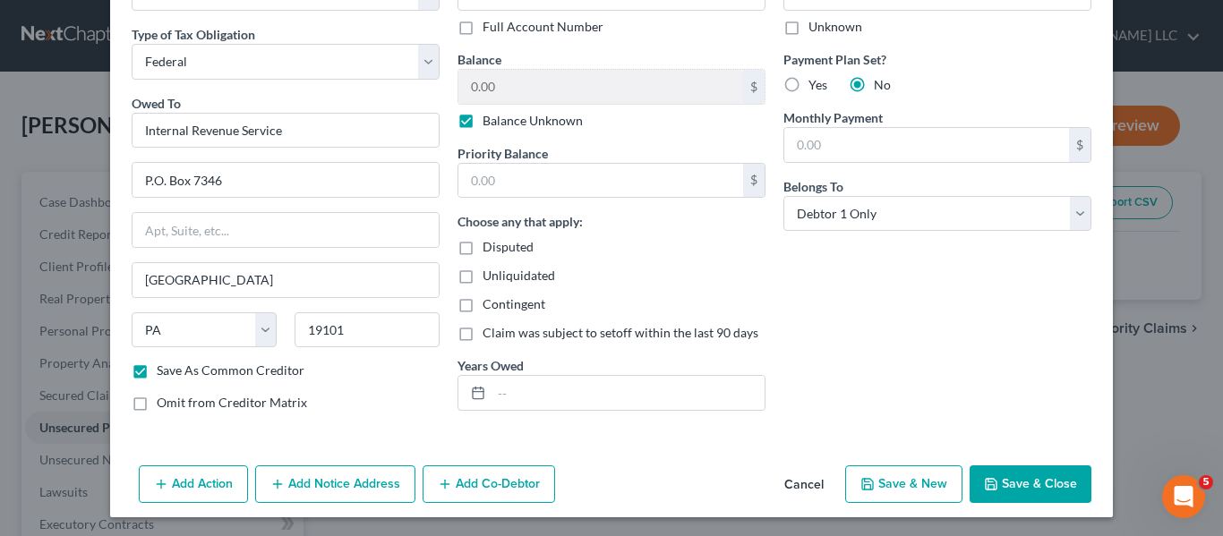
scroll to position [129, 0]
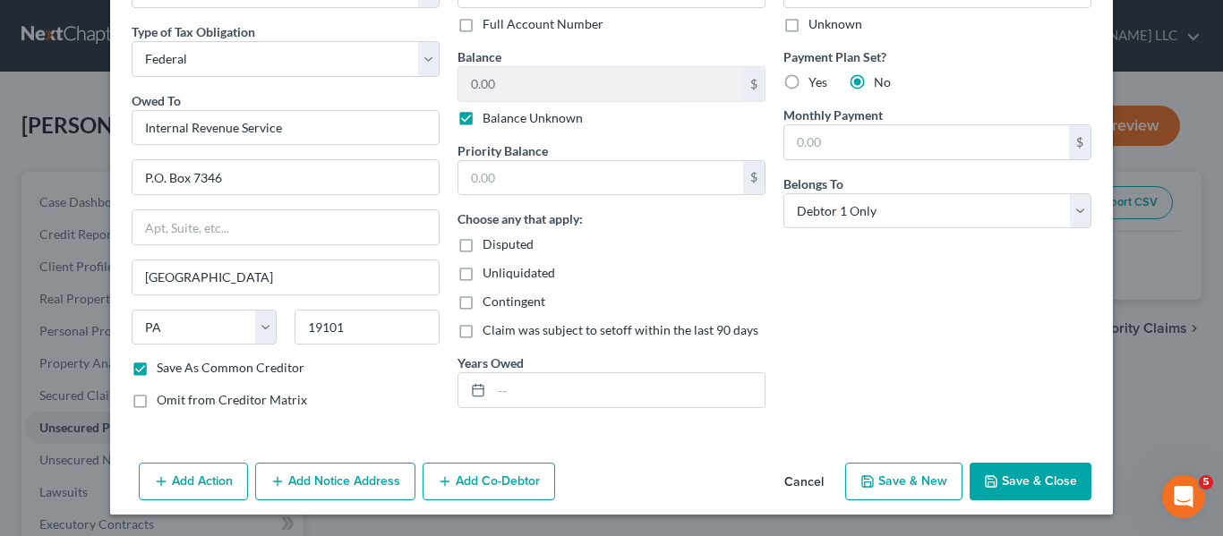
click at [1000, 491] on button "Save & Close" at bounding box center [1031, 482] width 122 height 38
checkbox input "false"
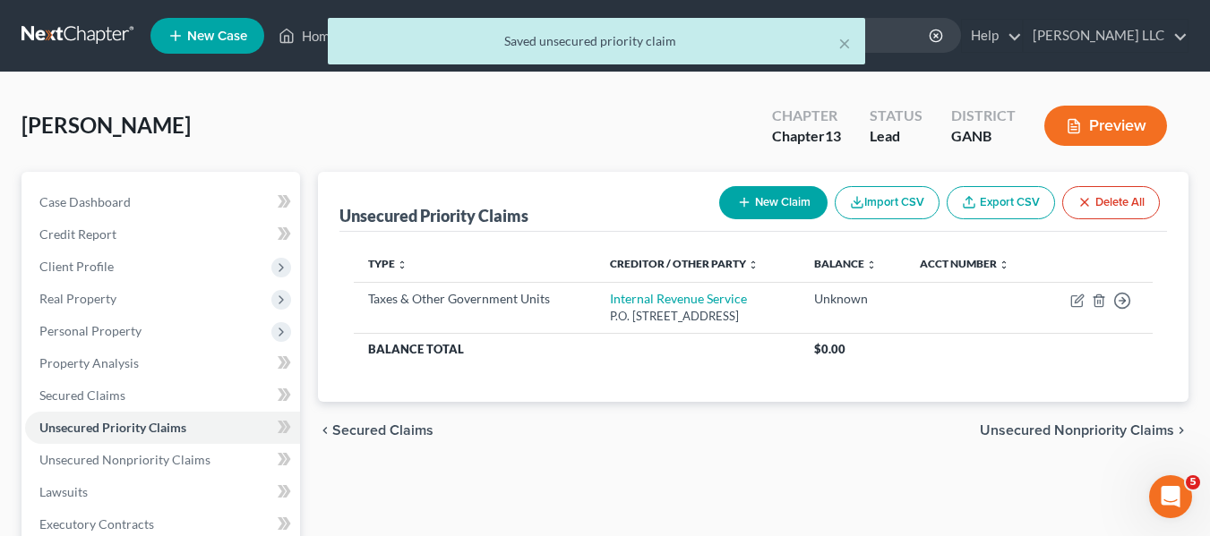
click at [774, 208] on button "New Claim" at bounding box center [773, 202] width 108 height 33
select select "0"
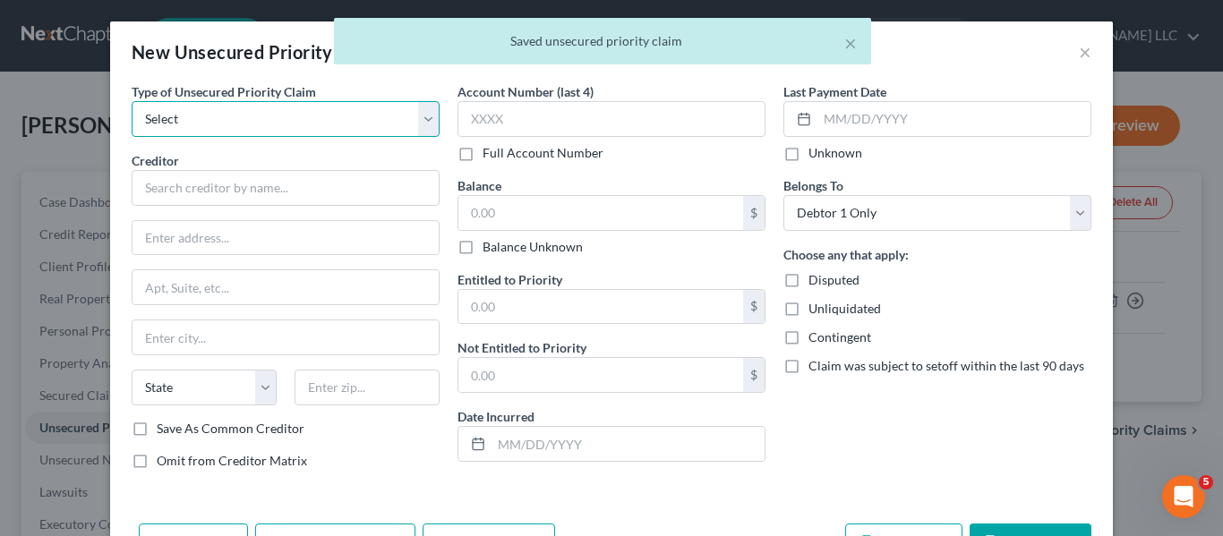
click at [418, 126] on select "Select Taxes & Other Government Units Domestic Support Obligations Extensions o…" at bounding box center [286, 119] width 308 height 36
select select "0"
click at [132, 101] on select "Select Taxes & Other Government Units Domestic Support Obligations Extensions o…" at bounding box center [286, 119] width 308 height 36
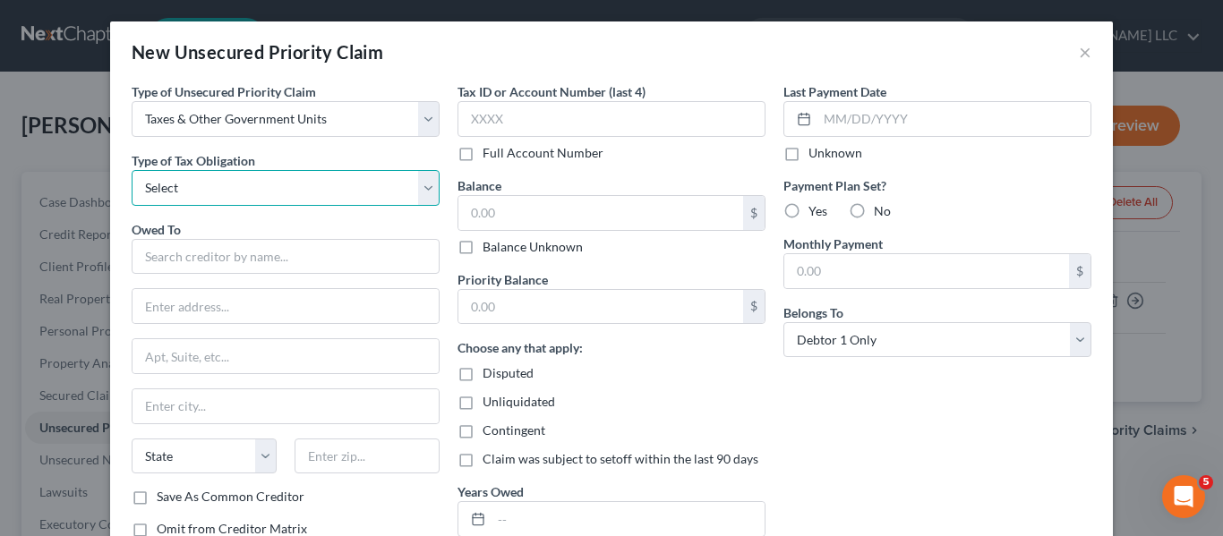
click at [423, 191] on select "Select Federal City State Franchise Tax Board Other" at bounding box center [286, 188] width 308 height 36
select select "2"
click at [132, 170] on select "Select Federal City State Franchise Tax Board Other" at bounding box center [286, 188] width 308 height 36
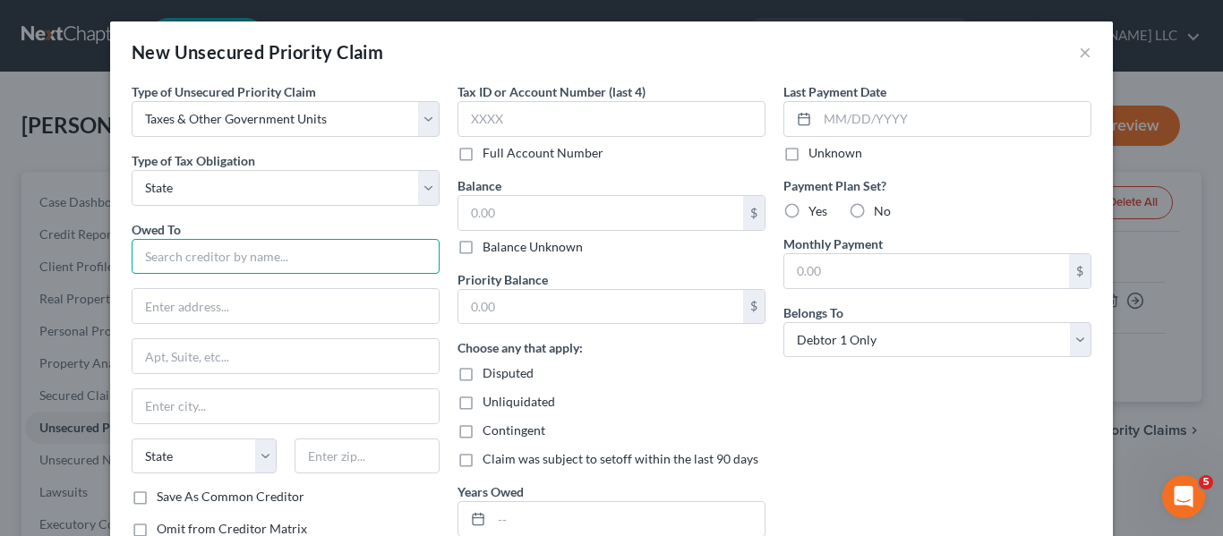
click at [286, 263] on input "text" at bounding box center [286, 257] width 308 height 36
type input "S"
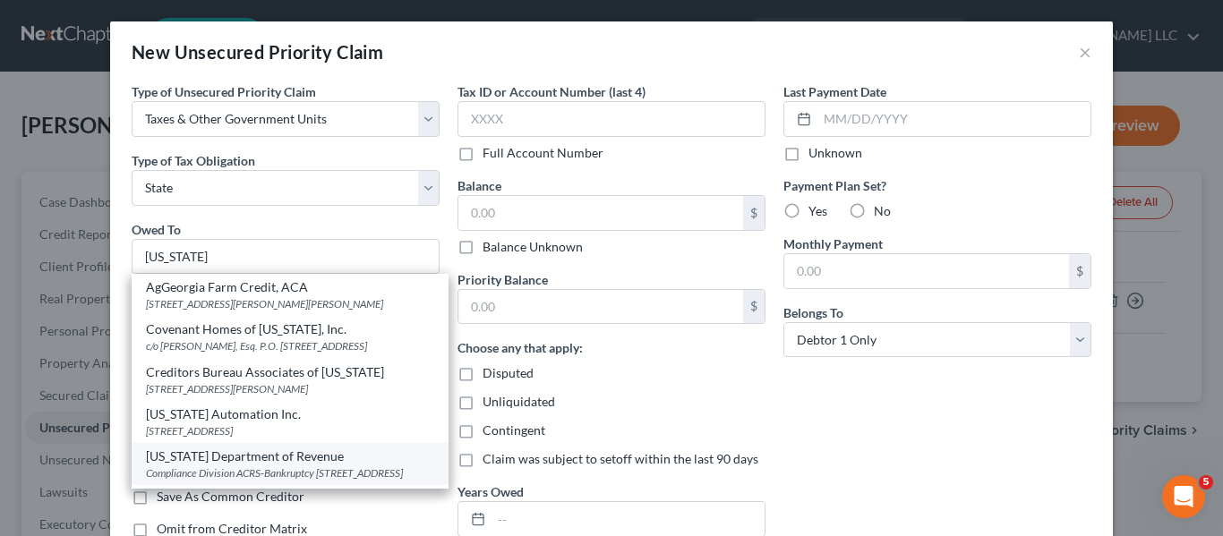
click at [248, 460] on div "[US_STATE] Department of Revenue" at bounding box center [290, 457] width 288 height 18
type input "[US_STATE] Department of Revenue"
type input "Compliance Division ACRS-Bankruptcy"
type input "[STREET_ADDRESS]"
type input "[GEOGRAPHIC_DATA]"
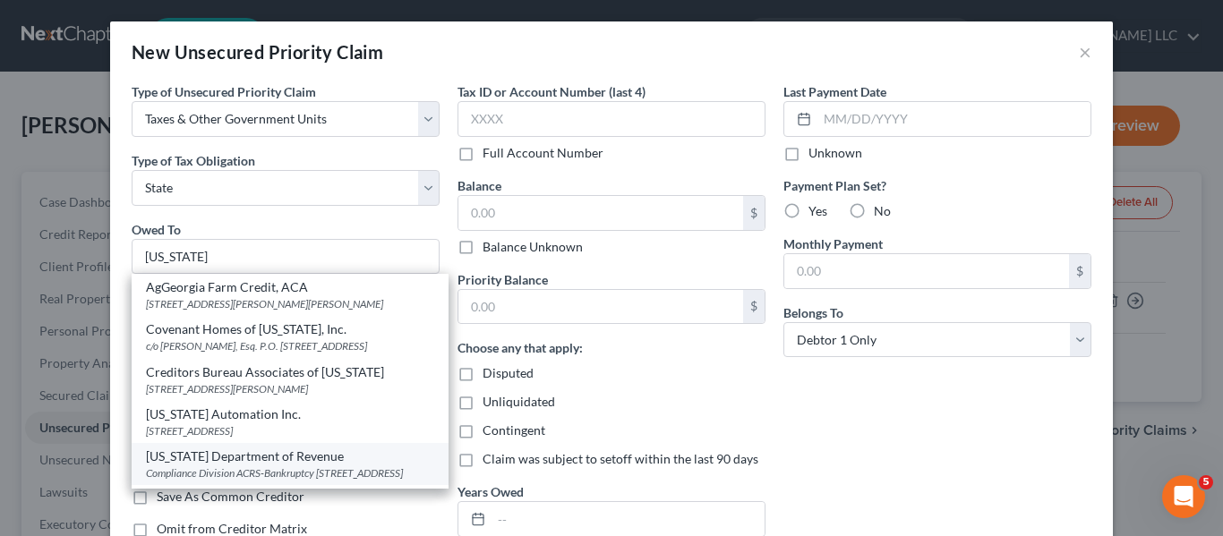
select select "10"
type input "30345"
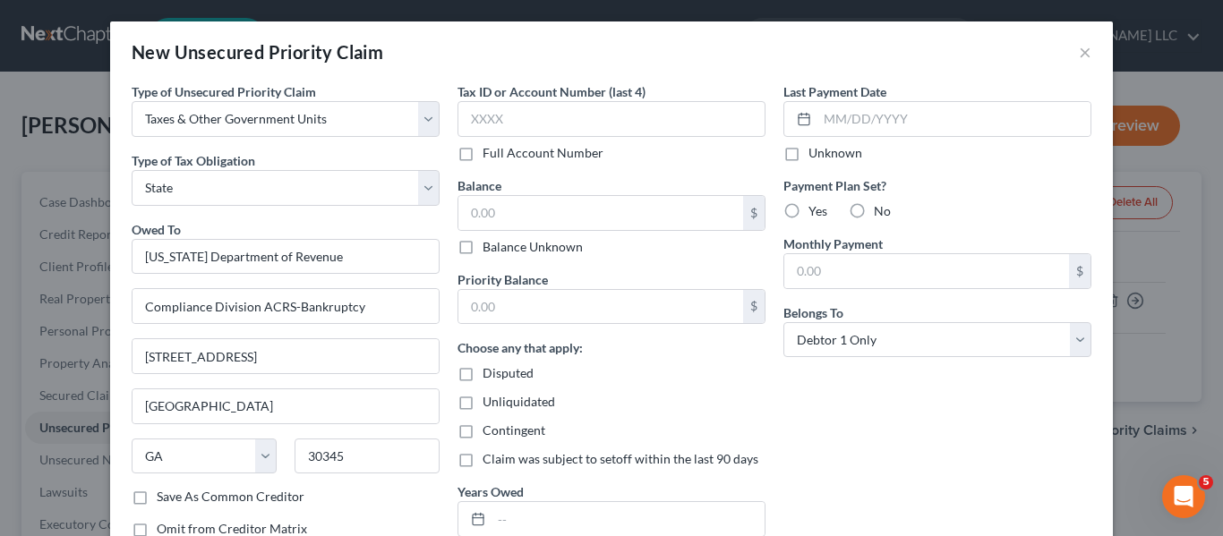
click at [157, 504] on label "Save As Common Creditor" at bounding box center [231, 497] width 148 height 18
click at [164, 500] on input "Save As Common Creditor" at bounding box center [170, 494] width 12 height 12
checkbox input "true"
click at [483, 249] on label "Balance Unknown" at bounding box center [533, 247] width 100 height 18
click at [490, 249] on input "Balance Unknown" at bounding box center [496, 244] width 12 height 12
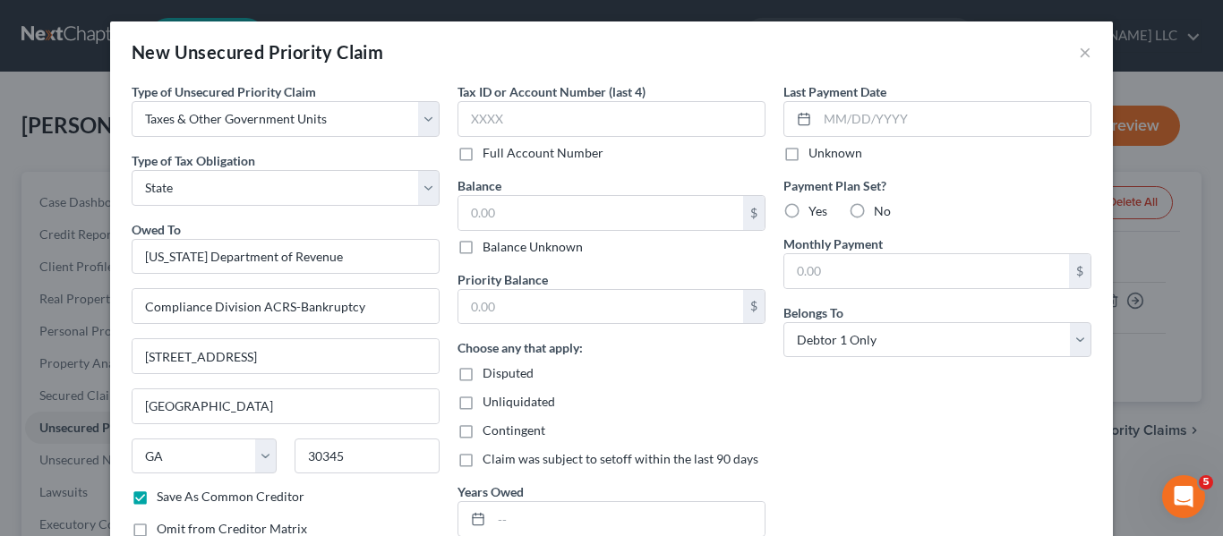
checkbox input "true"
type input "0.00"
click at [874, 210] on label "No" at bounding box center [882, 211] width 17 height 18
click at [881, 210] on input "No" at bounding box center [887, 208] width 12 height 12
radio input "true"
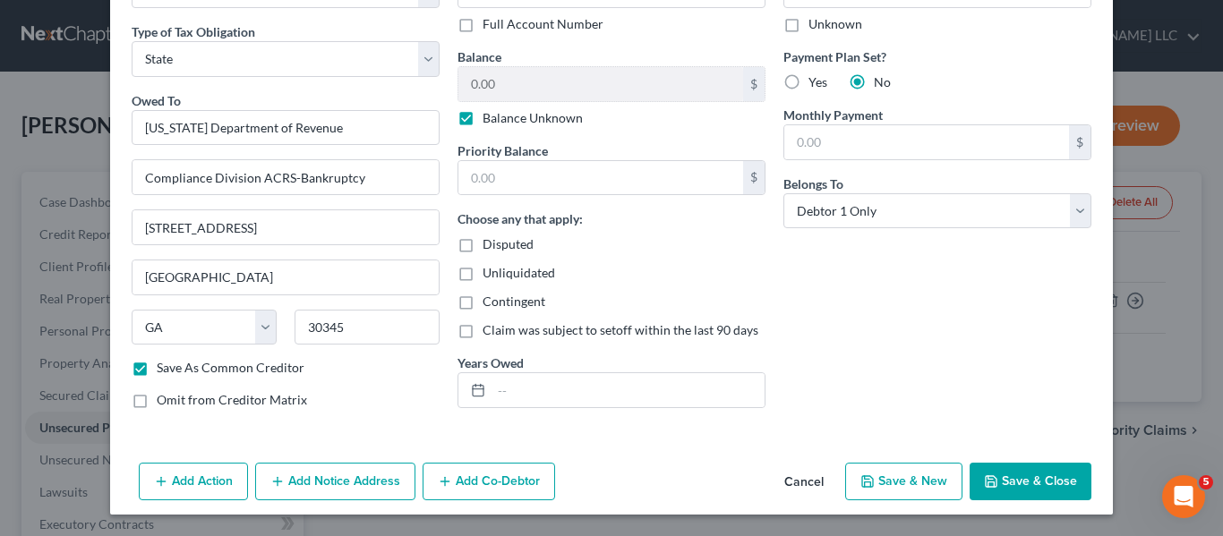
click at [999, 486] on button "Save & Close" at bounding box center [1031, 482] width 122 height 38
checkbox input "false"
